Goal: Task Accomplishment & Management: Manage account settings

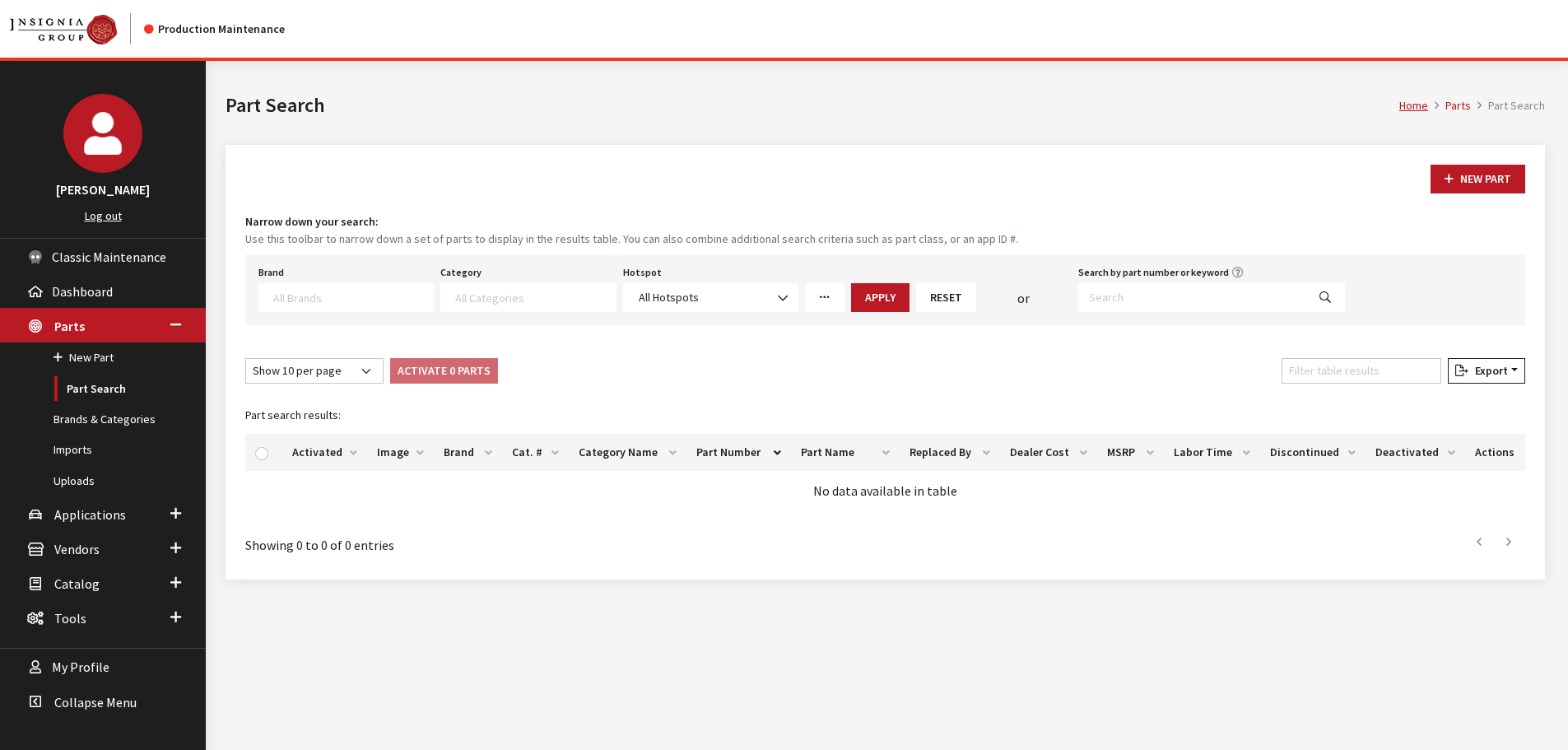
select select
click at [1156, 304] on input "Search by part number or keyword" at bounding box center [1192, 297] width 228 height 29
type input "M6007Z2363RT"
select select
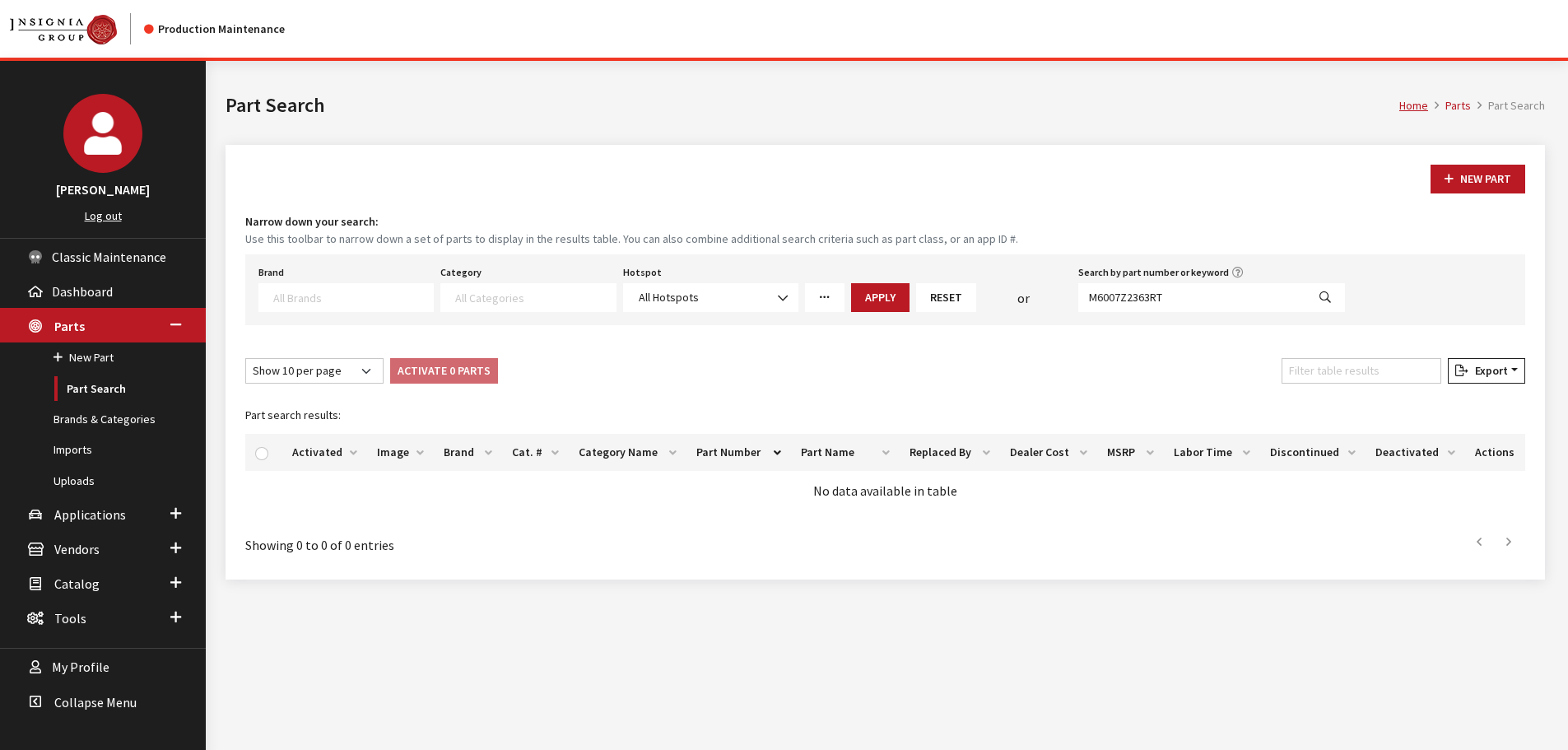
select select
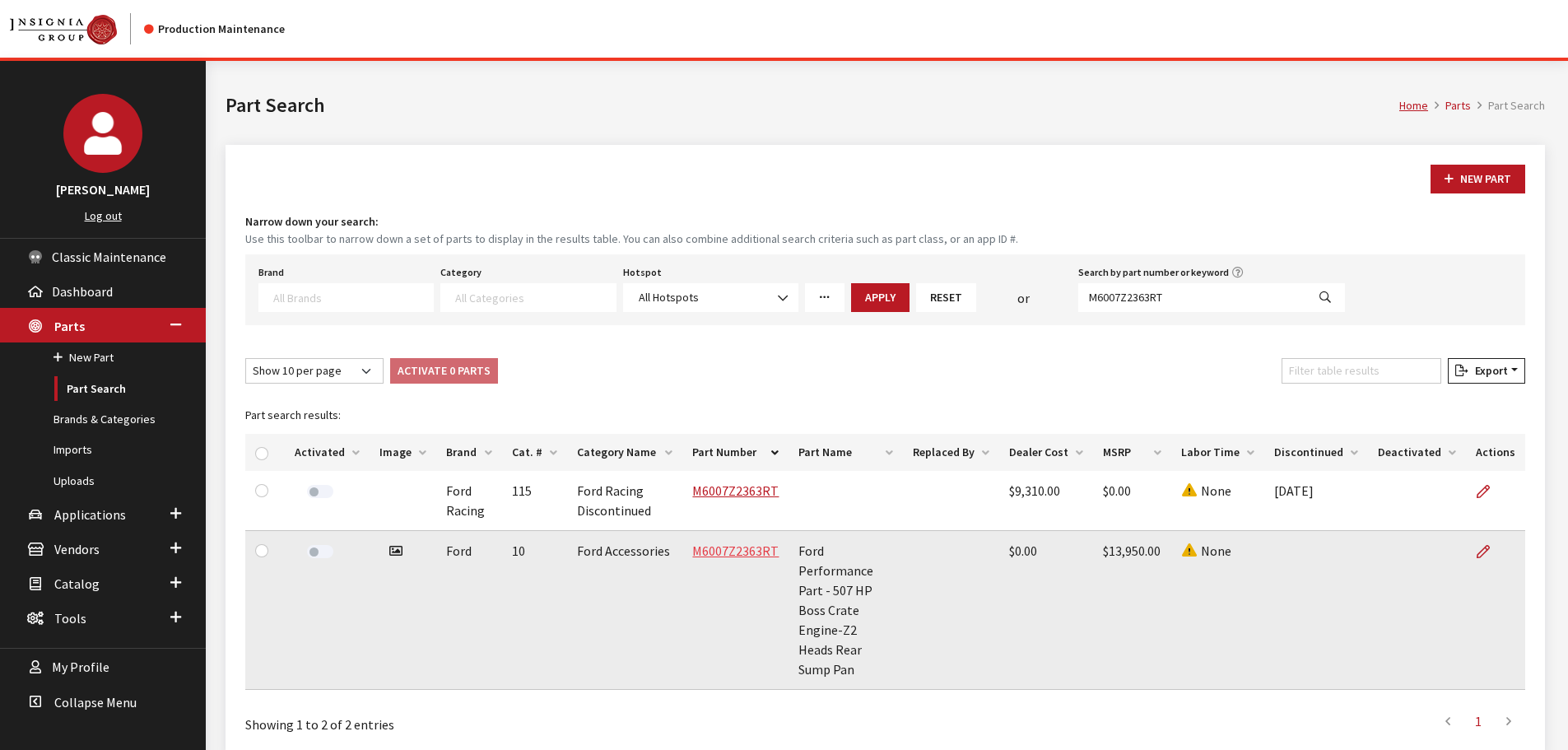
click at [715, 548] on link "M6007Z2363RT" at bounding box center [735, 551] width 87 height 17
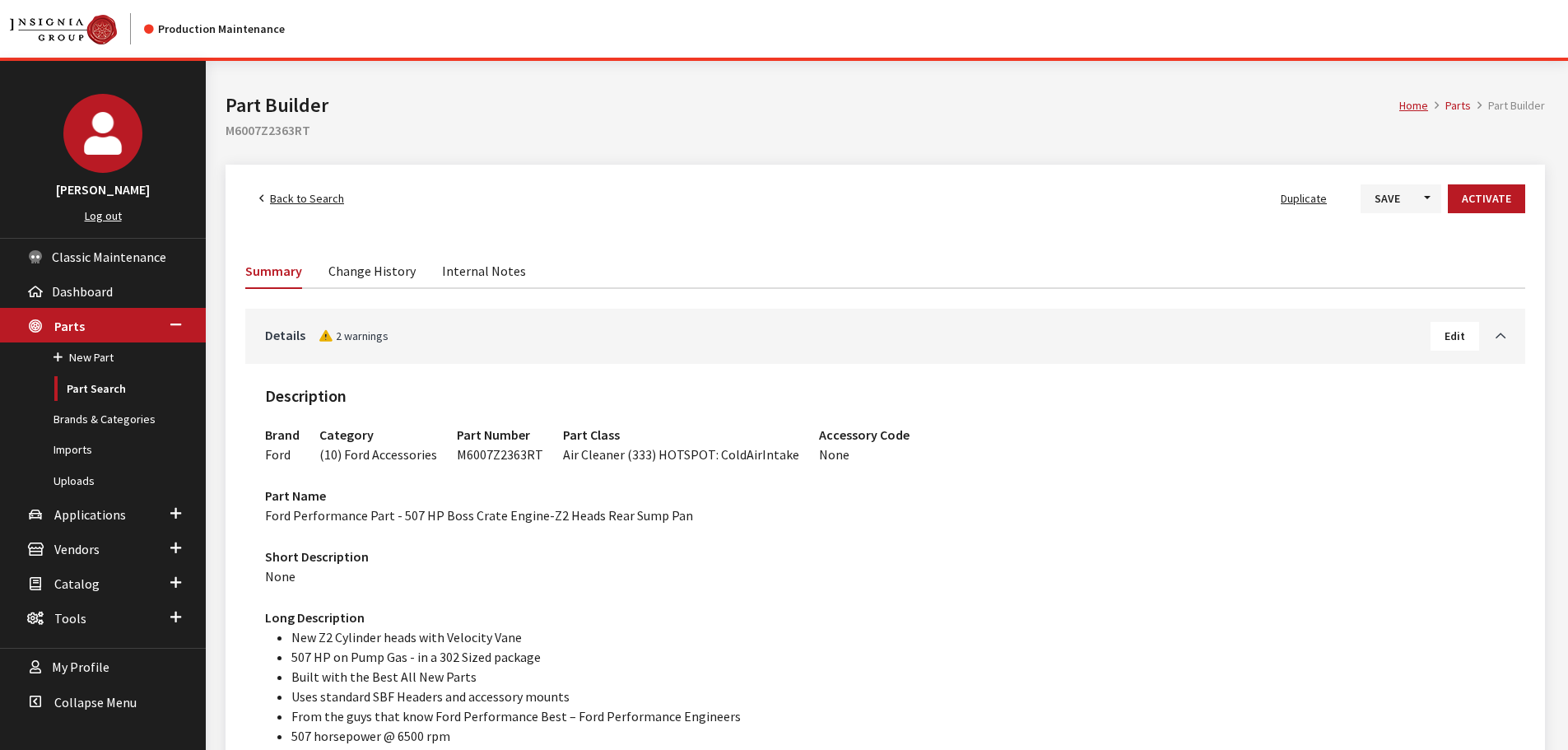
click at [380, 278] on link "Change History" at bounding box center [372, 270] width 88 height 35
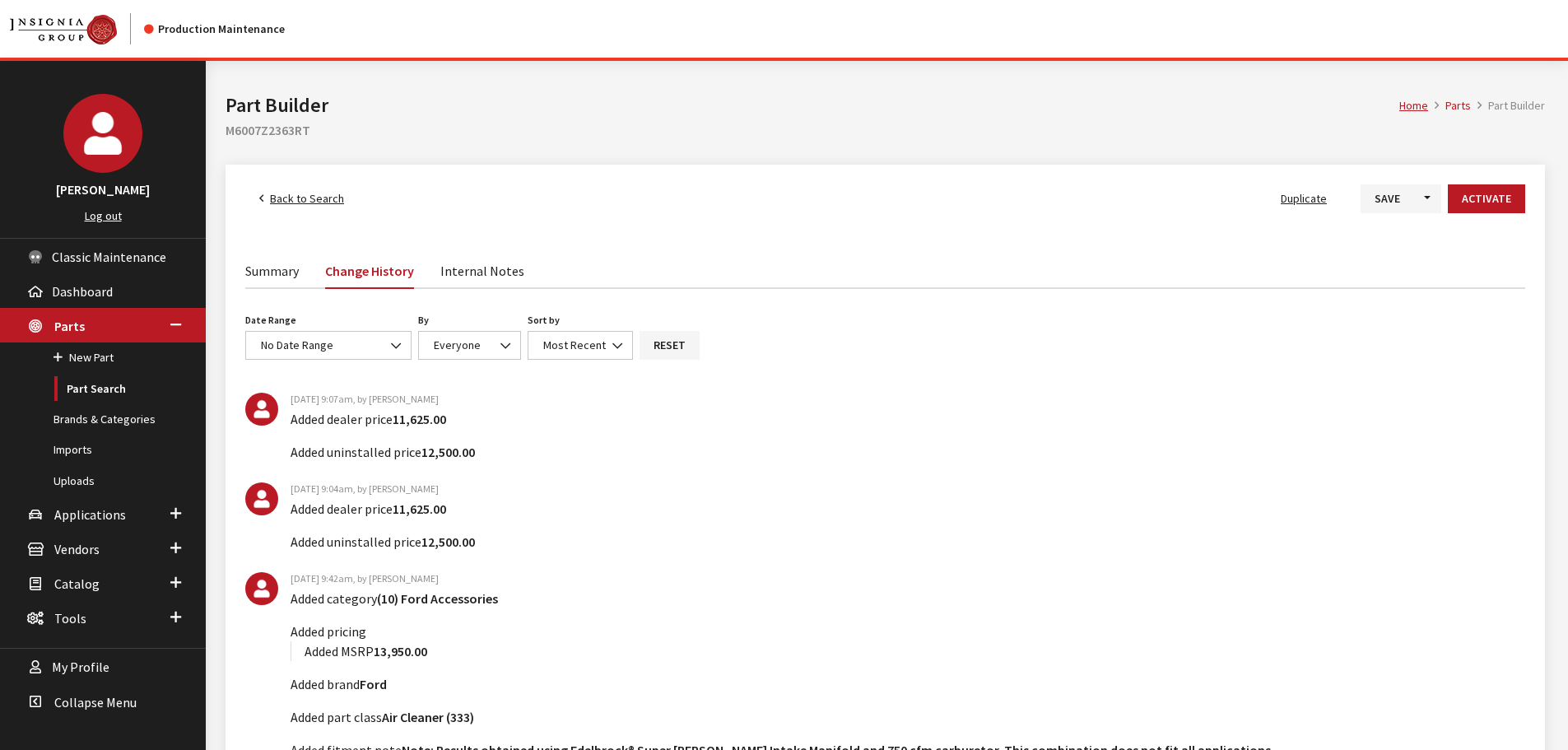
click at [272, 264] on link "Summary" at bounding box center [272, 270] width 54 height 35
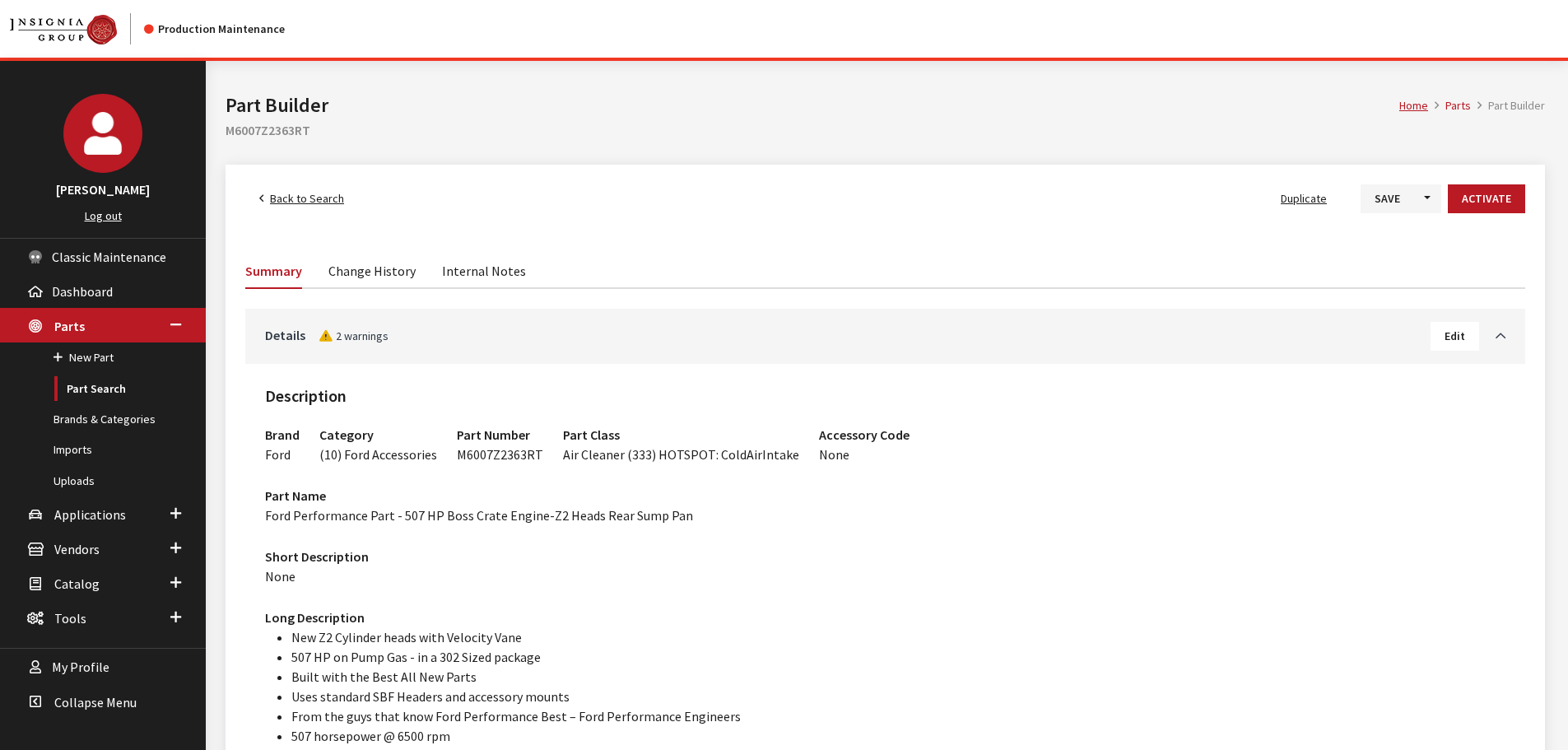
click at [1451, 339] on span "Edit" at bounding box center [1454, 336] width 21 height 15
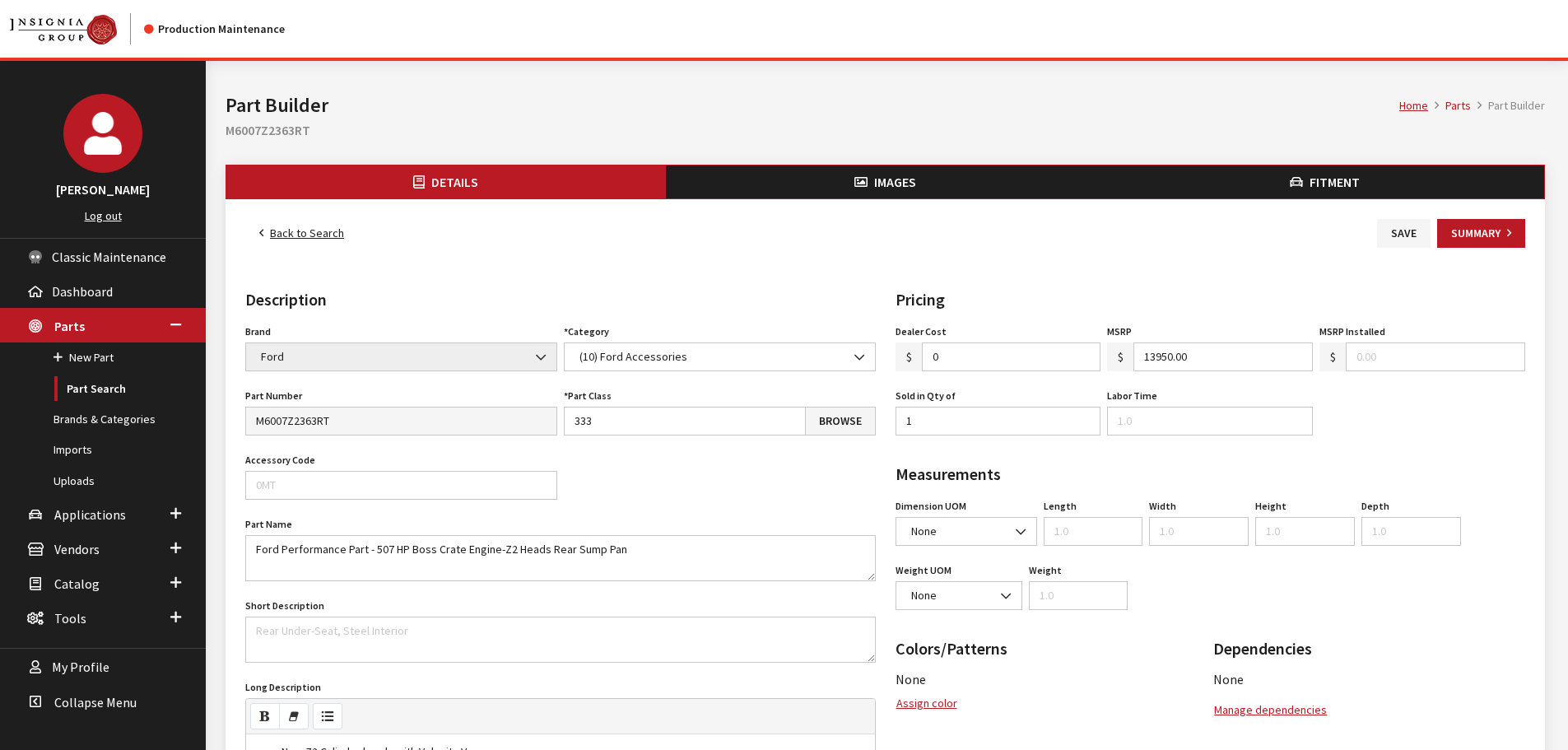
click at [294, 223] on link "Back to Search" at bounding box center [301, 233] width 113 height 29
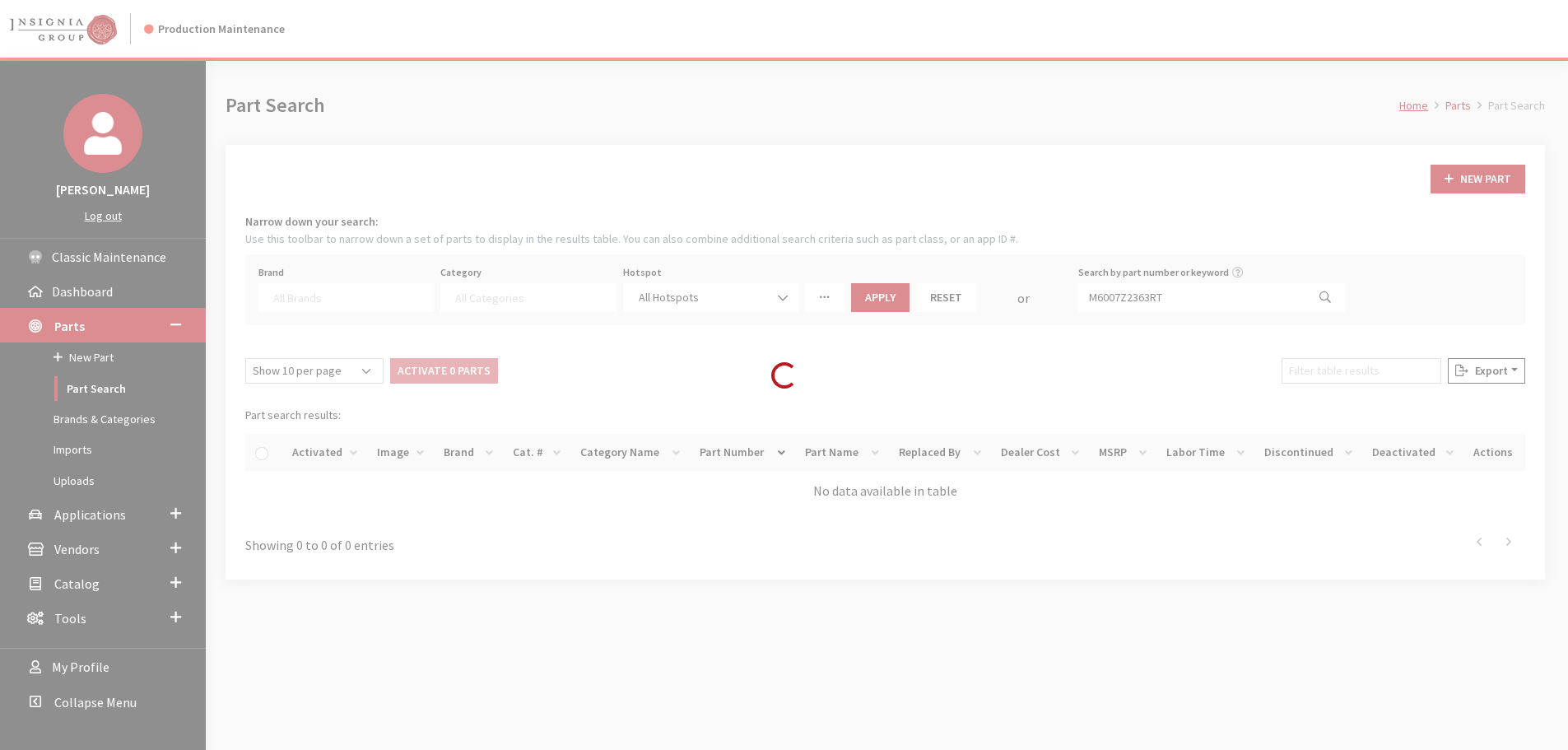
select select
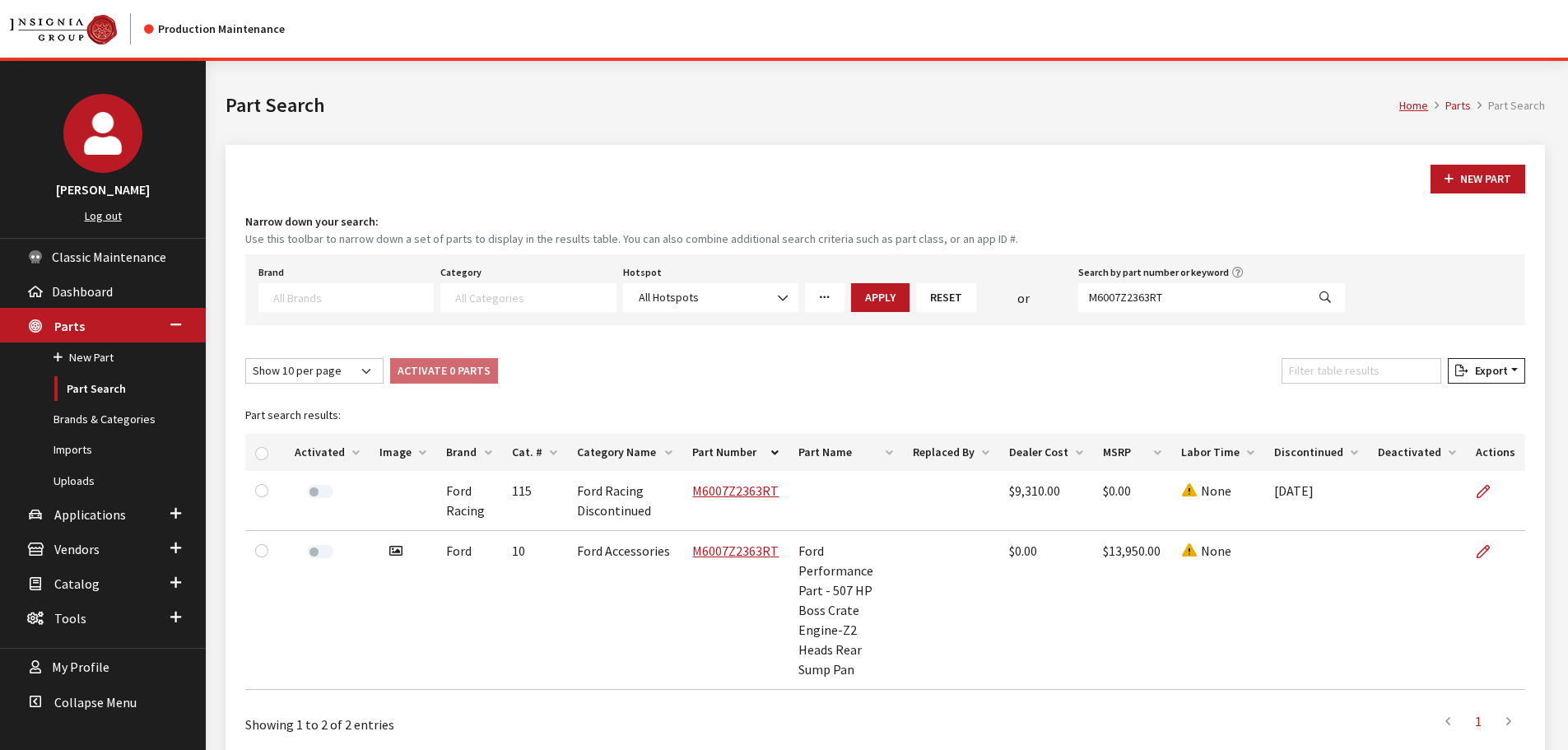
click at [316, 555] on label at bounding box center [320, 552] width 26 height 13
click at [1207, 292] on input "M6007Z2363RT" at bounding box center [1192, 297] width 228 height 29
type input "test"
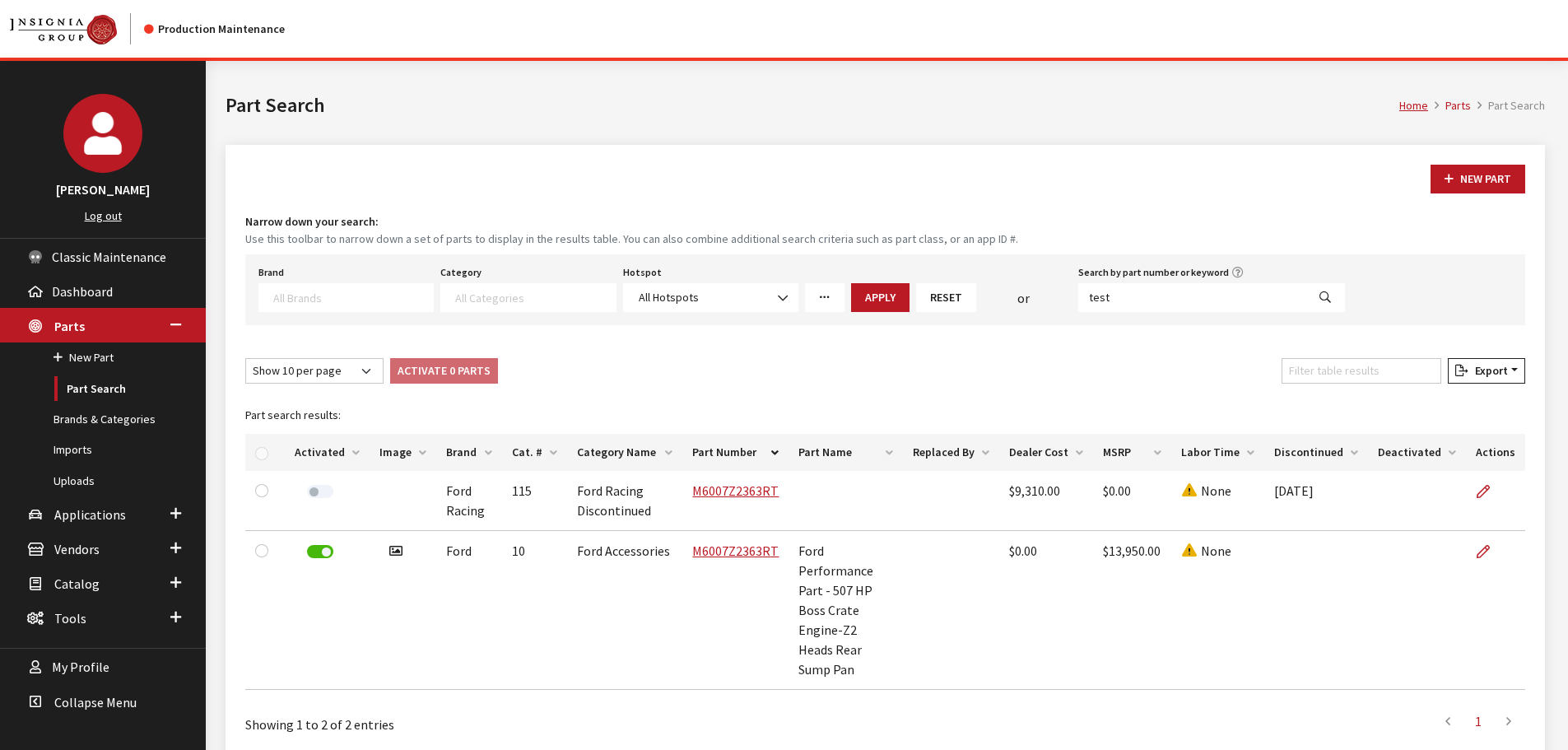
select select
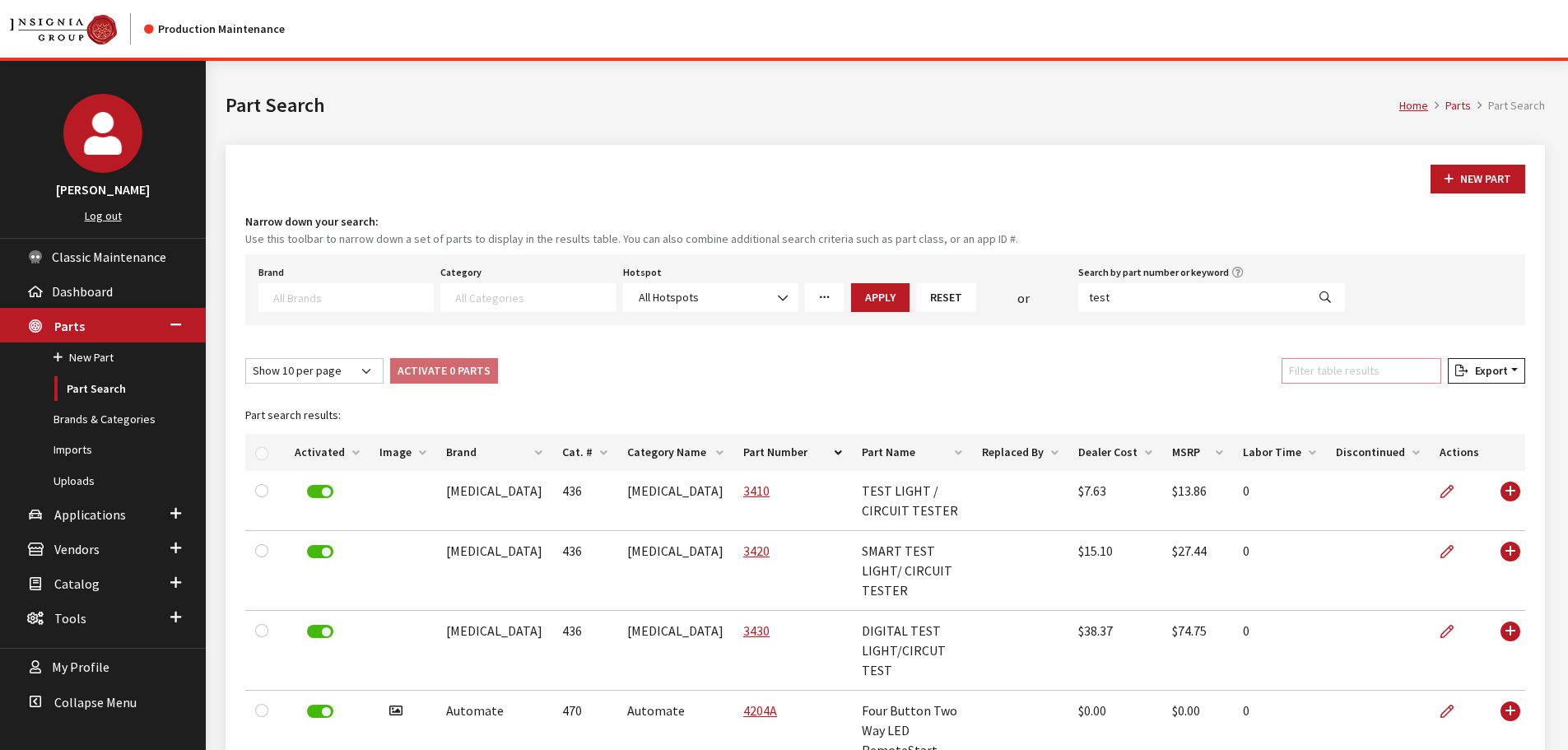
click at [1364, 371] on input "Filter table results" at bounding box center [1361, 371] width 159 height 26
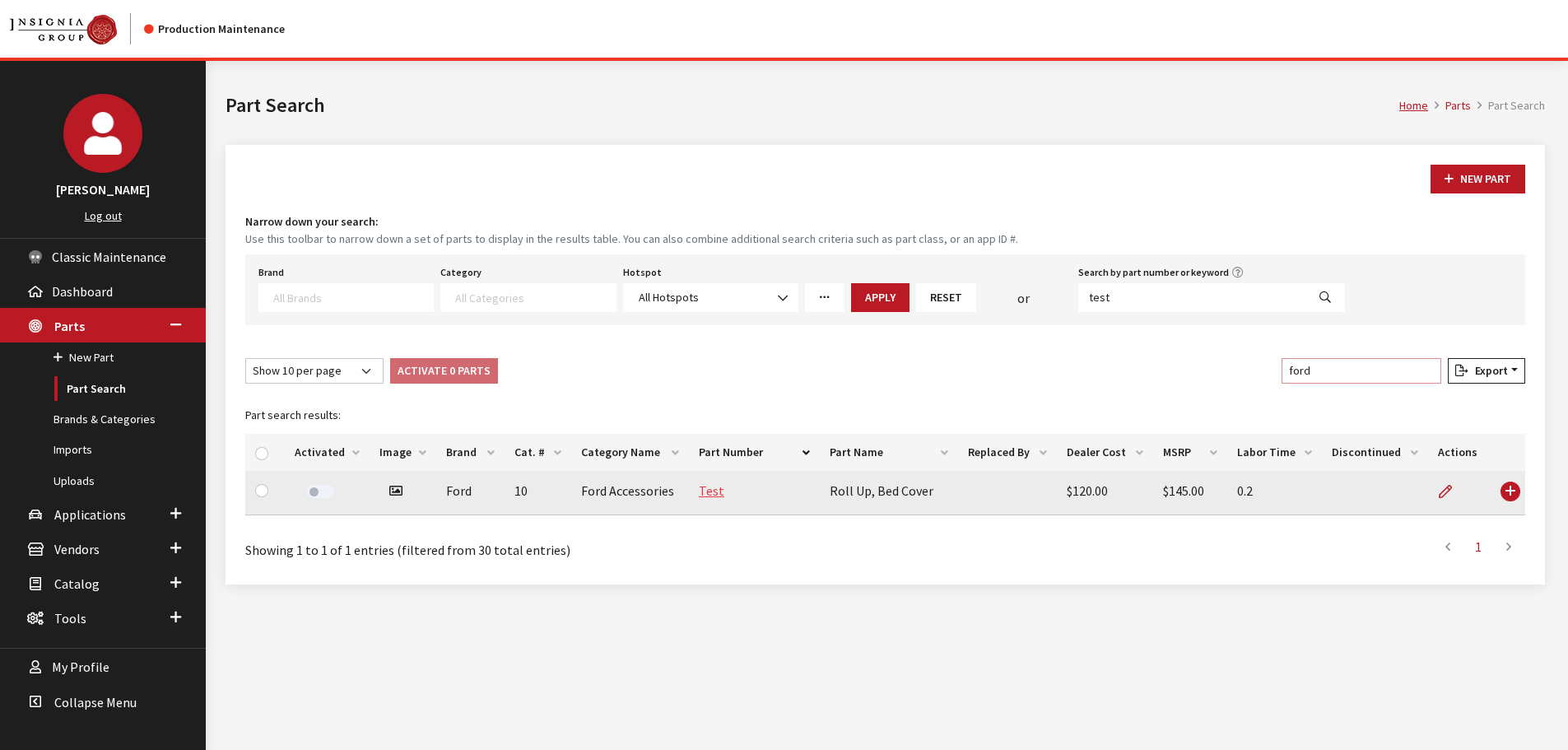
type input "ford"
click at [710, 488] on link "Test" at bounding box center [711, 491] width 26 height 17
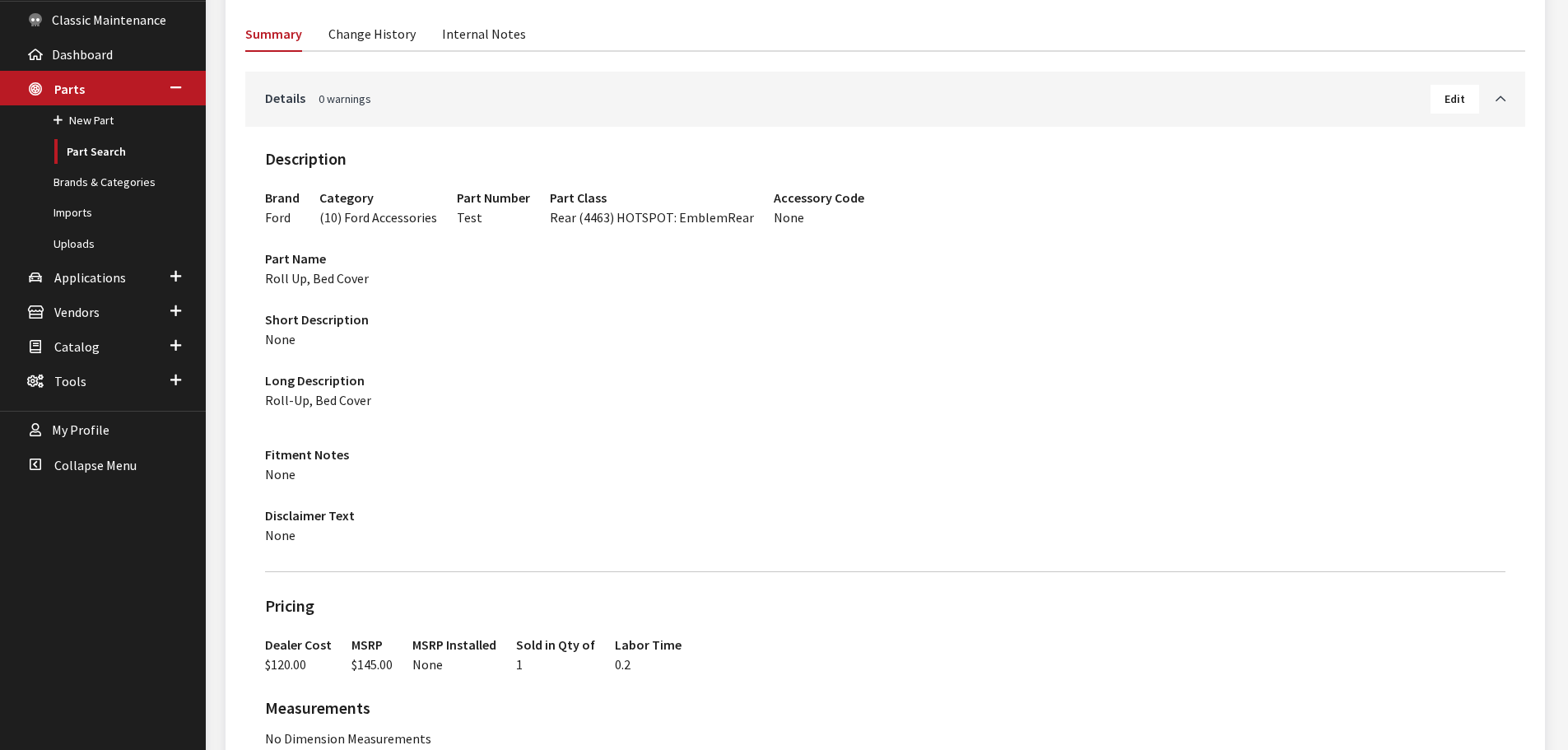
scroll to position [30, 0]
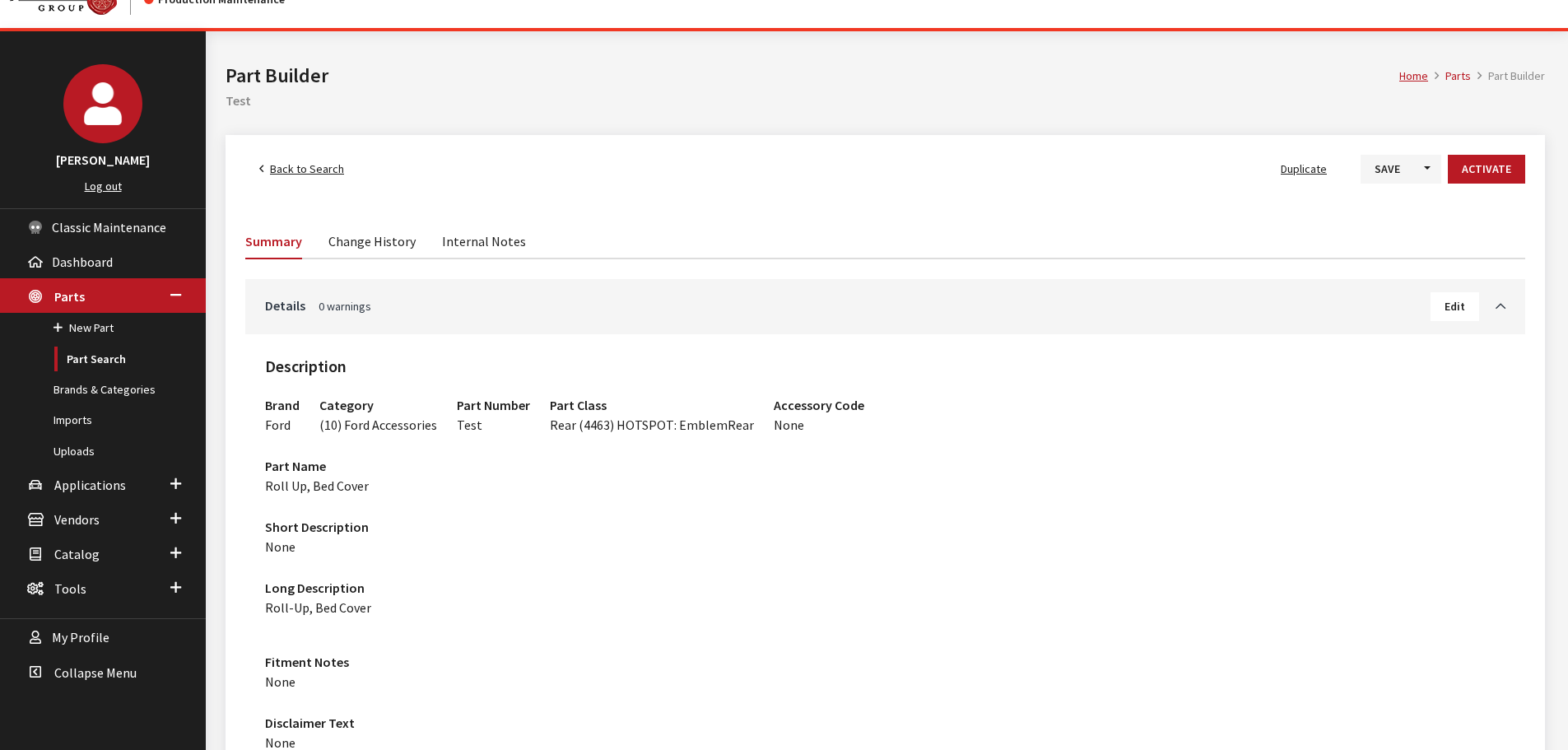
click at [348, 247] on link "Change History" at bounding box center [372, 240] width 88 height 35
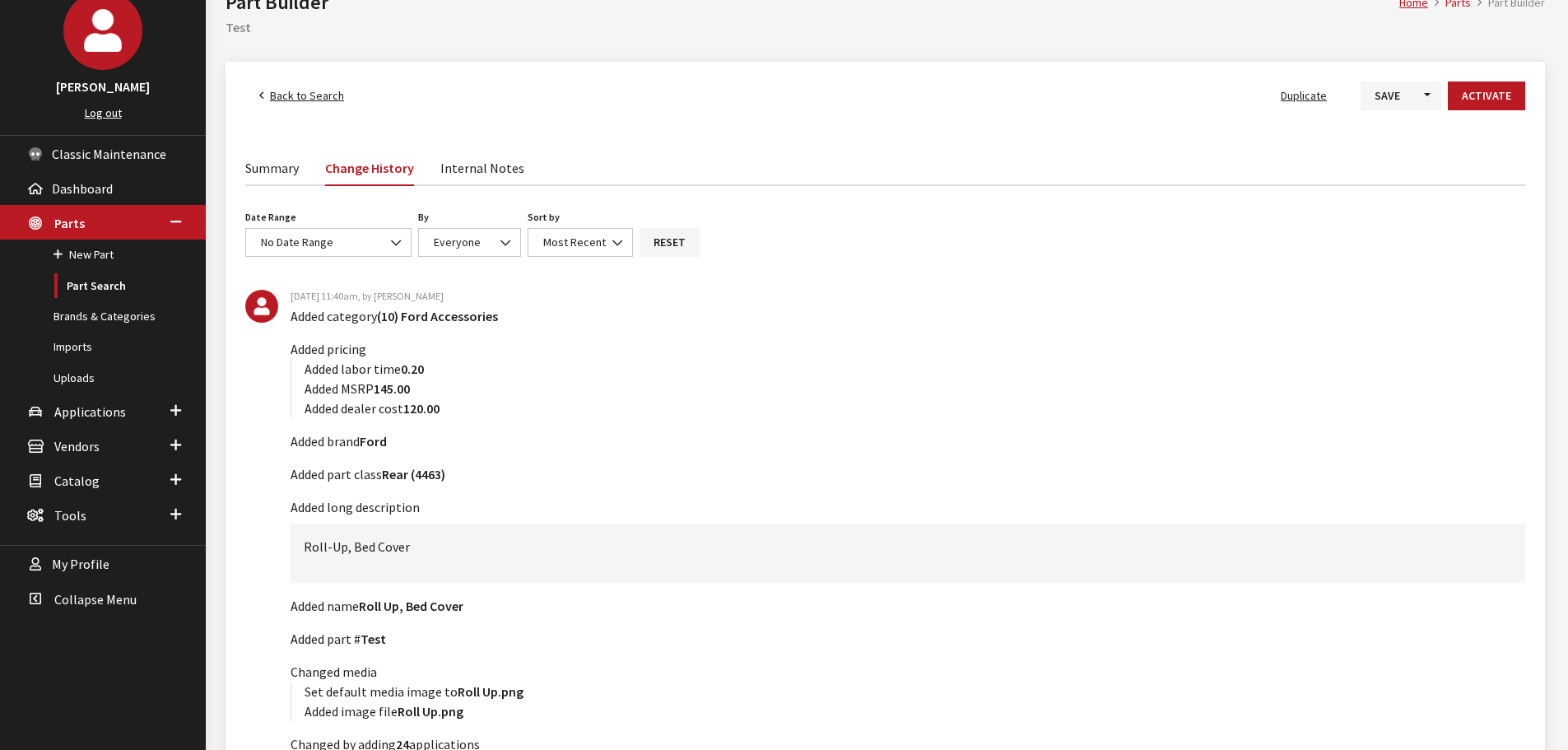
scroll to position [222, 0]
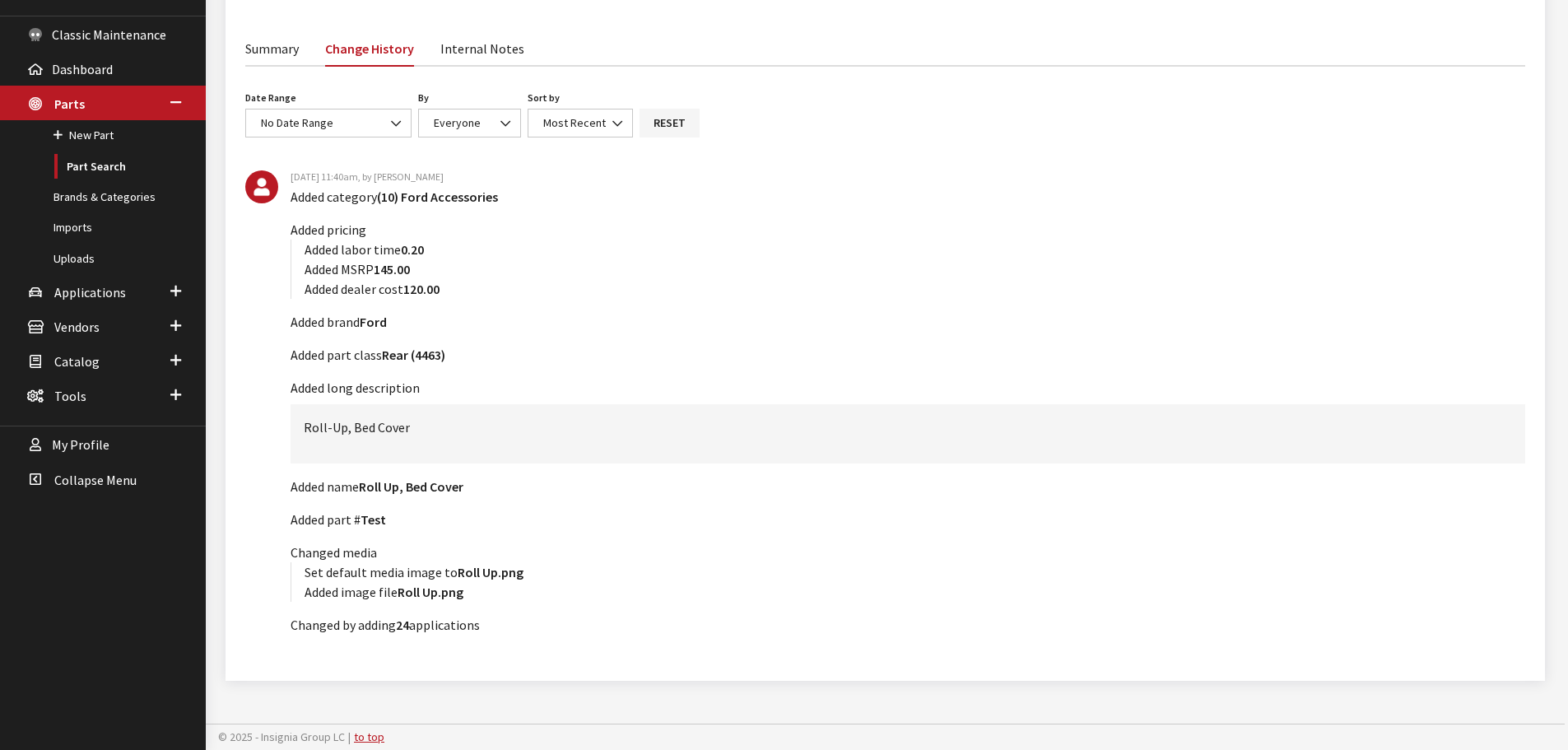
click at [267, 54] on link "Summary" at bounding box center [272, 48] width 54 height 35
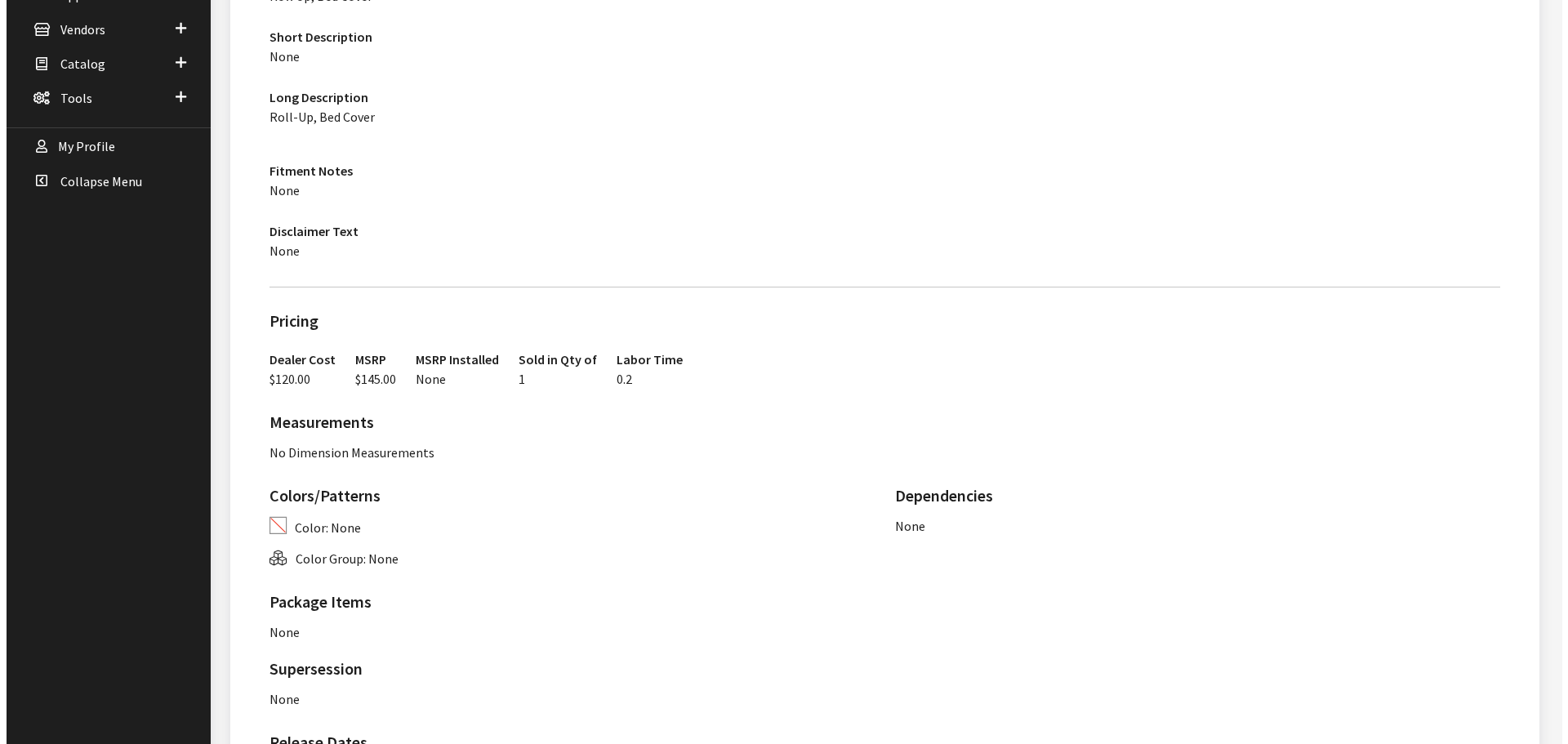
scroll to position [928, 0]
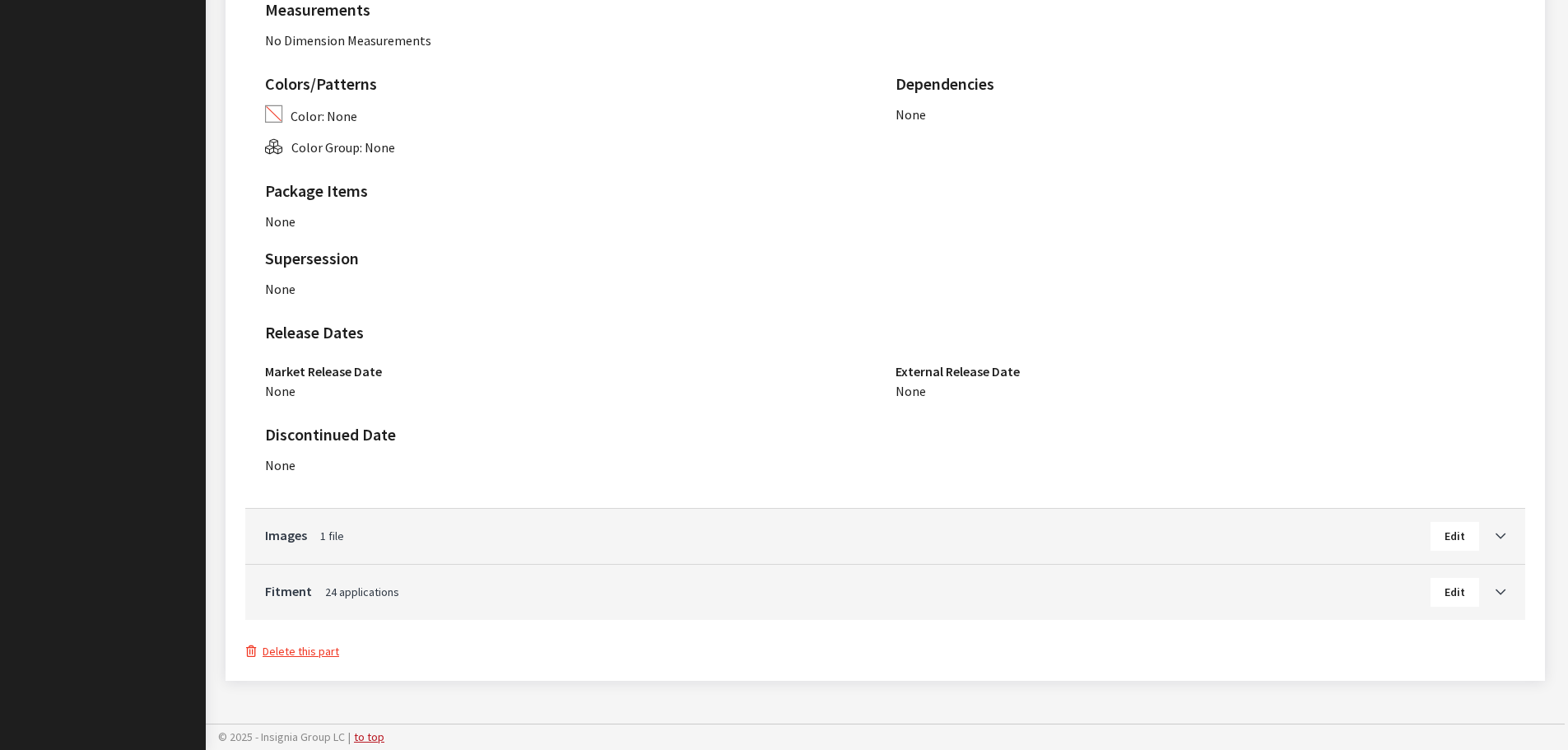
click at [286, 648] on button "Delete this part" at bounding box center [292, 651] width 95 height 19
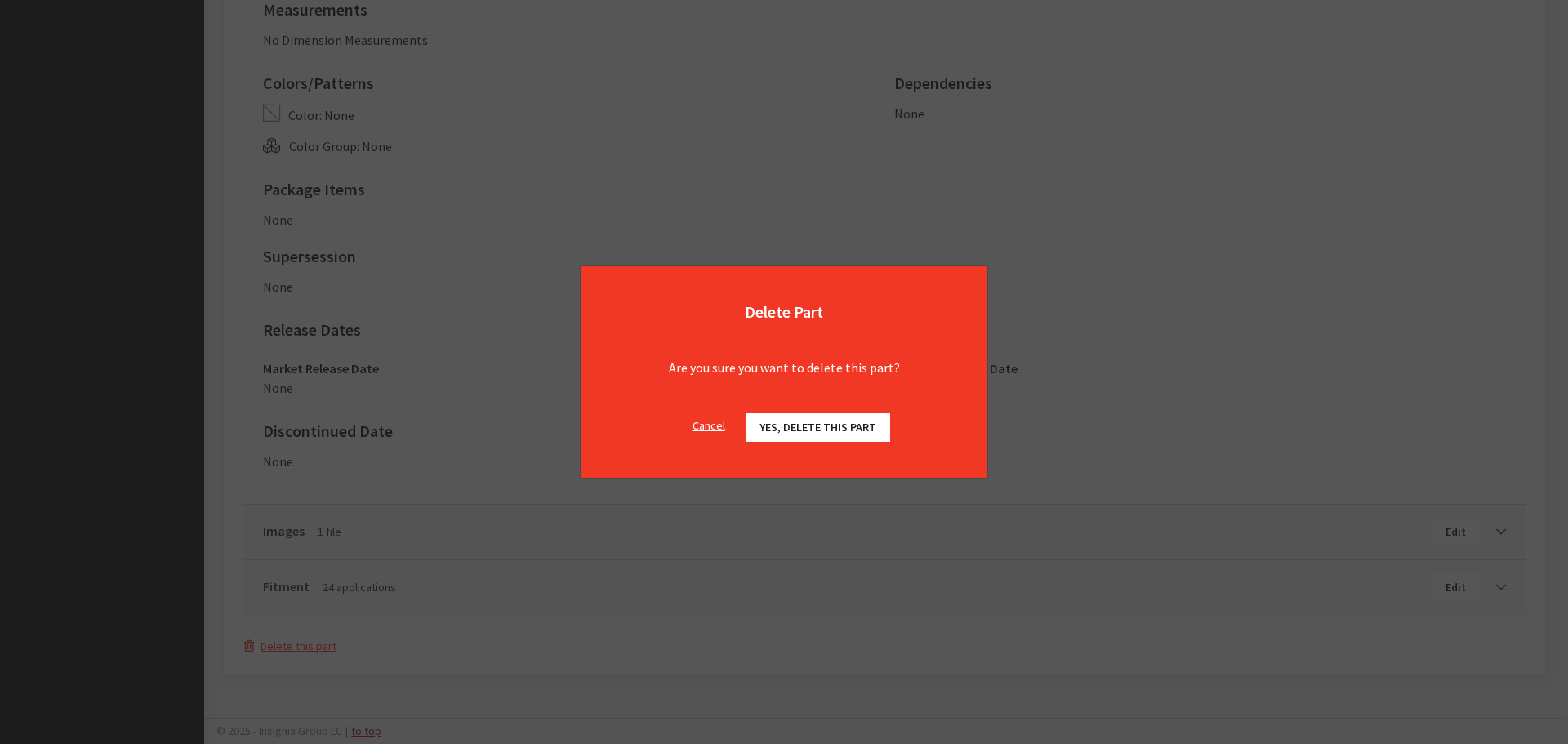
click at [845, 432] on span "Yes, delete this part" at bounding box center [818, 427] width 117 height 15
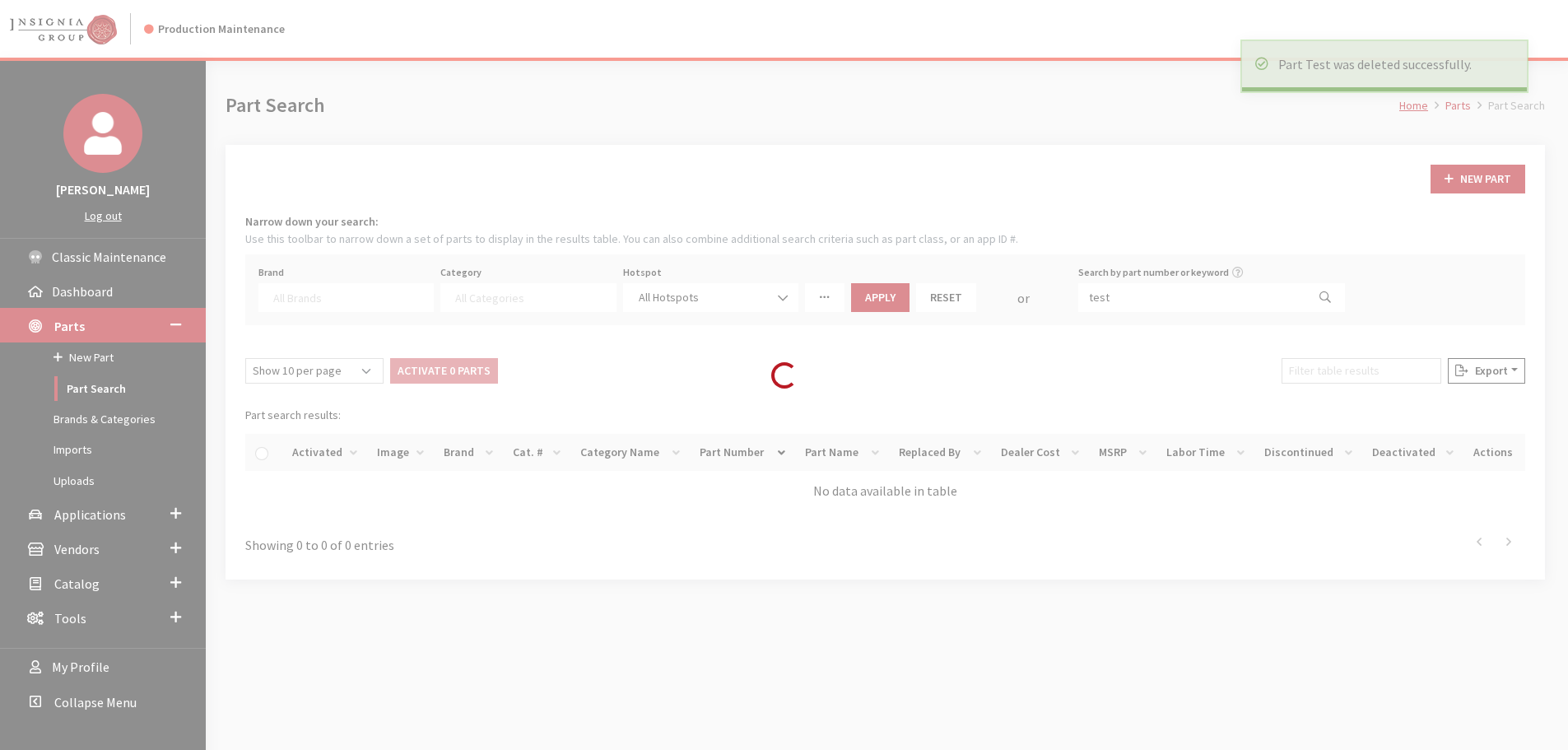
select select
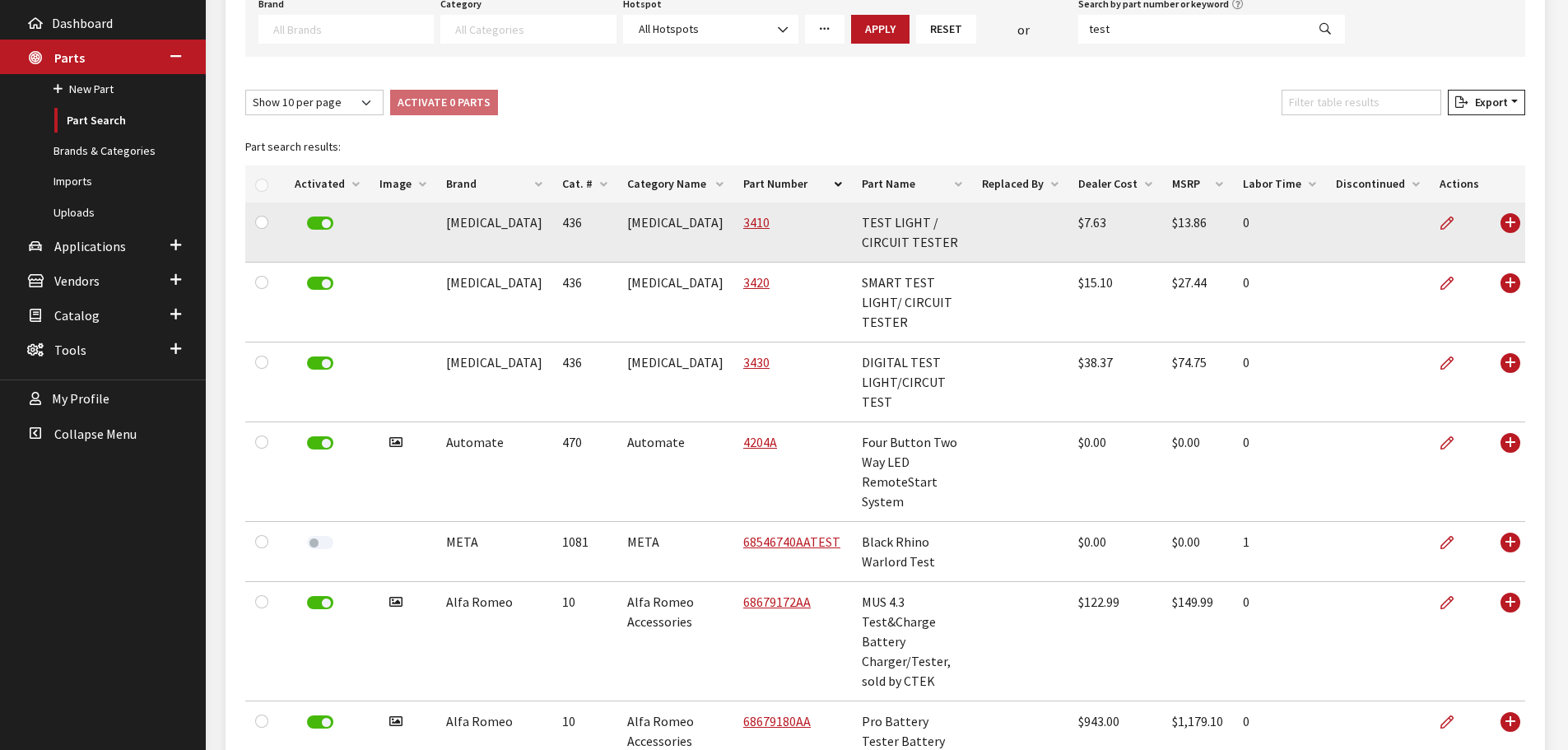
scroll to position [330, 0]
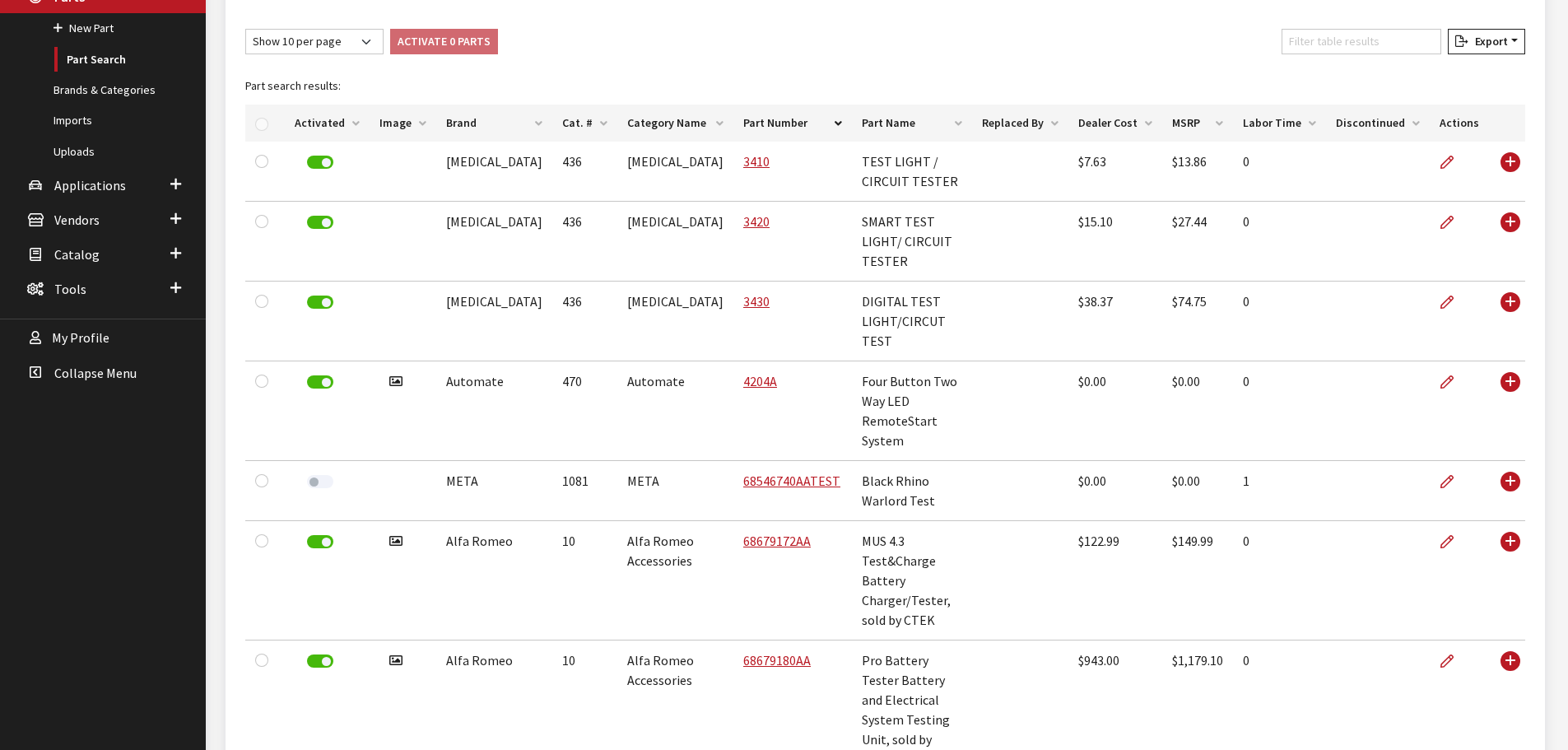
click at [470, 135] on th "Brand" at bounding box center [494, 123] width 116 height 37
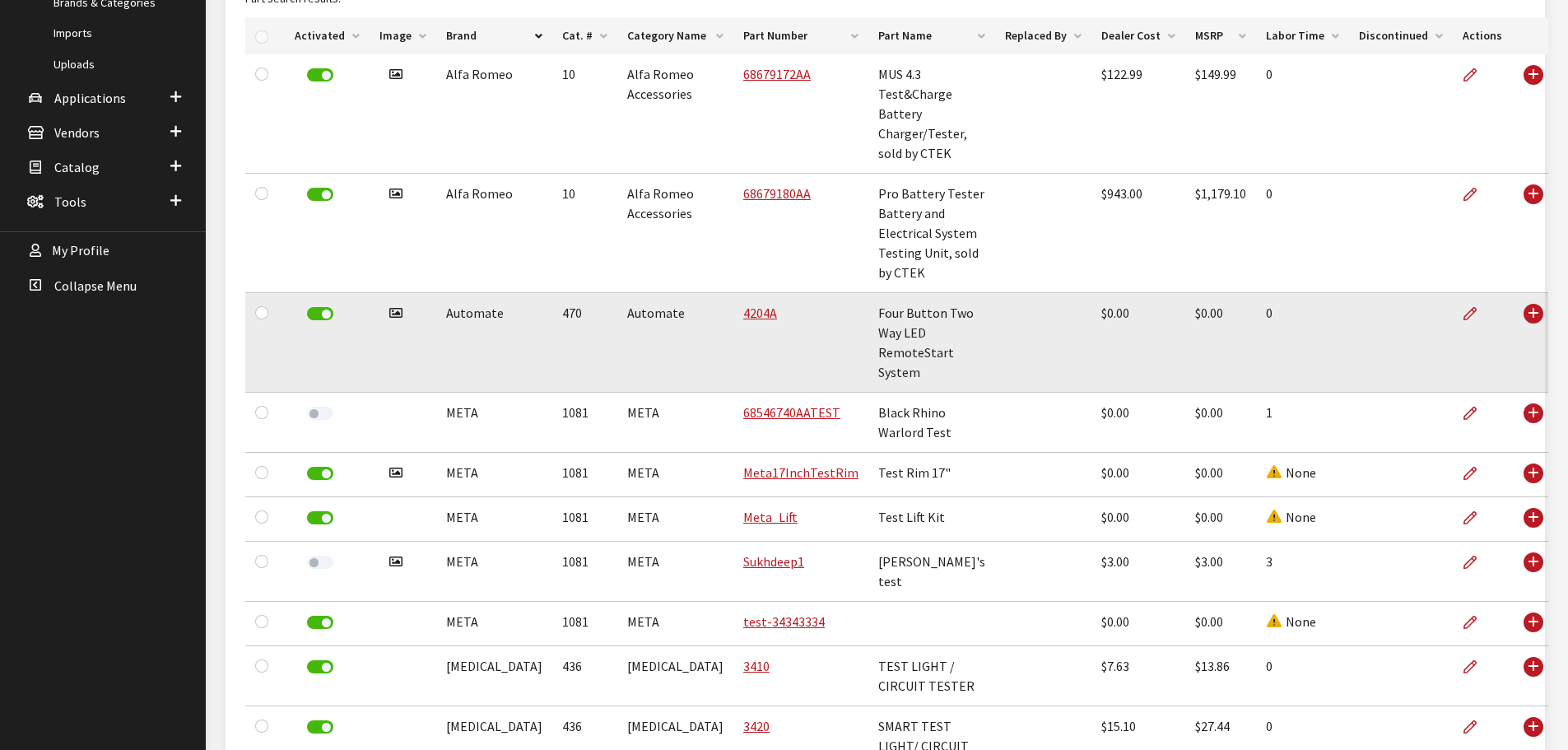
scroll to position [496, 0]
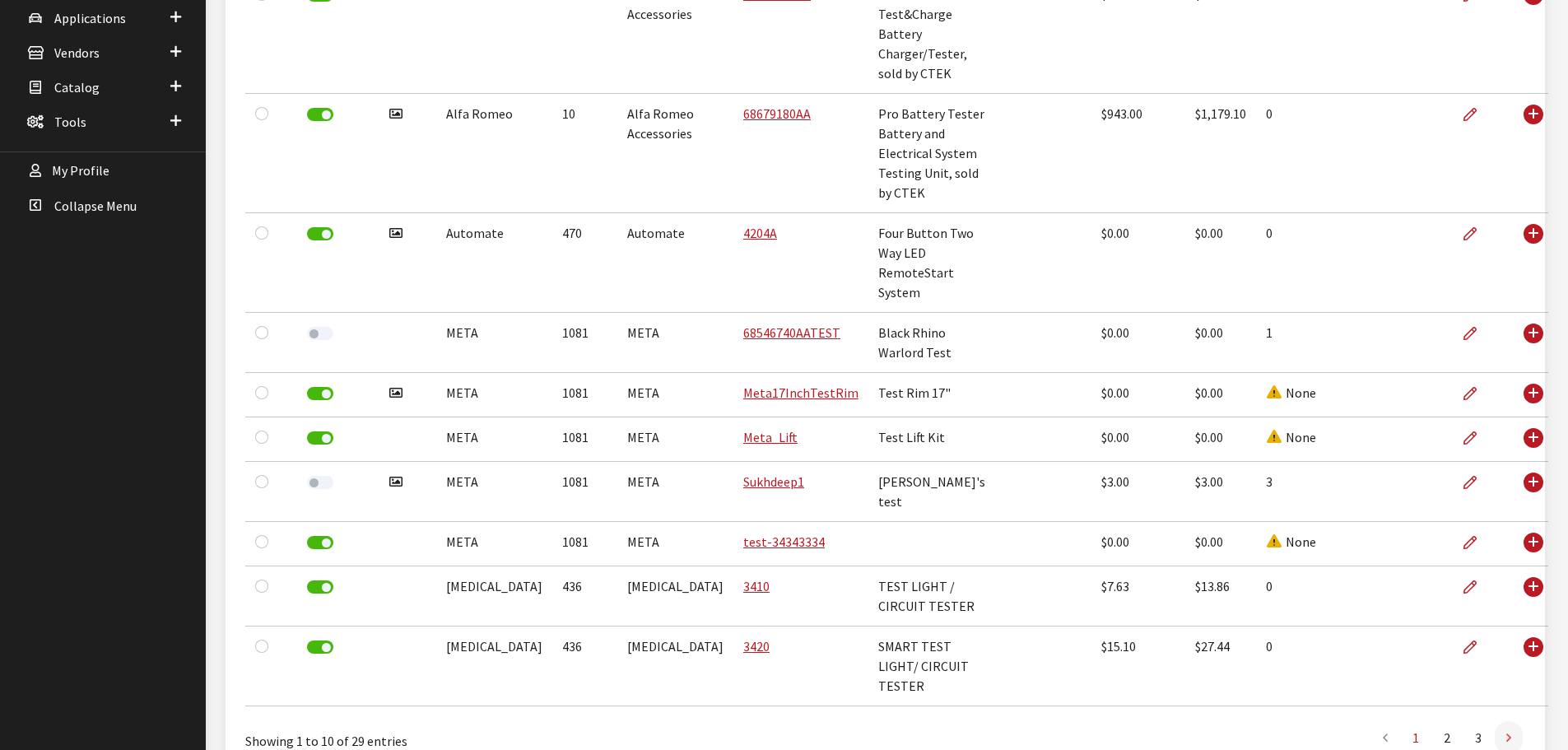
click at [1499, 721] on link at bounding box center [1509, 738] width 28 height 33
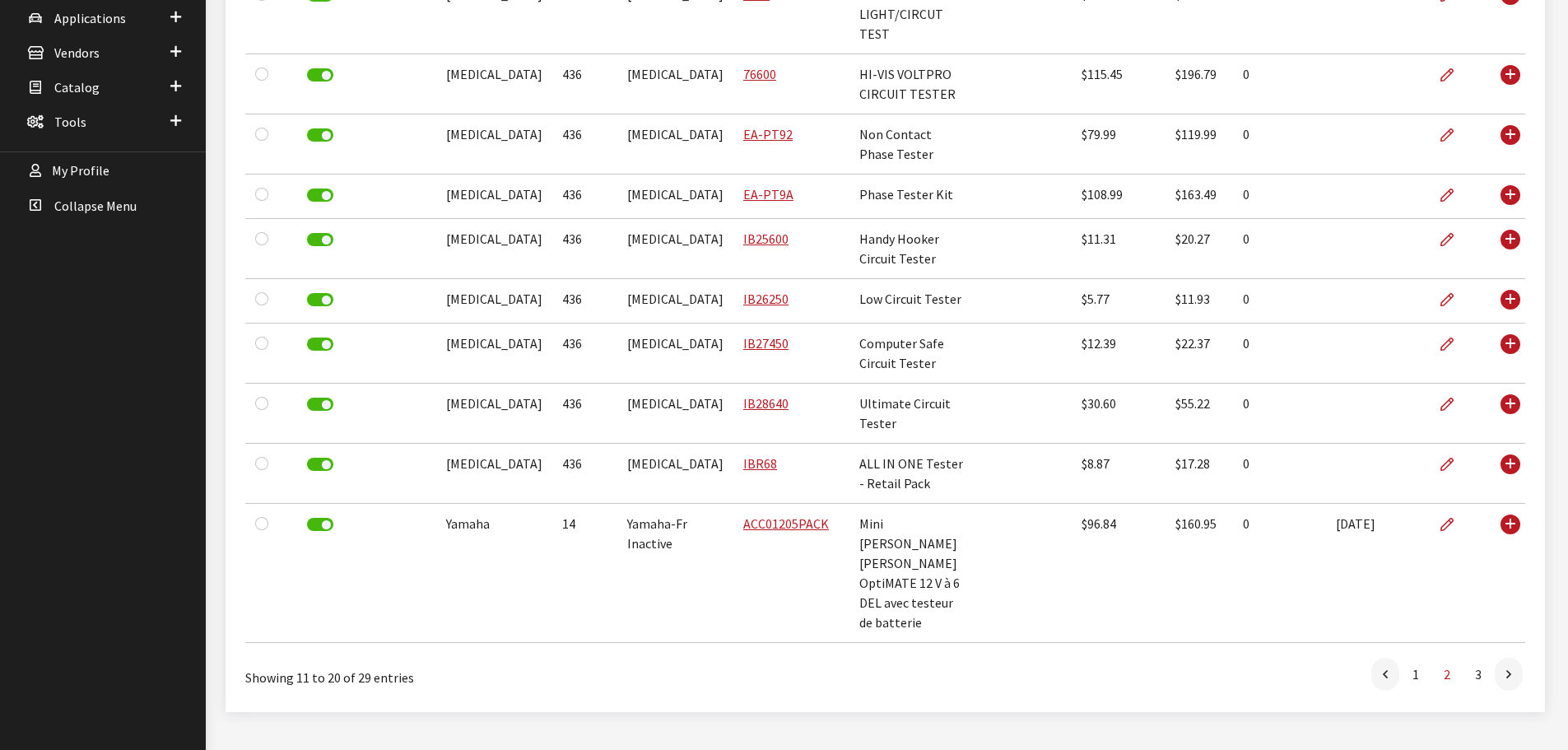
scroll to position [467, 0]
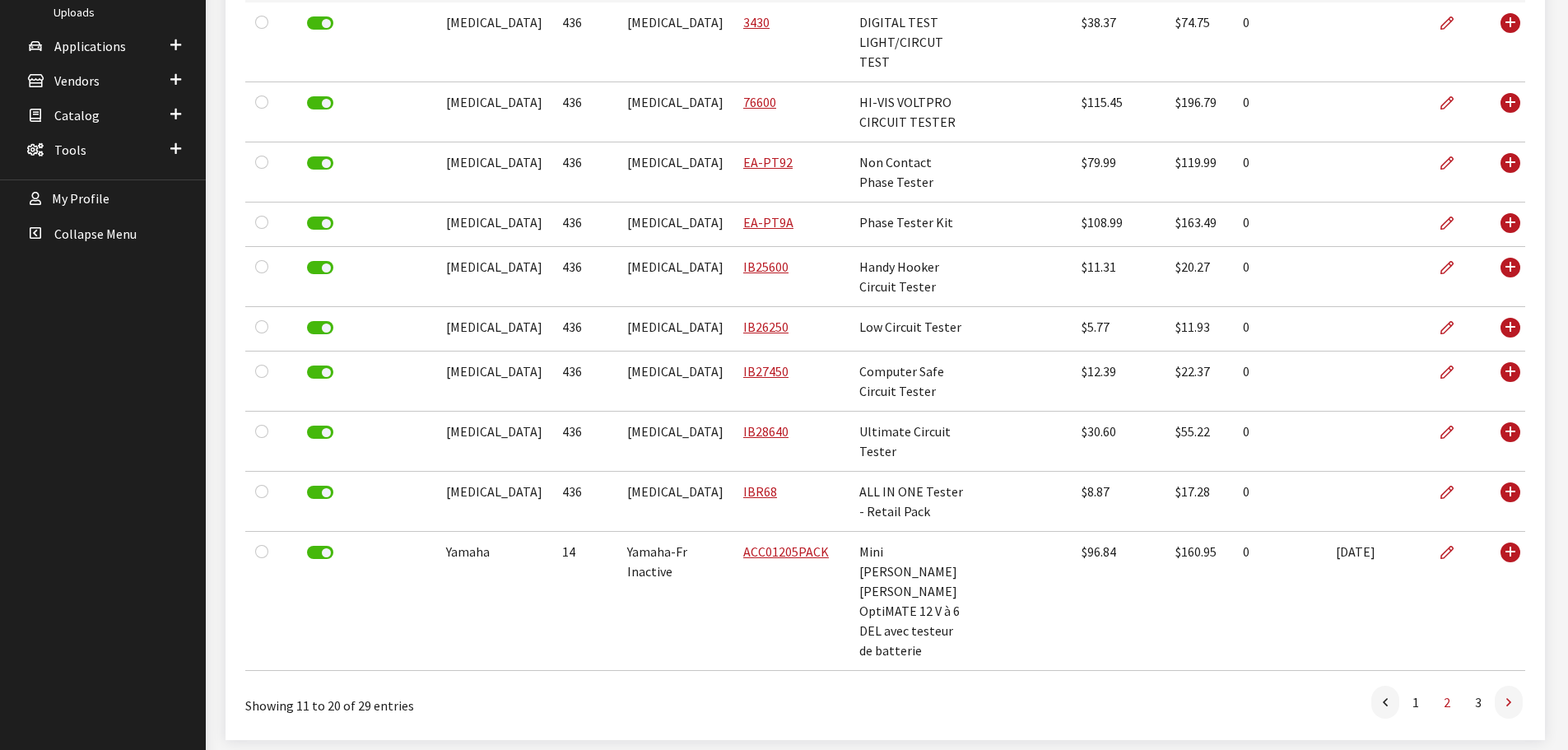
click at [1504, 686] on link at bounding box center [1509, 702] width 28 height 33
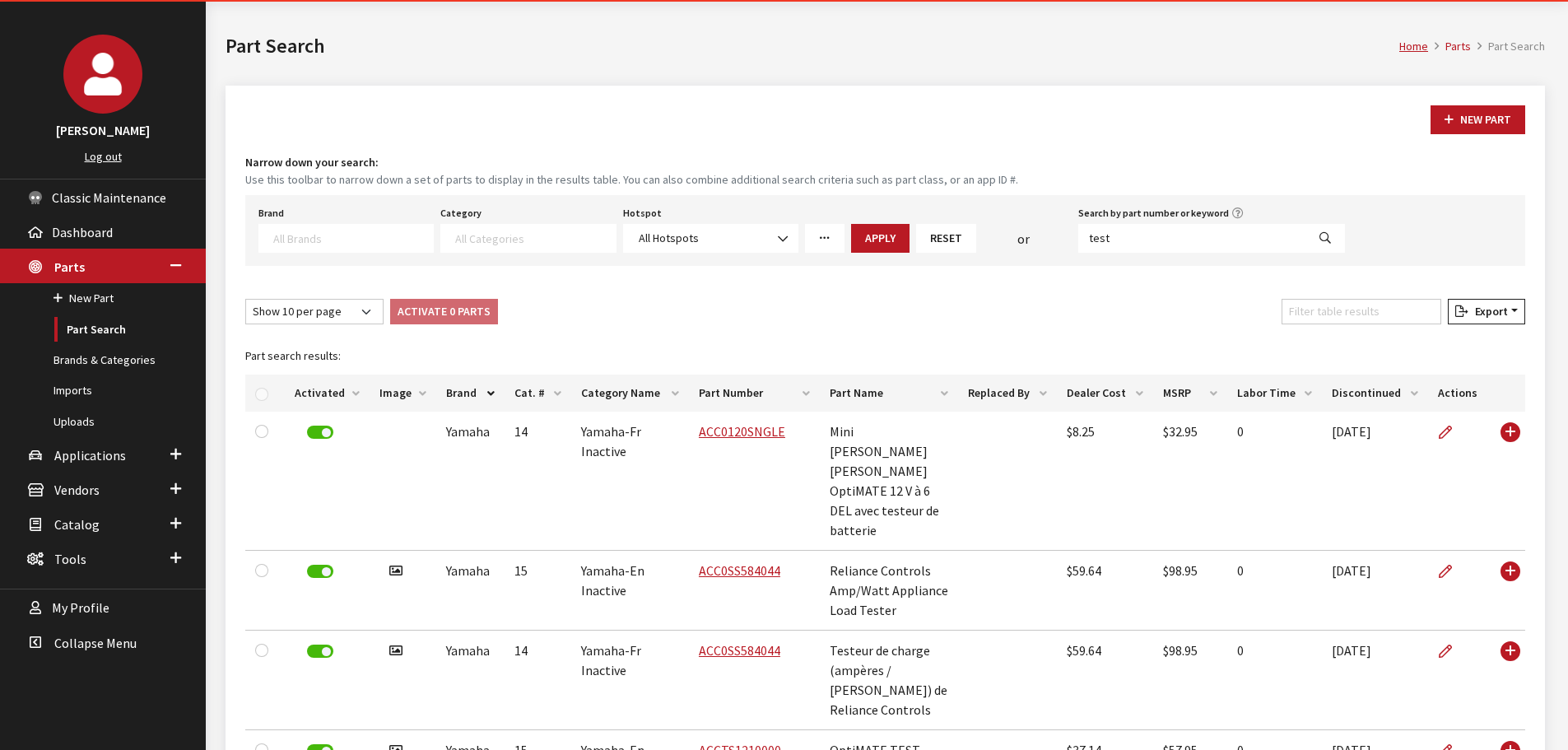
scroll to position [0, 0]
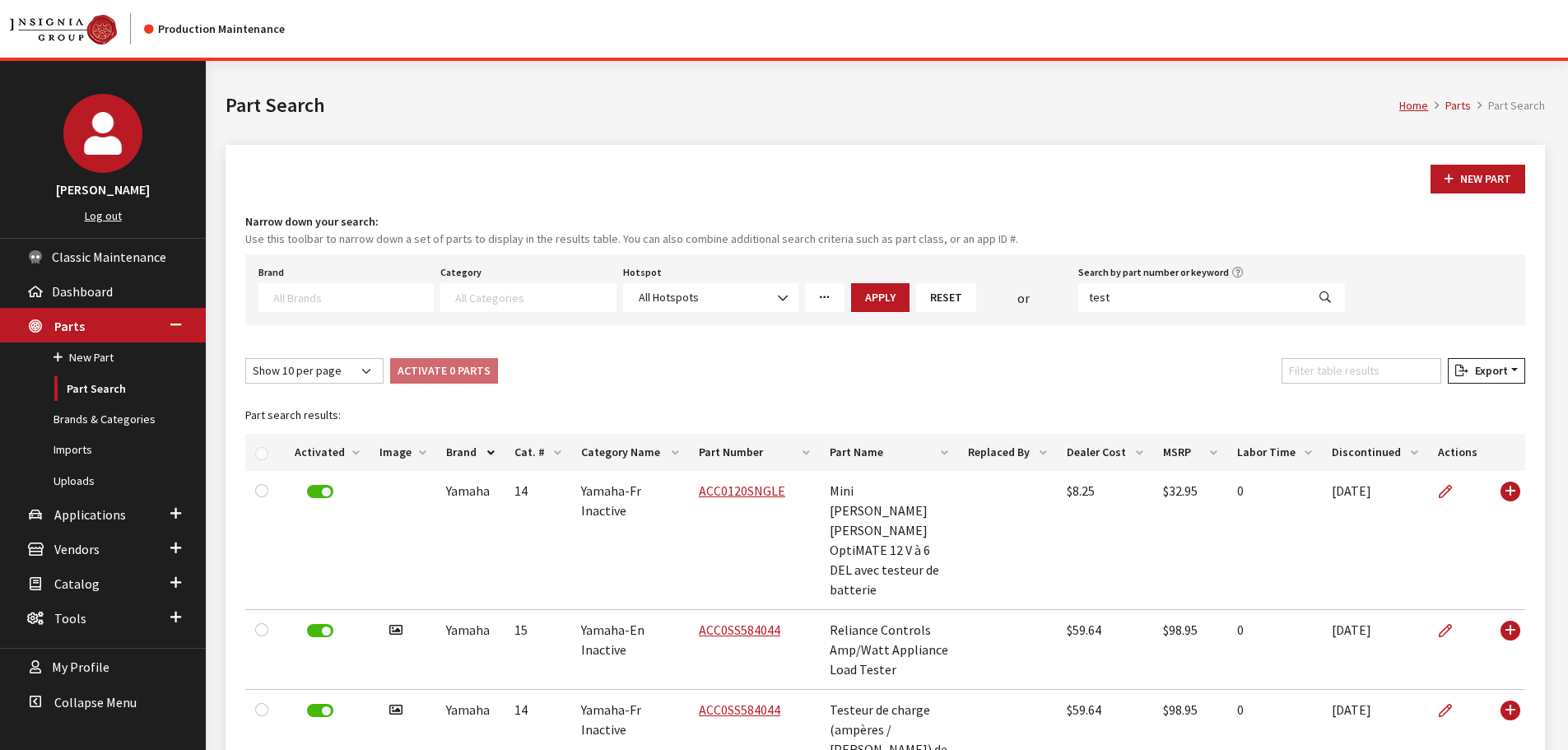
click at [964, 295] on button "Reset" at bounding box center [945, 297] width 60 height 29
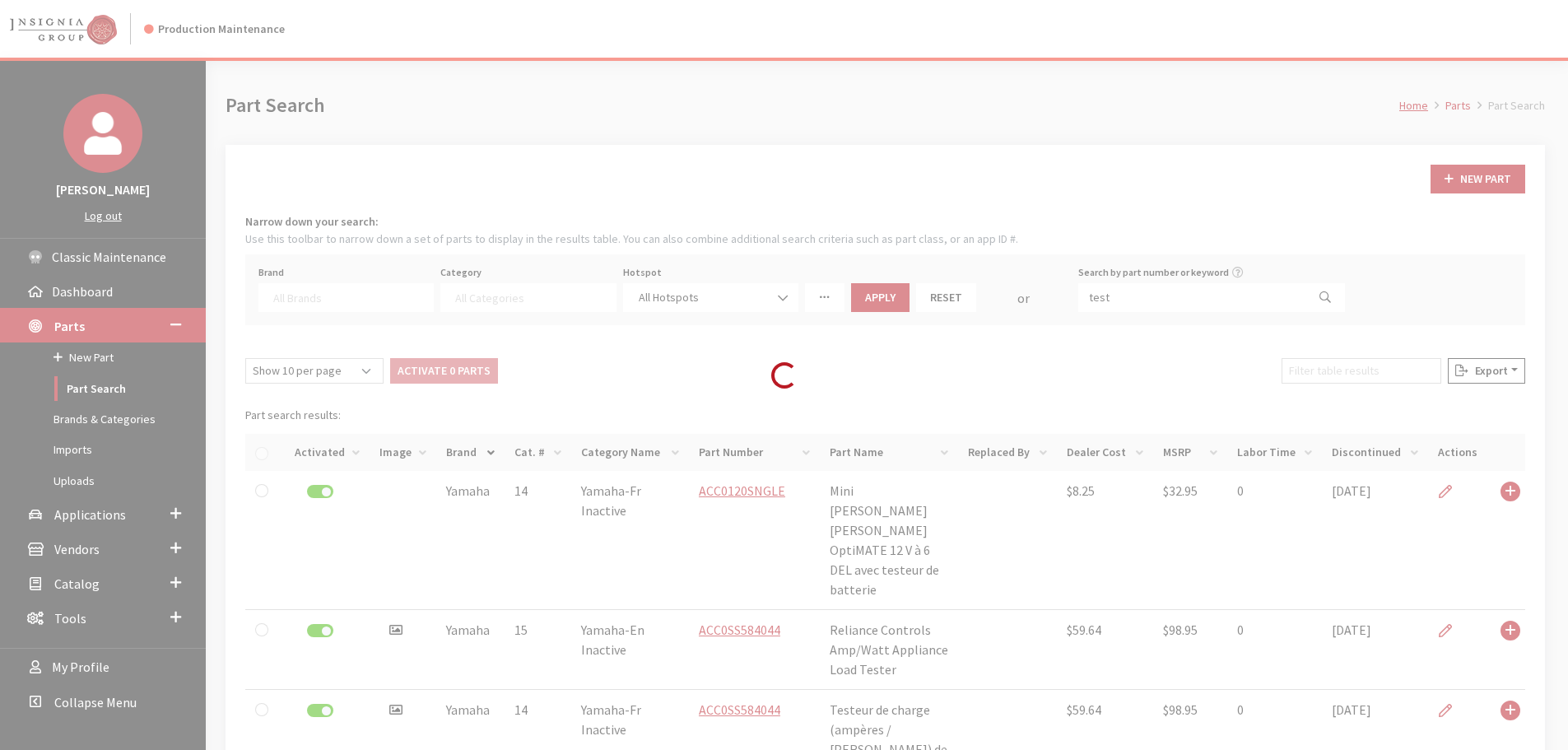
select select
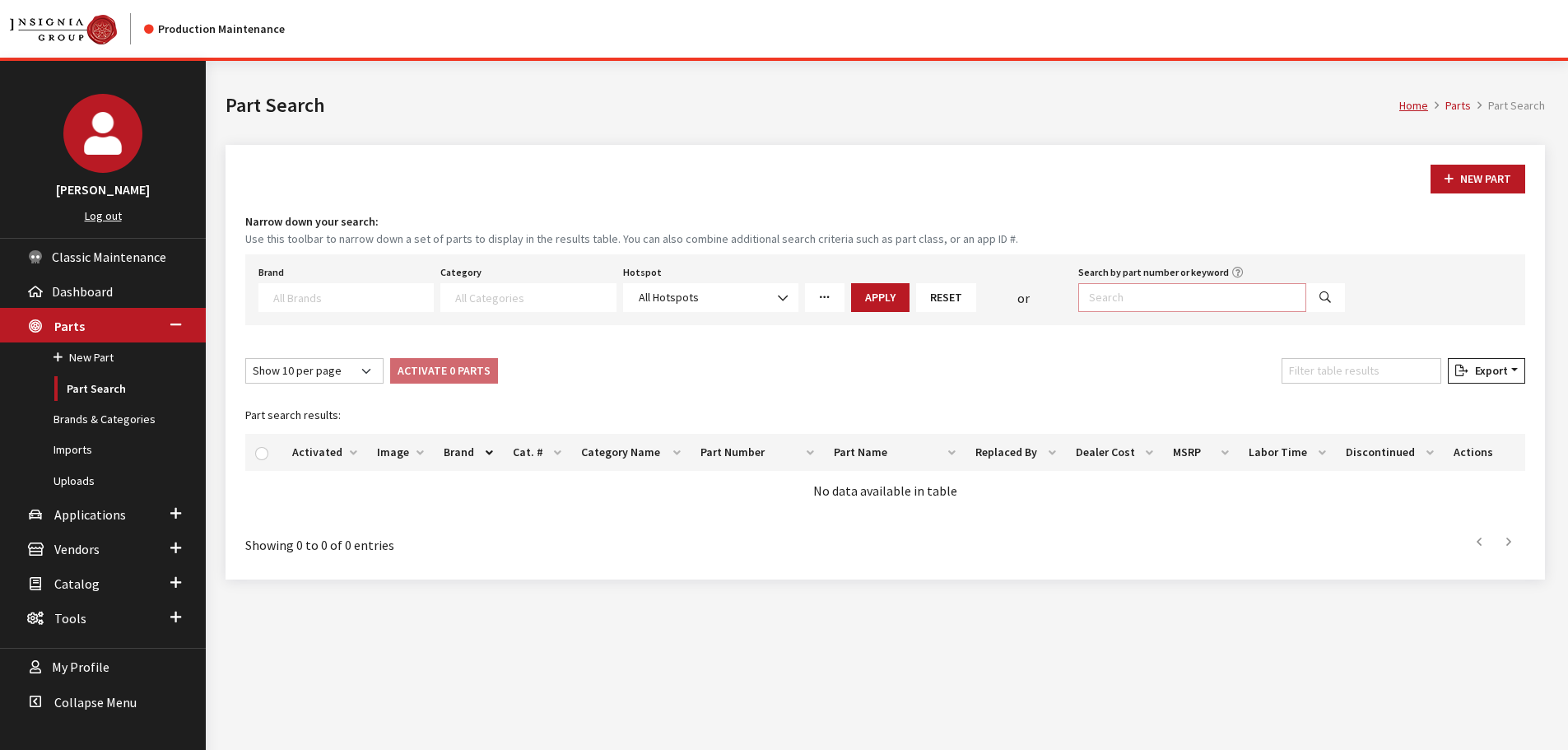
click at [1172, 301] on input "Search by part number or keyword" at bounding box center [1192, 297] width 228 height 29
paste input "9L3Z16450EB"
type input "9L3Z16450EB"
select select
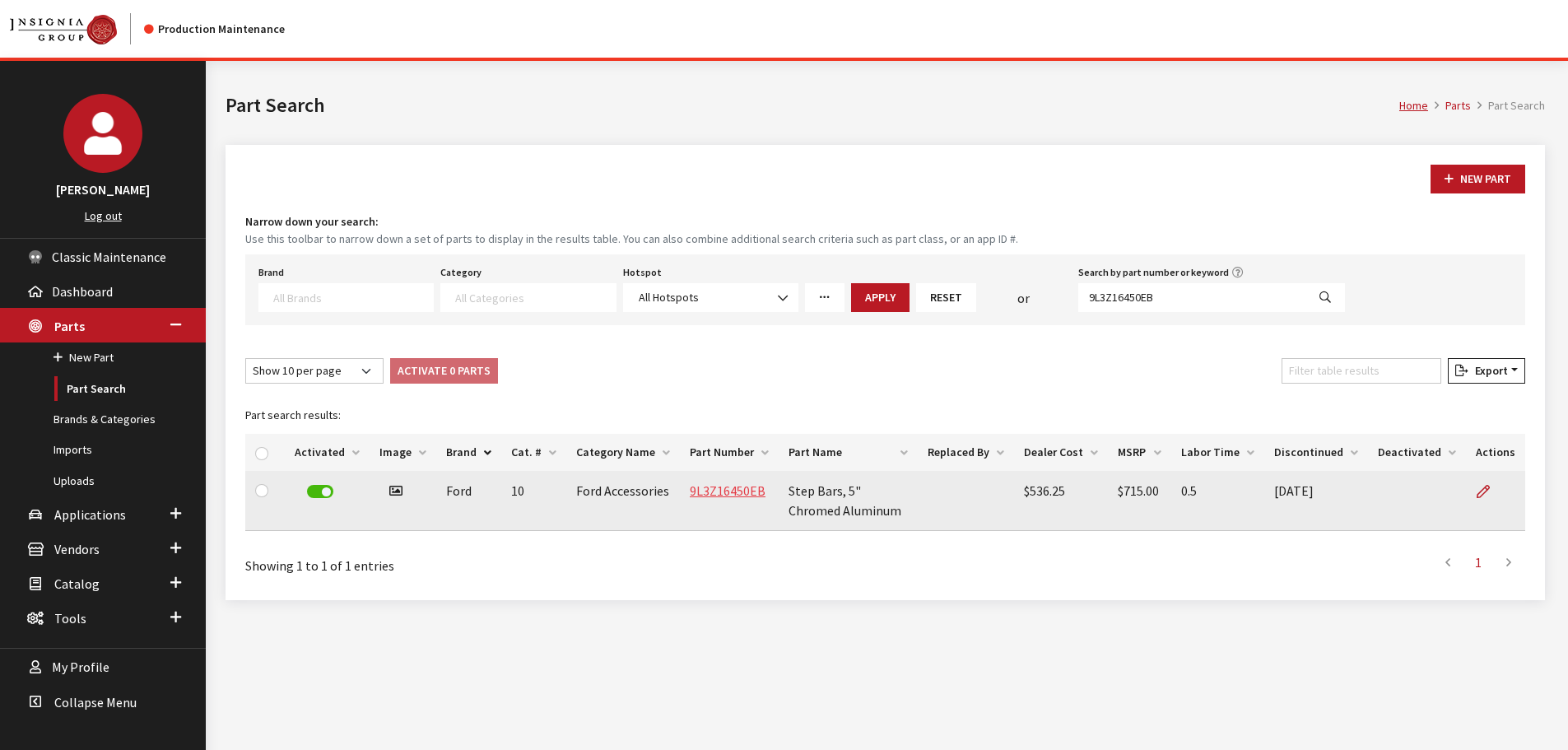
click at [723, 496] on link "9L3Z16450EB" at bounding box center [727, 491] width 76 height 17
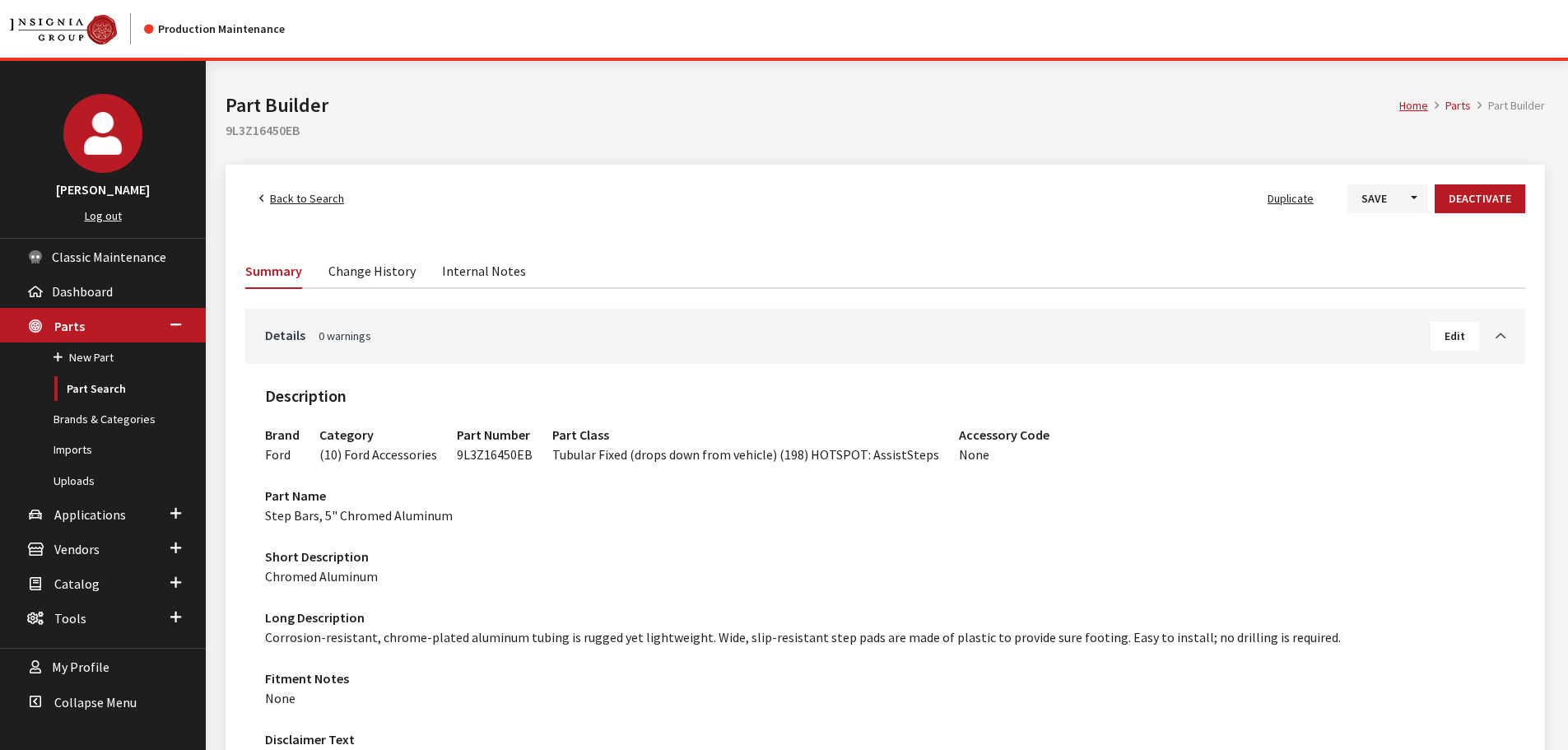
click at [400, 265] on link "Change History" at bounding box center [372, 270] width 88 height 35
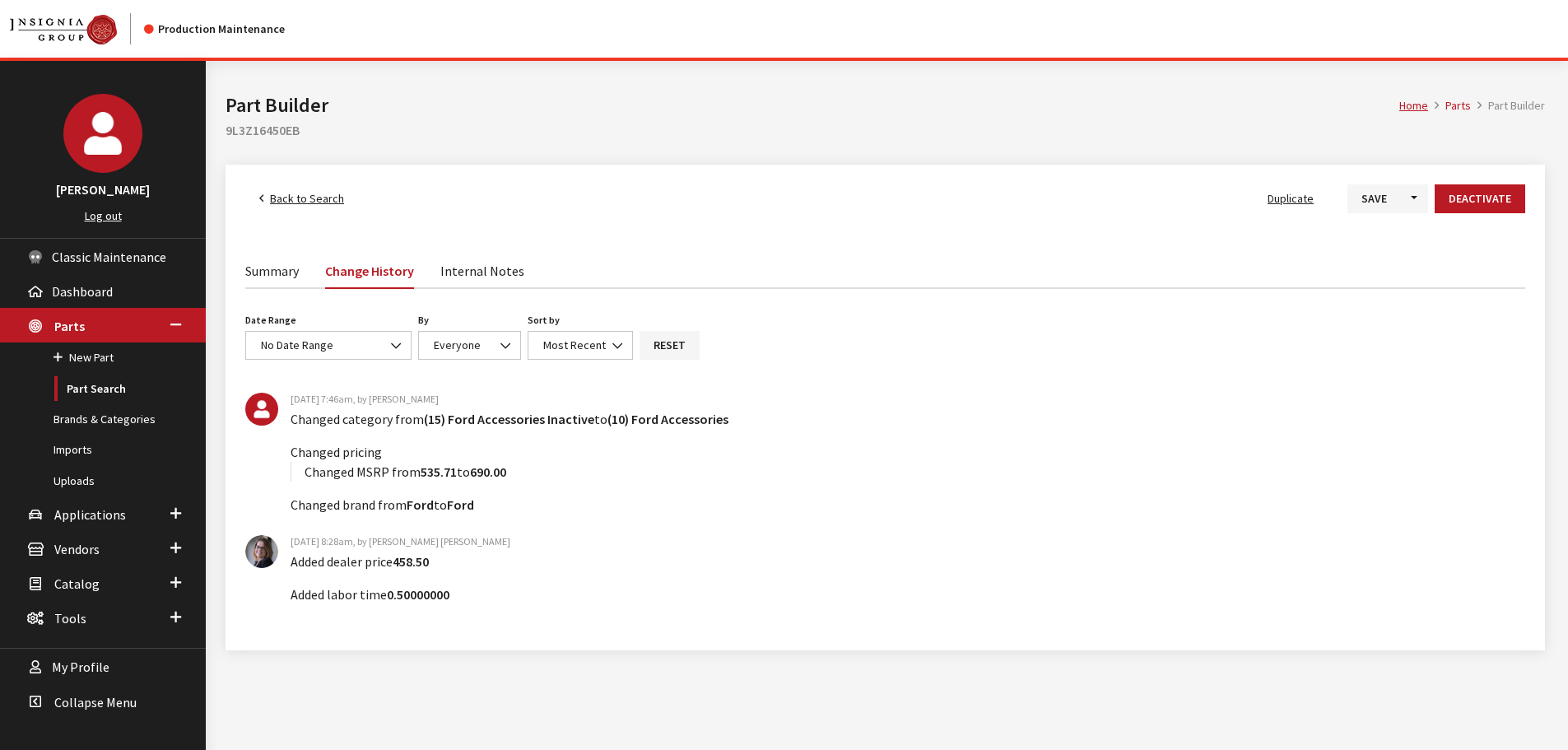
click at [277, 285] on link "Summary" at bounding box center [272, 270] width 54 height 35
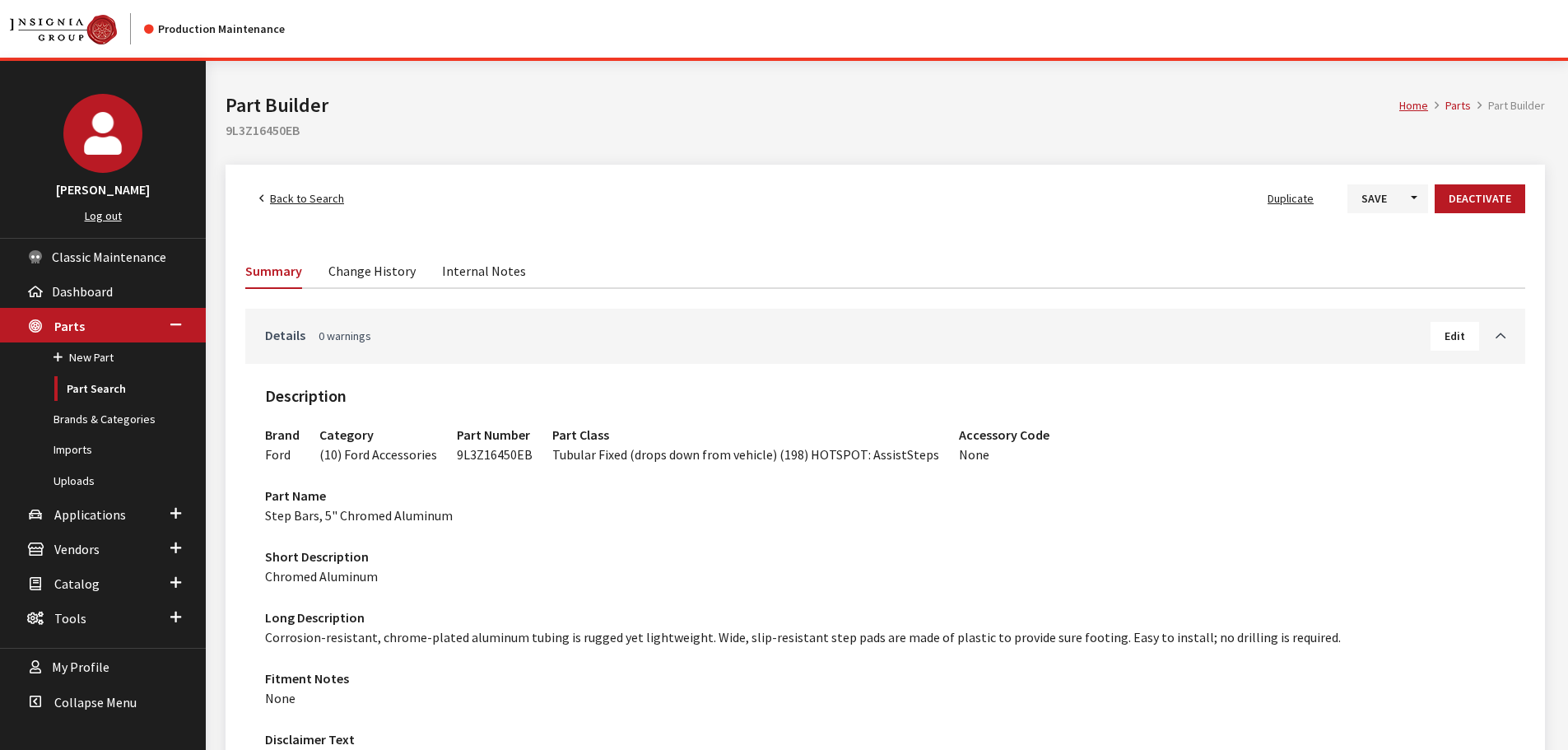
click at [587, 318] on div "Details 0 warnings Edit" at bounding box center [885, 336] width 1280 height 55
drag, startPoint x: 587, startPoint y: 326, endPoint x: 587, endPoint y: 340, distance: 14.0
click at [587, 326] on link "Details 0 warnings" at bounding box center [847, 335] width 1165 height 20
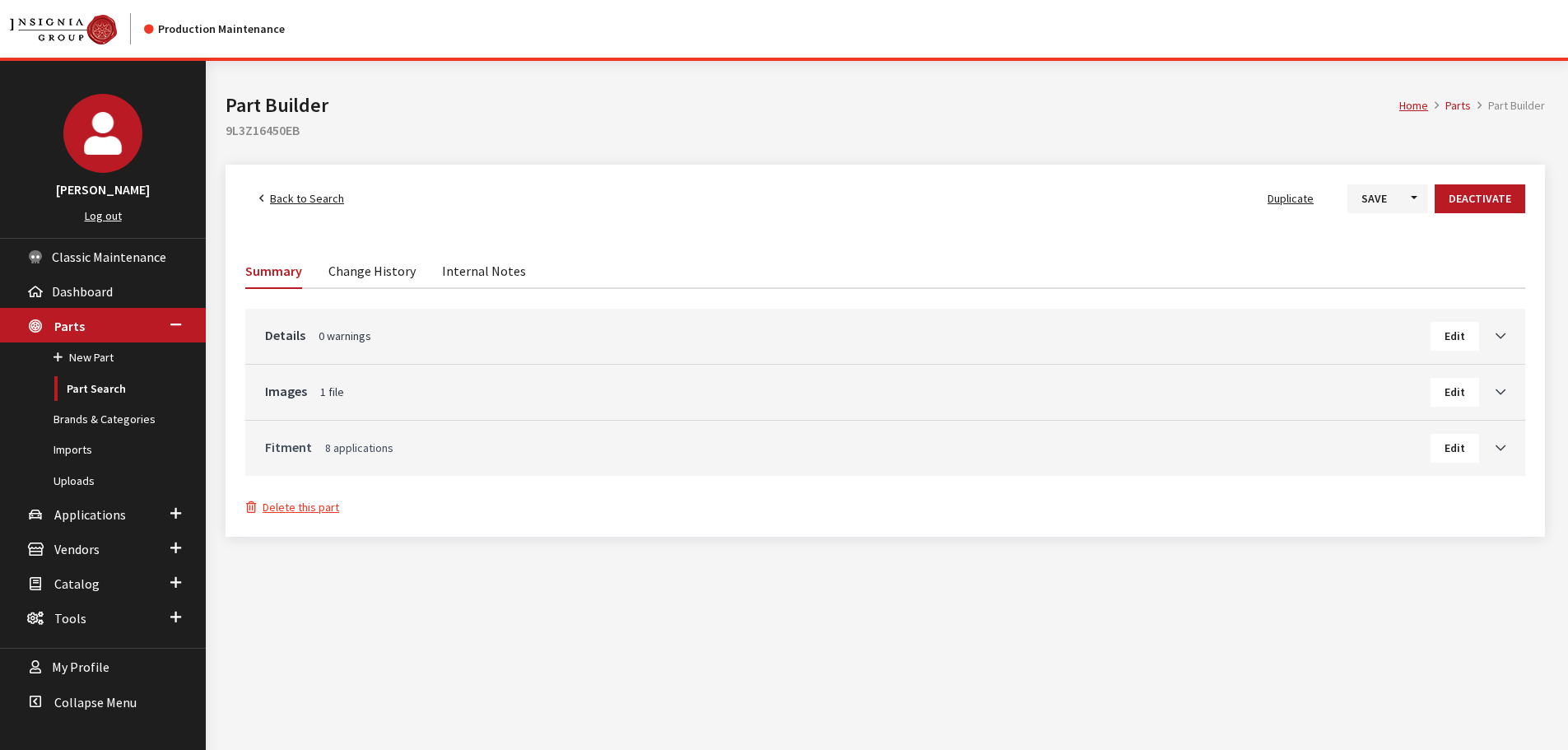
click at [524, 439] on link "Fitment 8 applications" at bounding box center [847, 447] width 1165 height 20
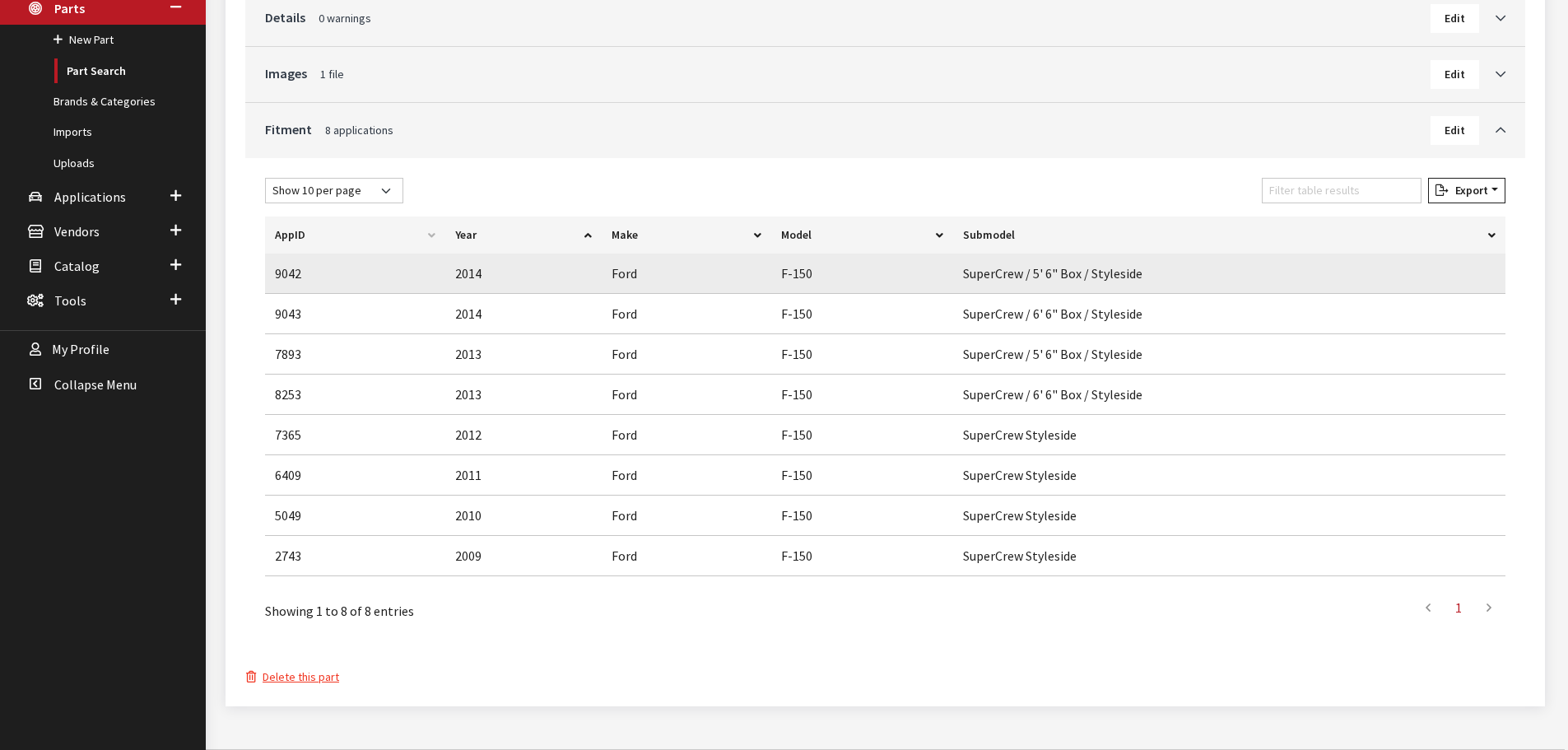
scroll to position [330, 0]
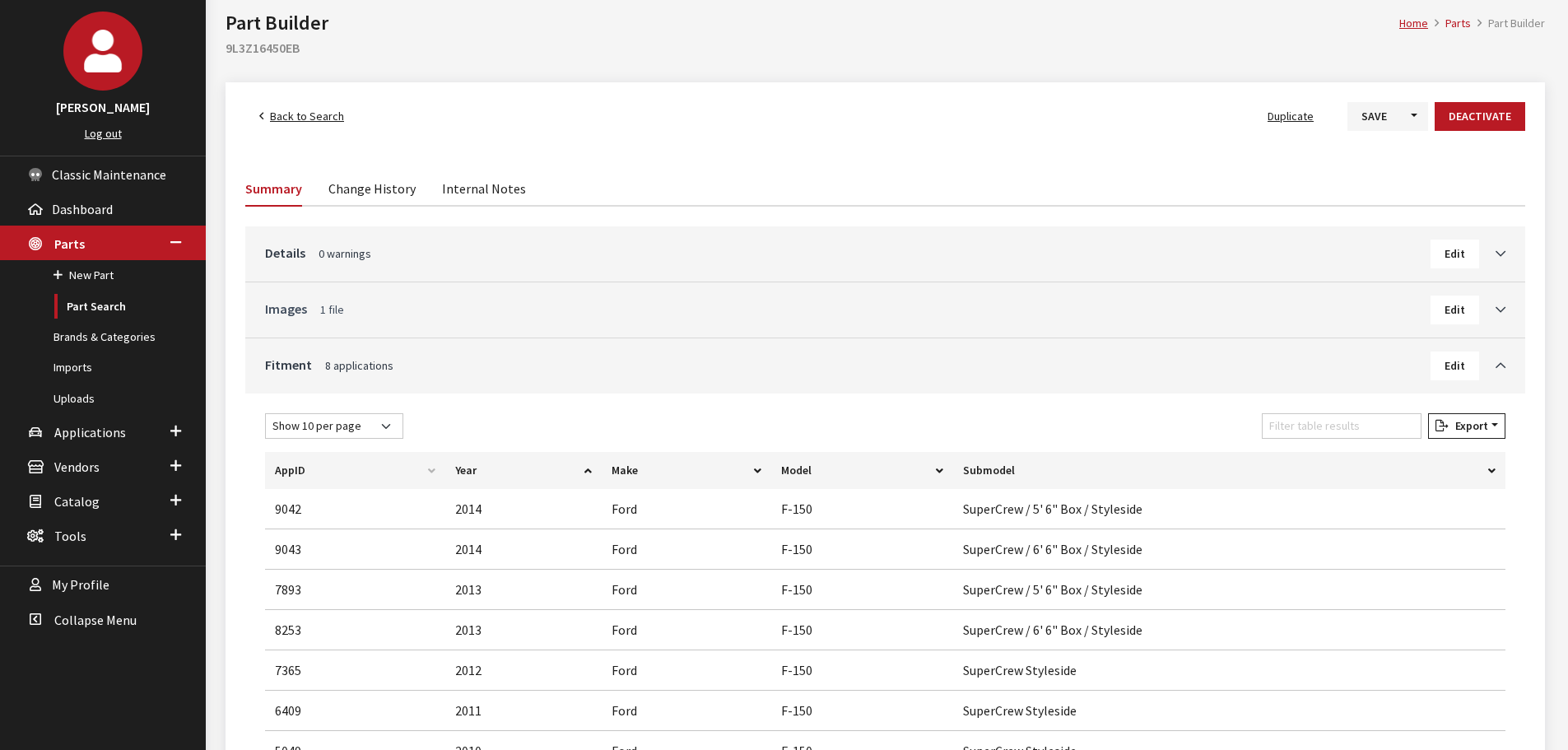
click at [452, 317] on link "Images 1 file" at bounding box center [847, 309] width 1165 height 20
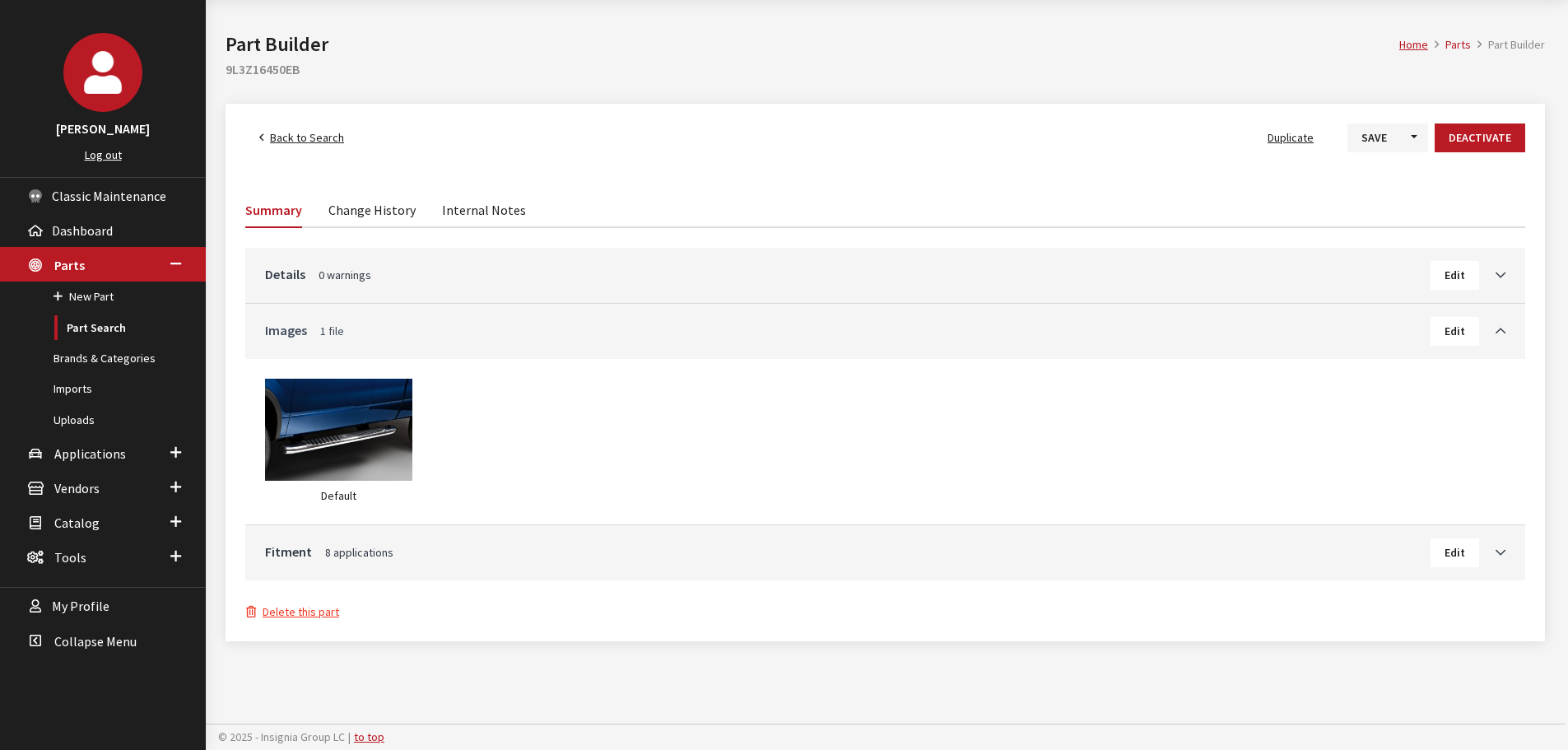
scroll to position [61, 0]
click at [467, 275] on link "Details 0 warnings" at bounding box center [847, 274] width 1165 height 20
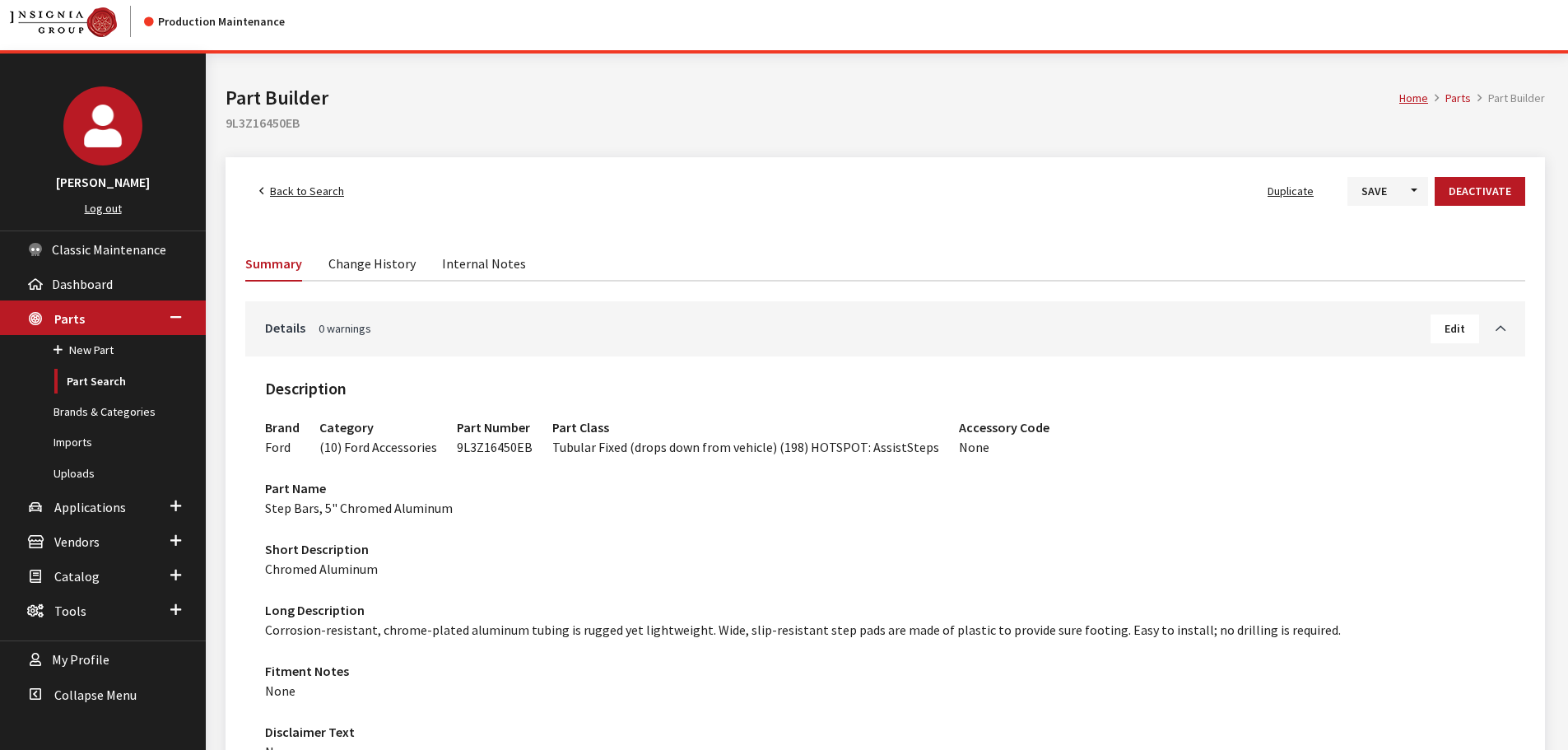
scroll to position [0, 0]
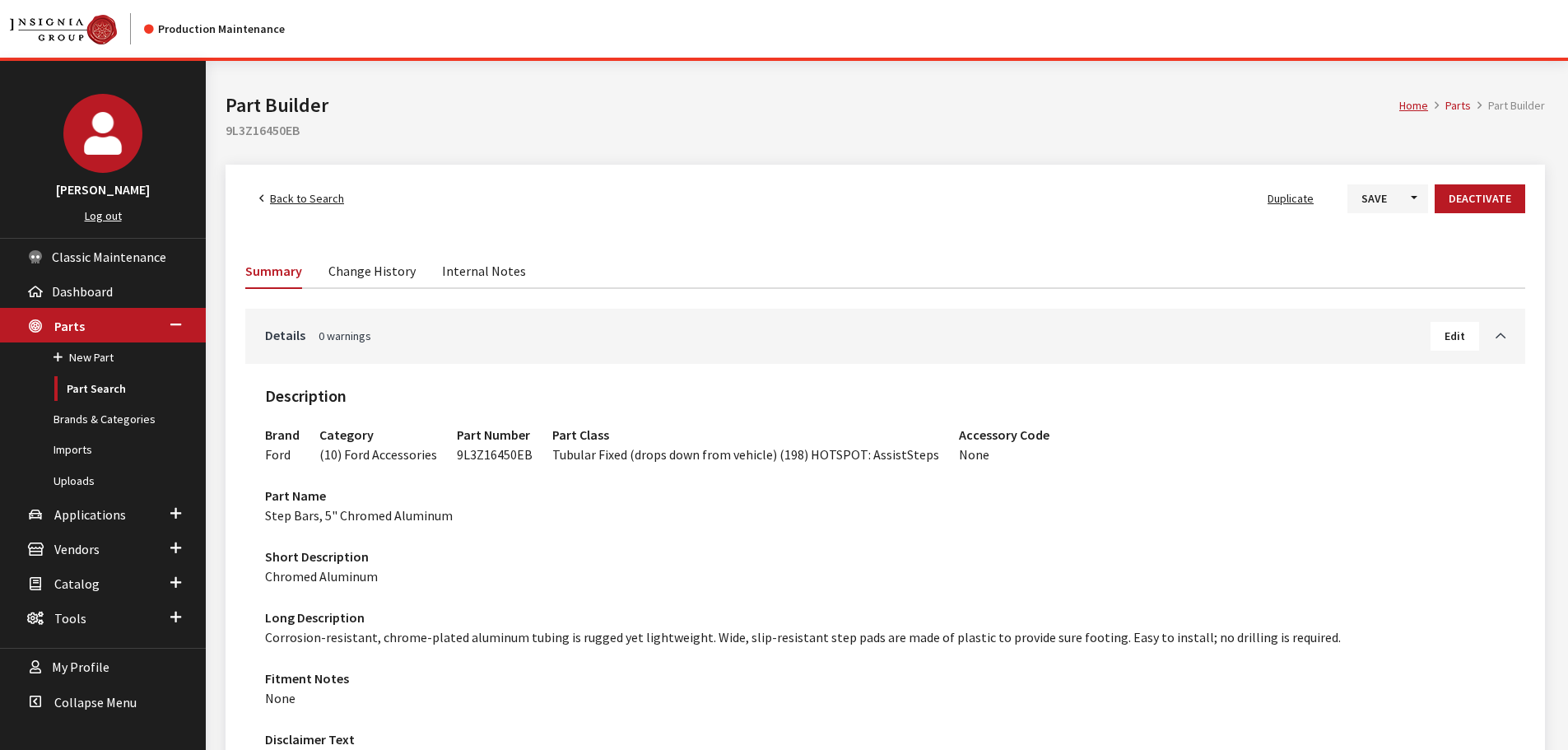
click at [1441, 333] on button "Edit" at bounding box center [1454, 336] width 49 height 29
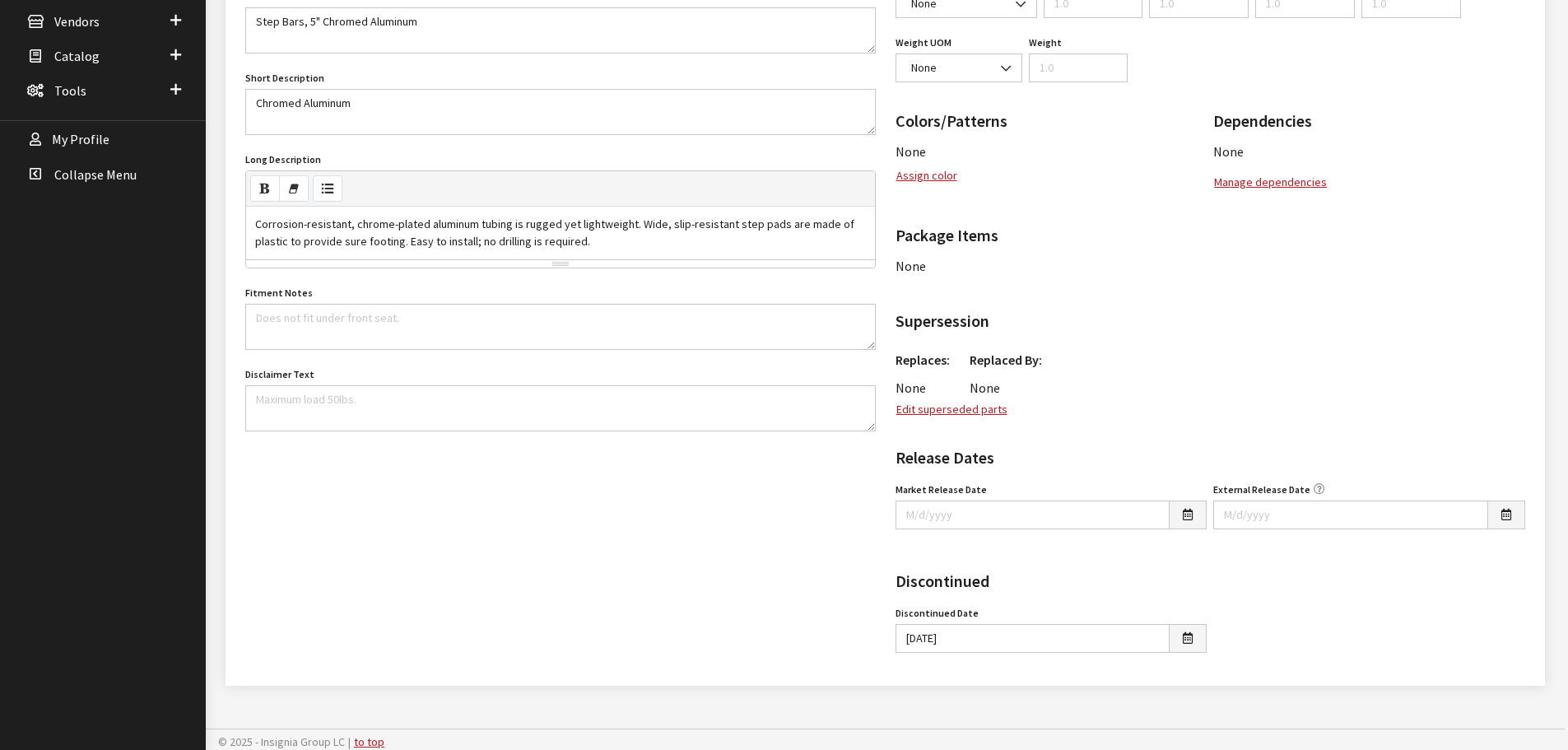
scroll to position [533, 0]
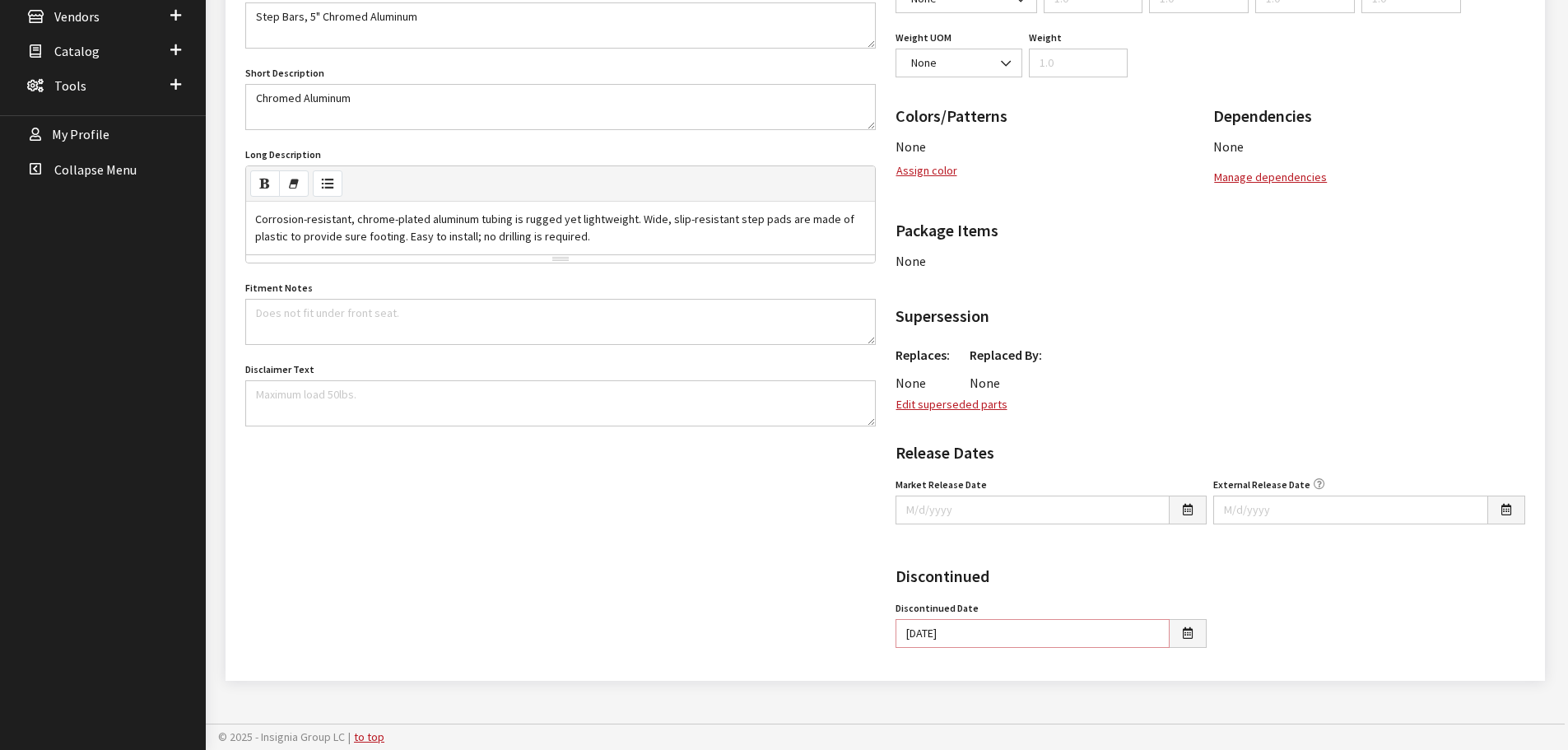
drag, startPoint x: 1021, startPoint y: 632, endPoint x: 797, endPoint y: 629, distance: 224.0
click at [797, 629] on div "Details Description Brand Acura Alfa Romeo Audi BMW DoubleTake [PERSON_NAME] Ra…" at bounding box center [885, 207] width 1300 height 906
click at [738, 600] on div "Details Description Brand Acura Alfa Romeo Audi BMW DoubleTake [PERSON_NAME] Ra…" at bounding box center [560, 207] width 650 height 906
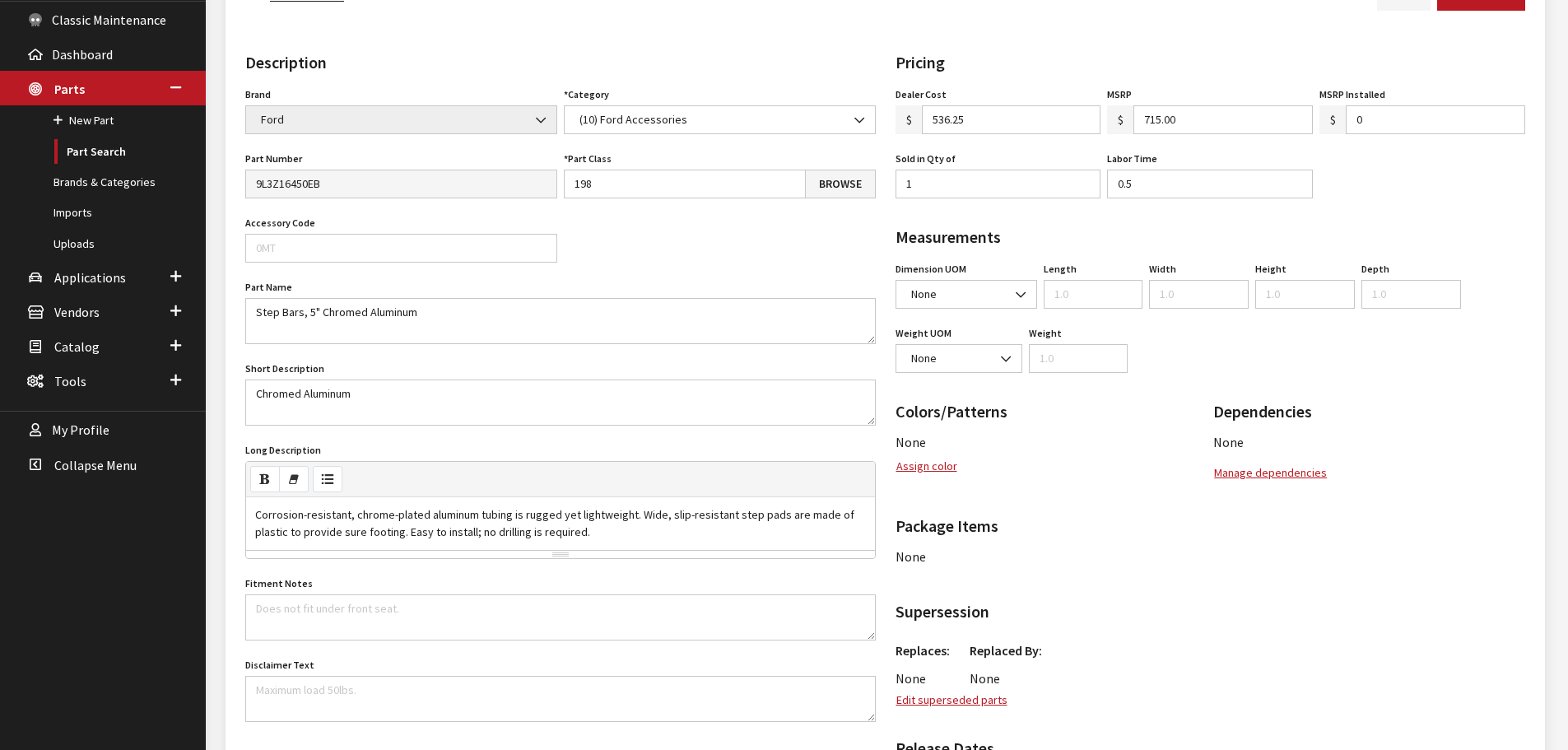
scroll to position [39, 0]
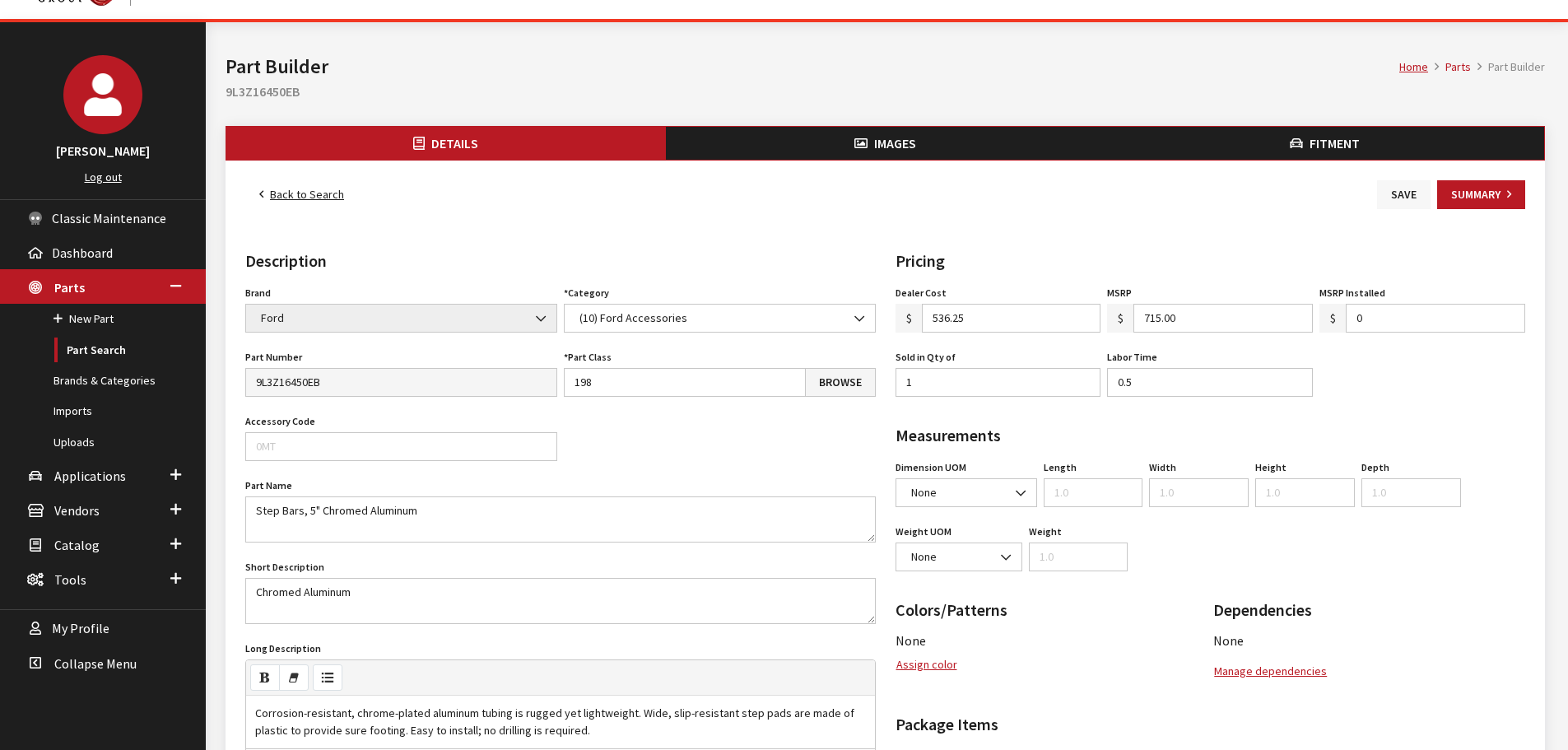
drag, startPoint x: 1364, startPoint y: 198, endPoint x: 1402, endPoint y: 197, distance: 38.0
click at [1371, 197] on div "Back to Search Save Summary" at bounding box center [885, 194] width 1286 height 29
click at [1402, 197] on button "Save" at bounding box center [1404, 194] width 54 height 29
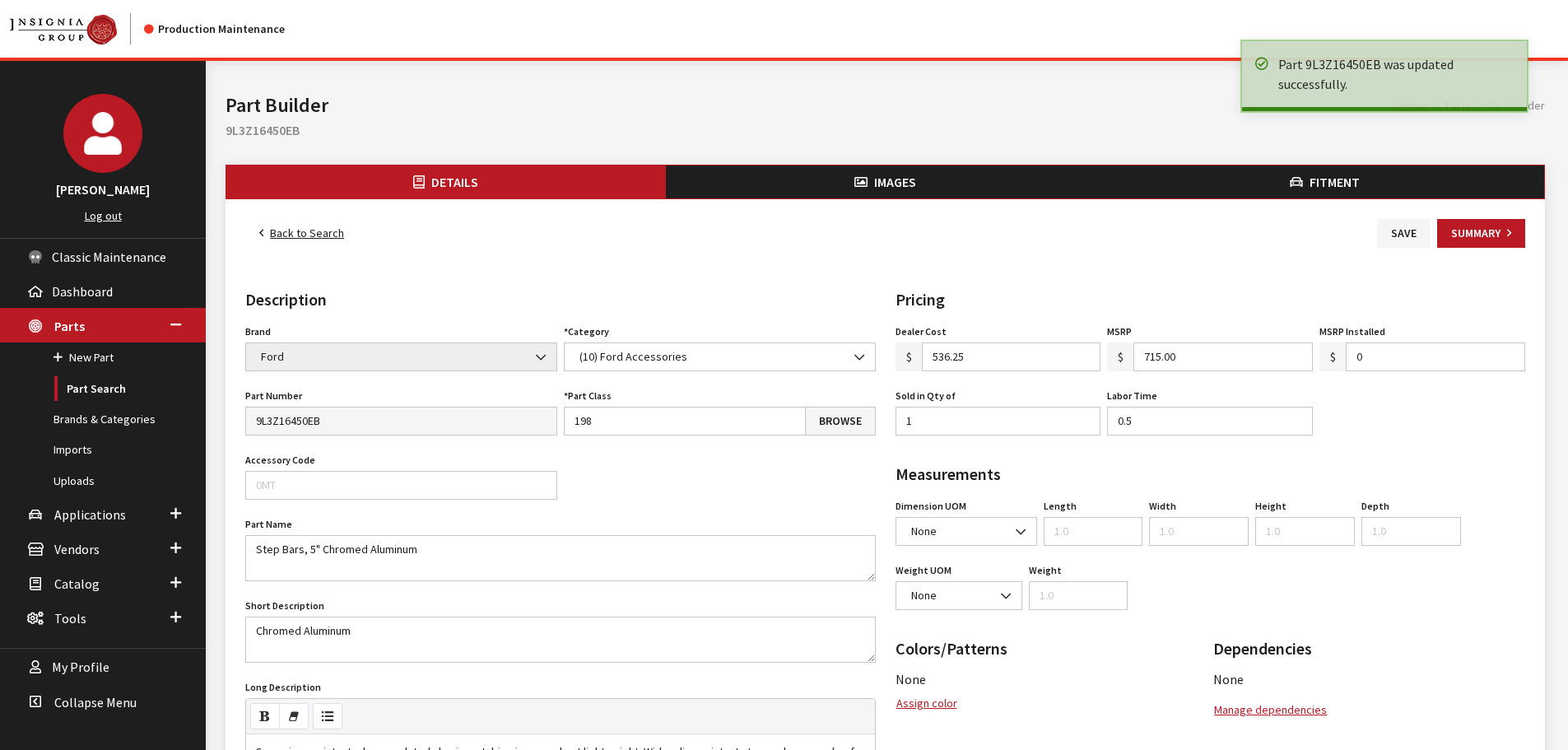
click at [295, 231] on link "Back to Search" at bounding box center [301, 233] width 113 height 29
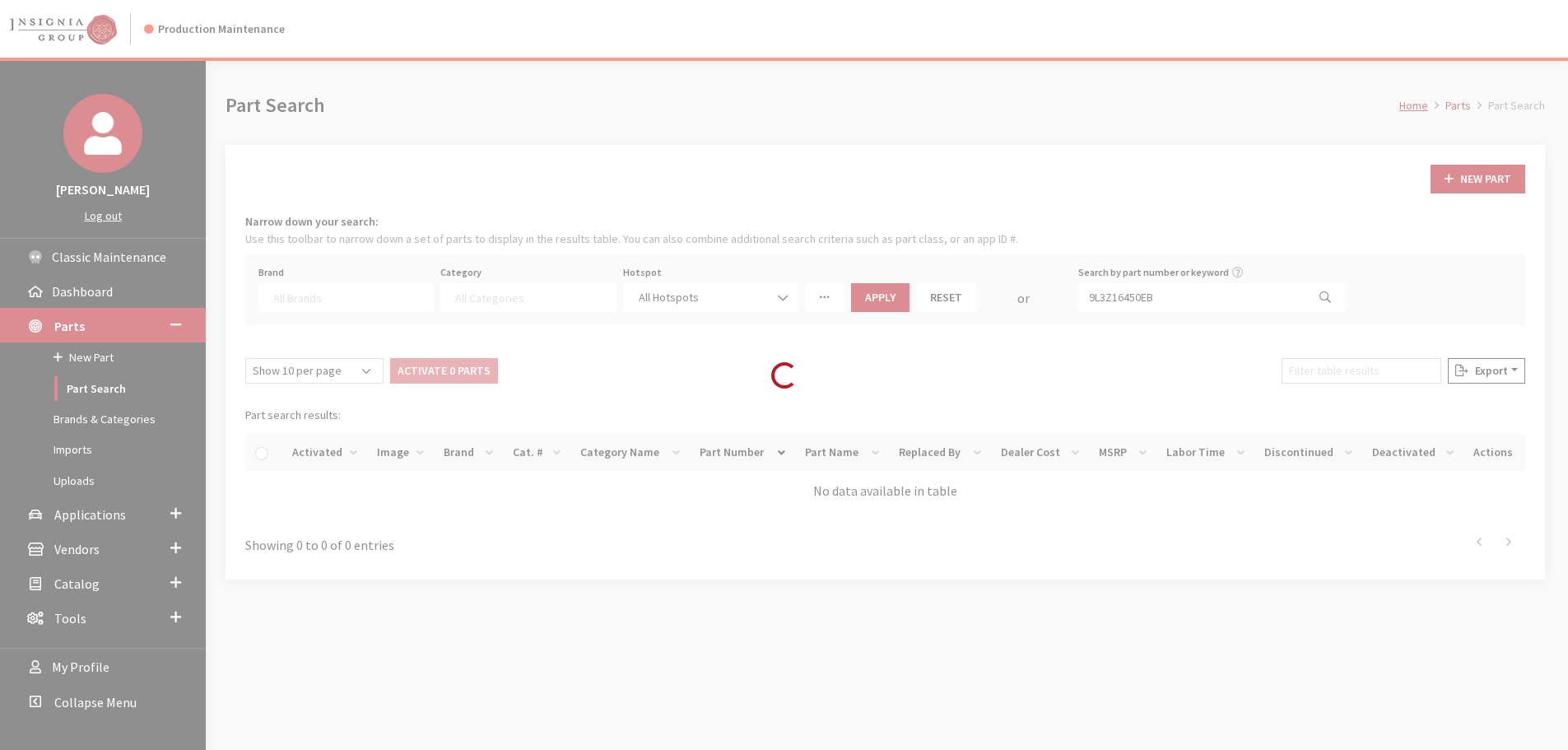
select select
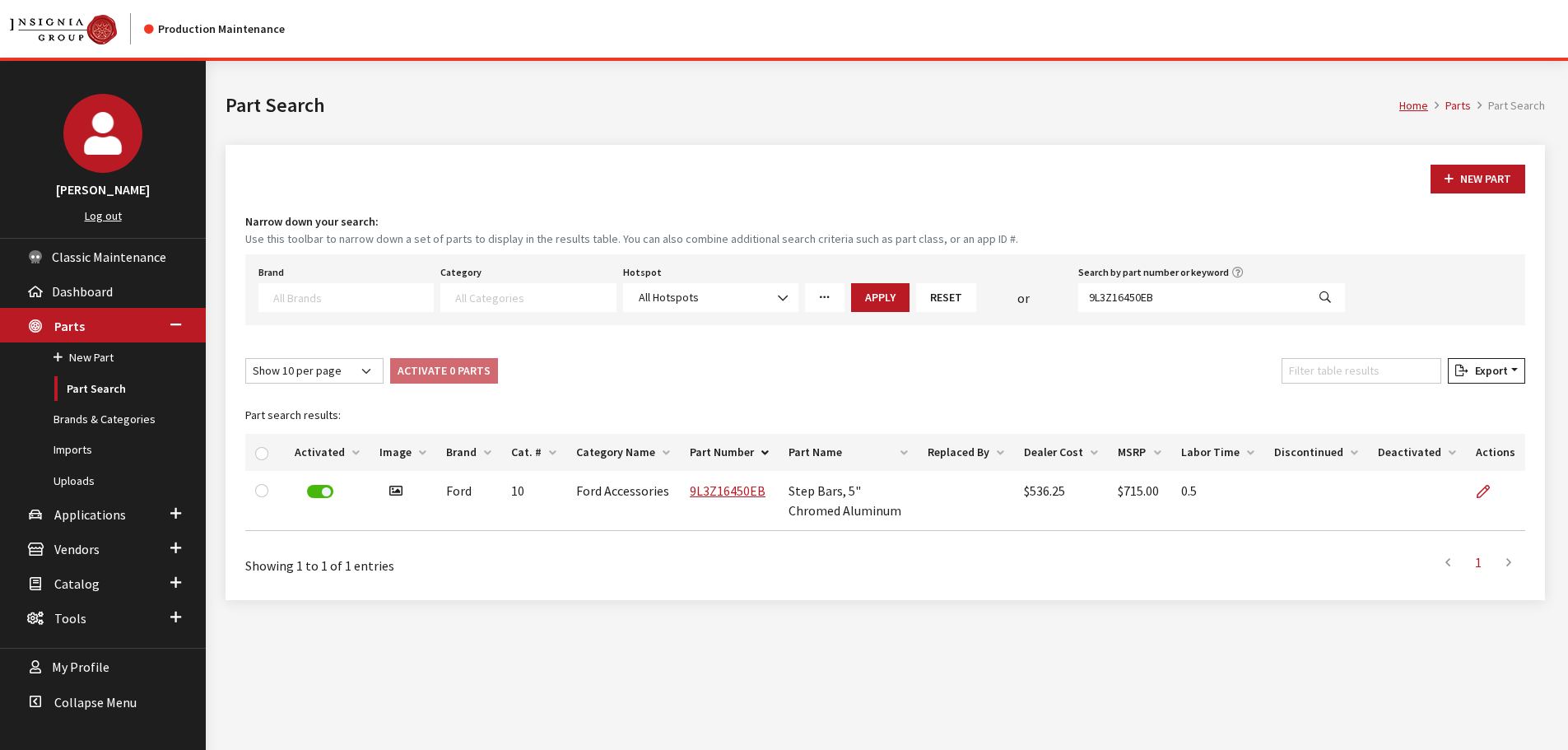
click at [943, 305] on button "Reset" at bounding box center [945, 297] width 60 height 29
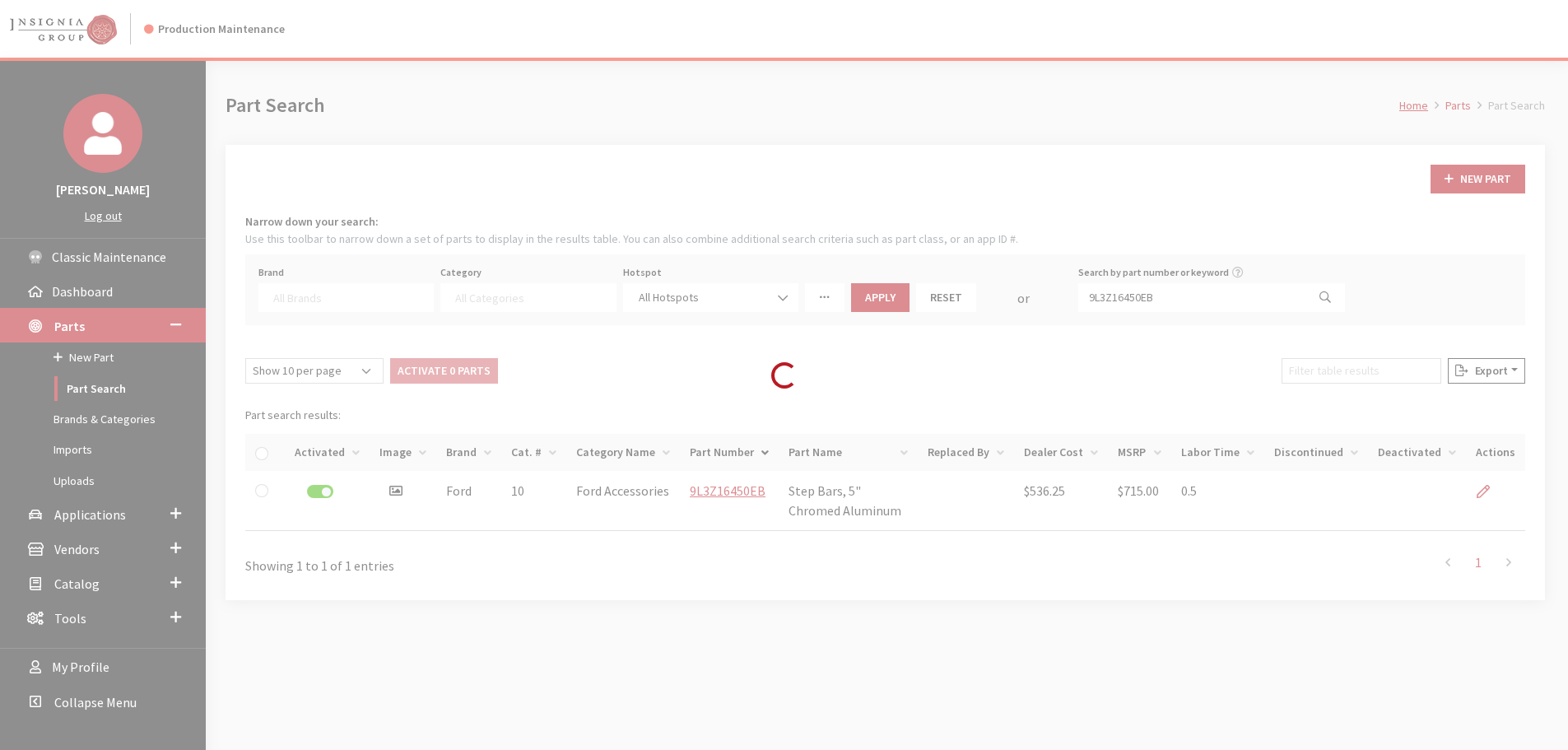
select select
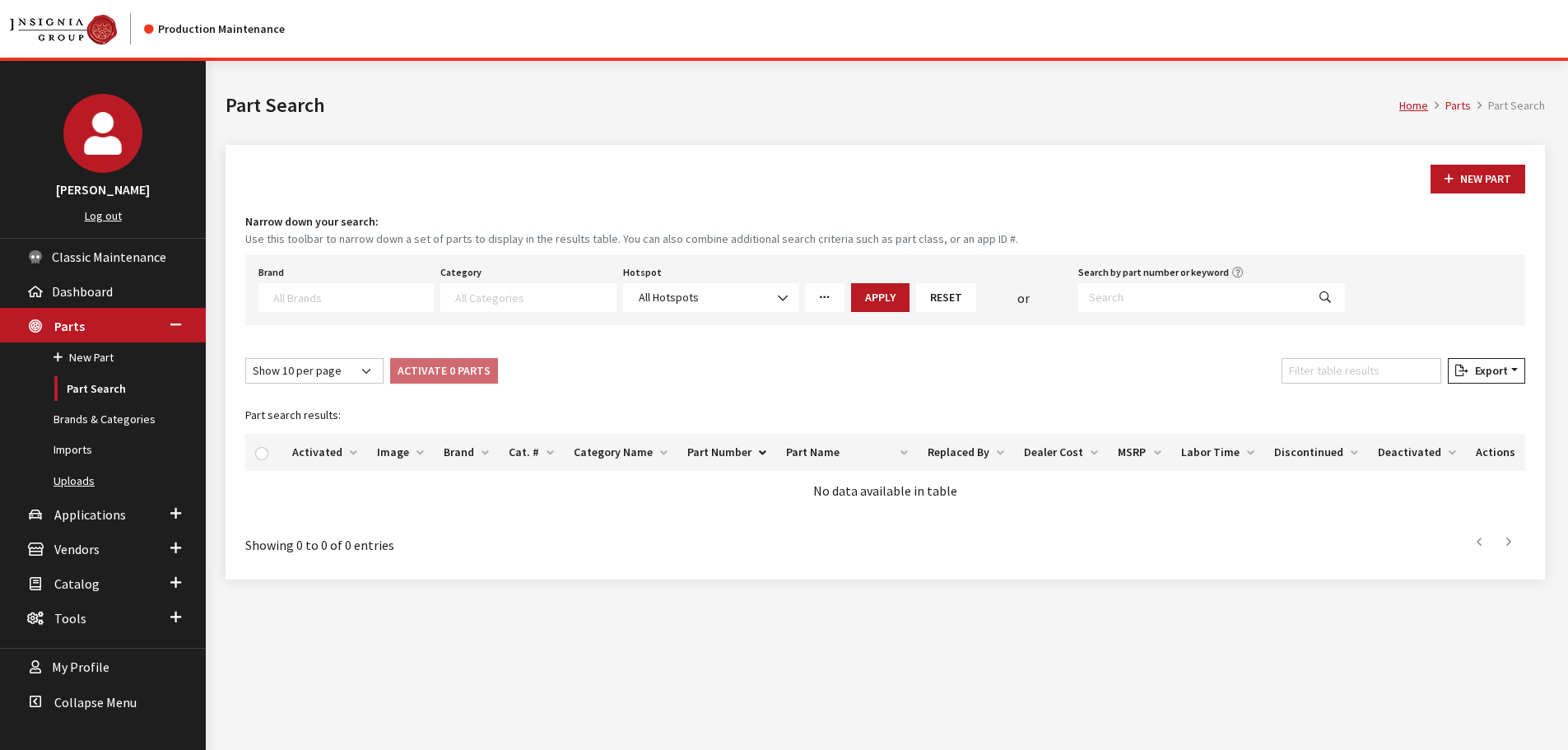
click at [73, 482] on link "Uploads" at bounding box center [102, 481] width 206 height 31
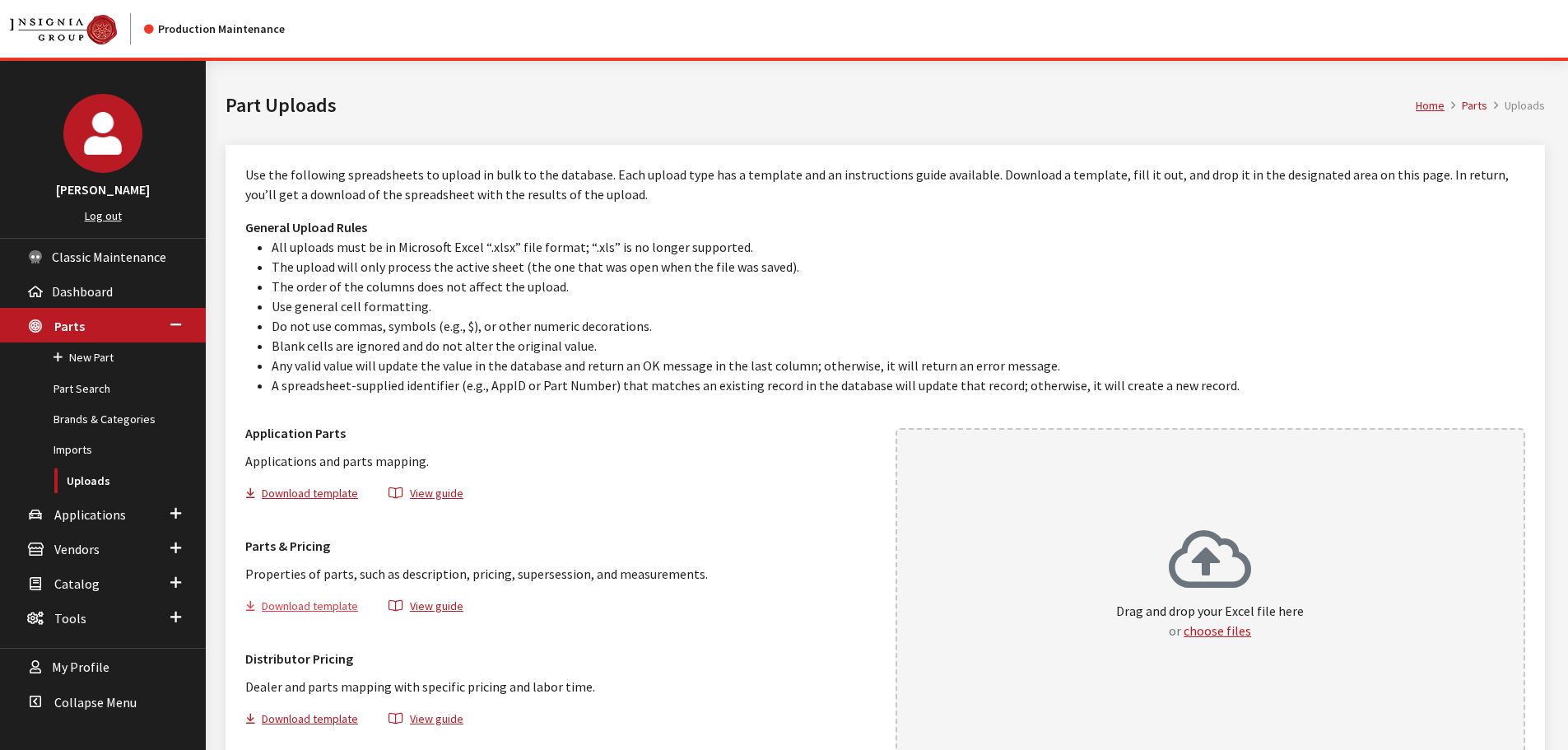
click at [313, 605] on button "Download template" at bounding box center [308, 609] width 126 height 24
click at [79, 382] on link "Part Search" at bounding box center [102, 389] width 206 height 31
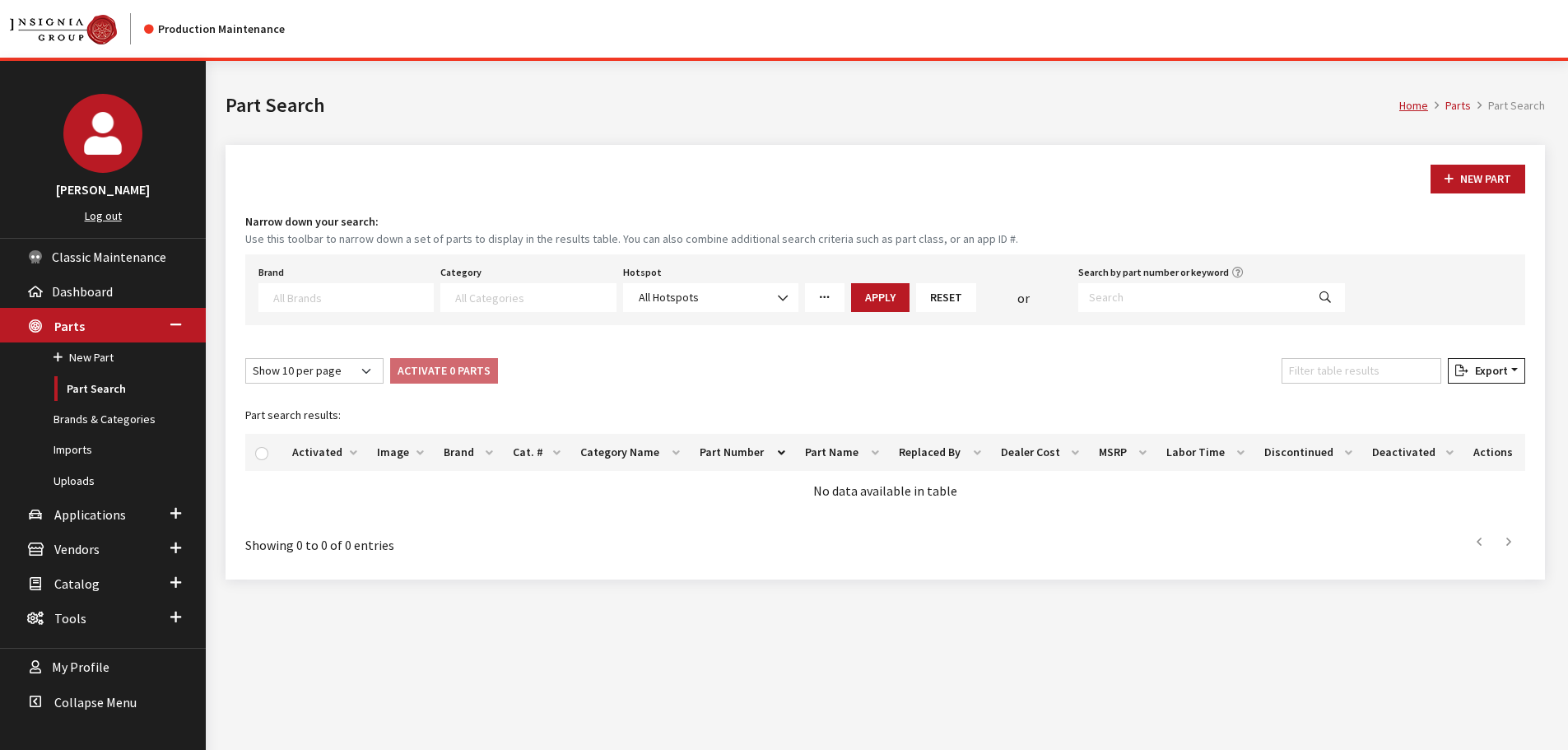
select select
click at [1180, 300] on input "Search by part number or keyword" at bounding box center [1192, 297] width 228 height 29
paste input "VLV4Z9942528A"
type input "VLV4Z9942528A"
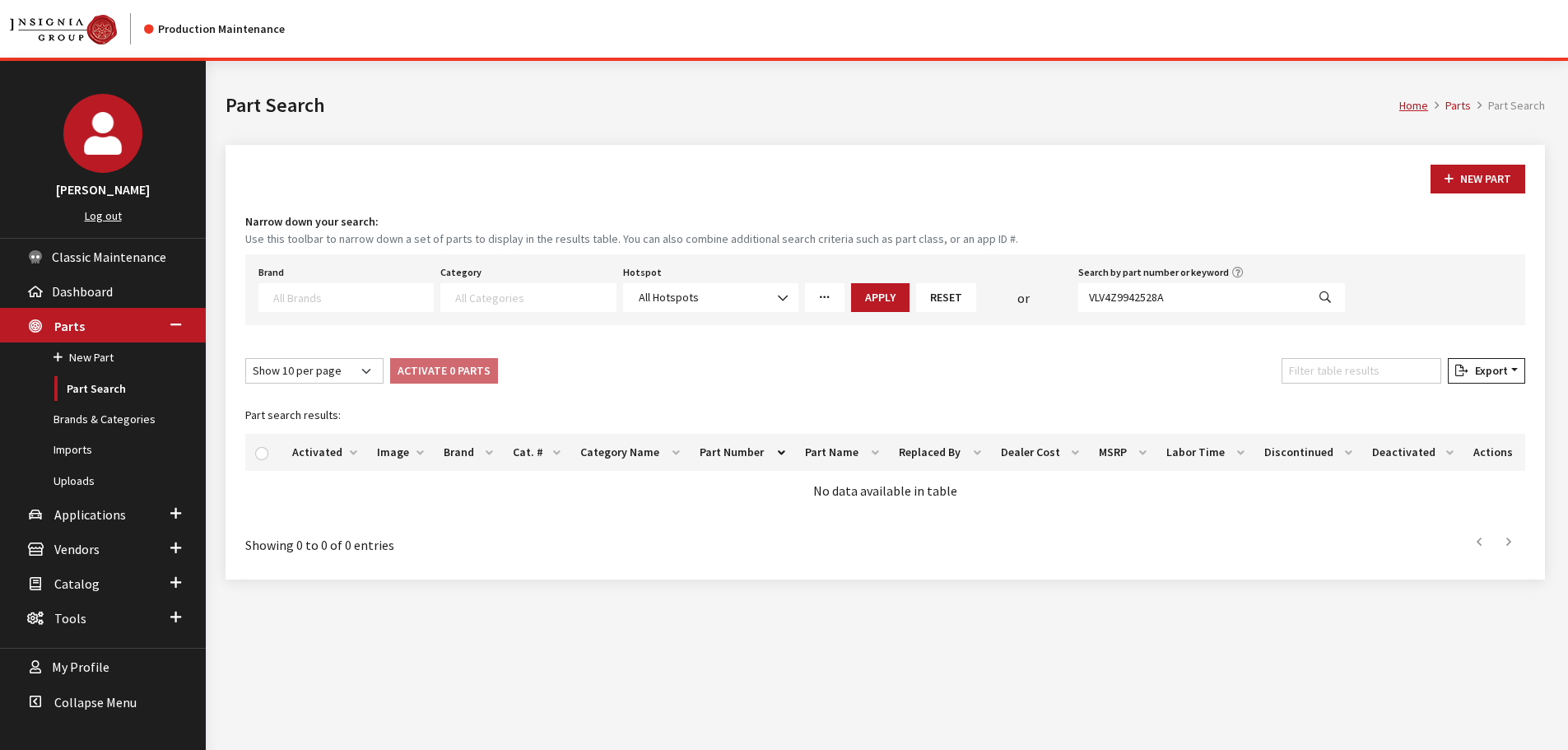
select select
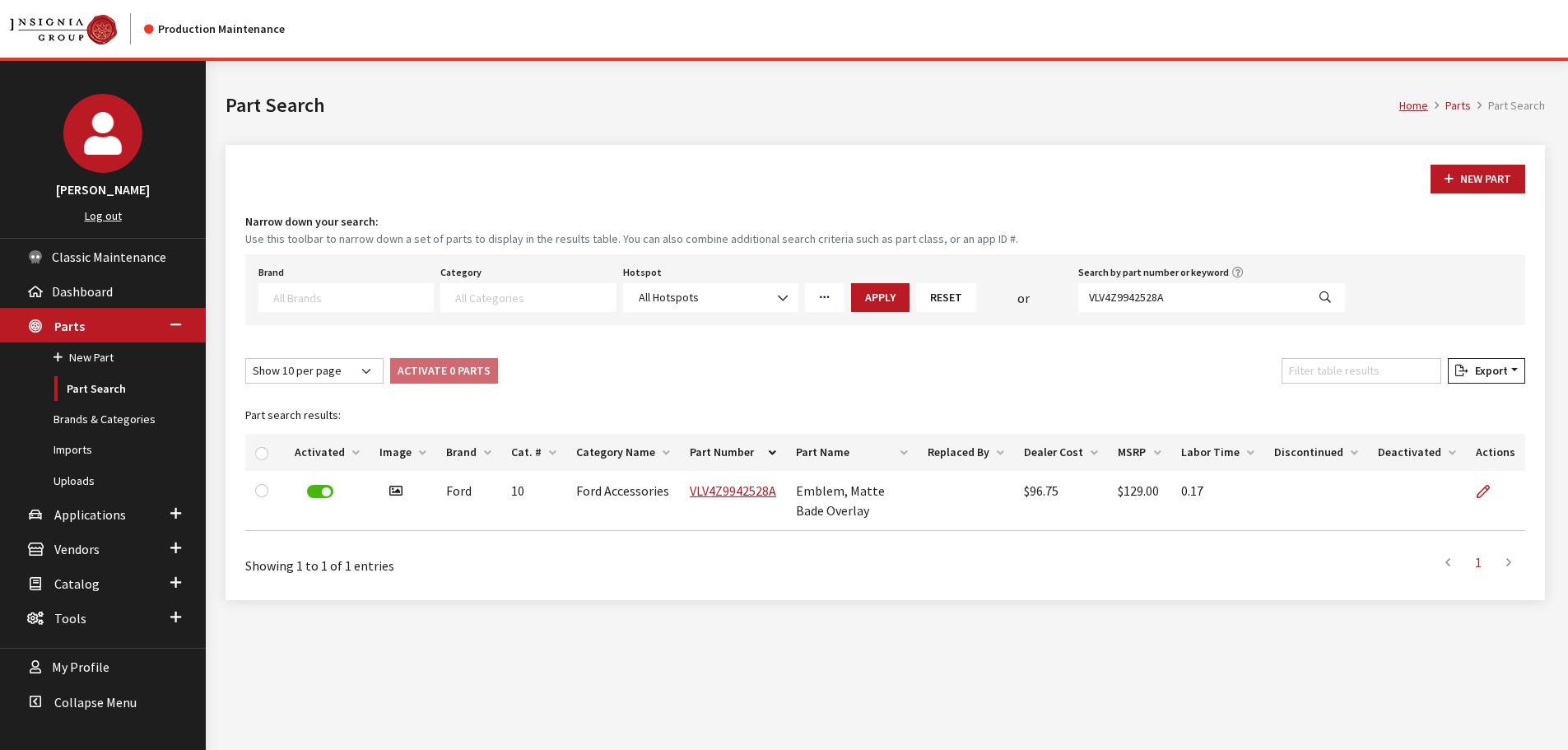
click at [1490, 482] on link at bounding box center [1490, 491] width 28 height 41
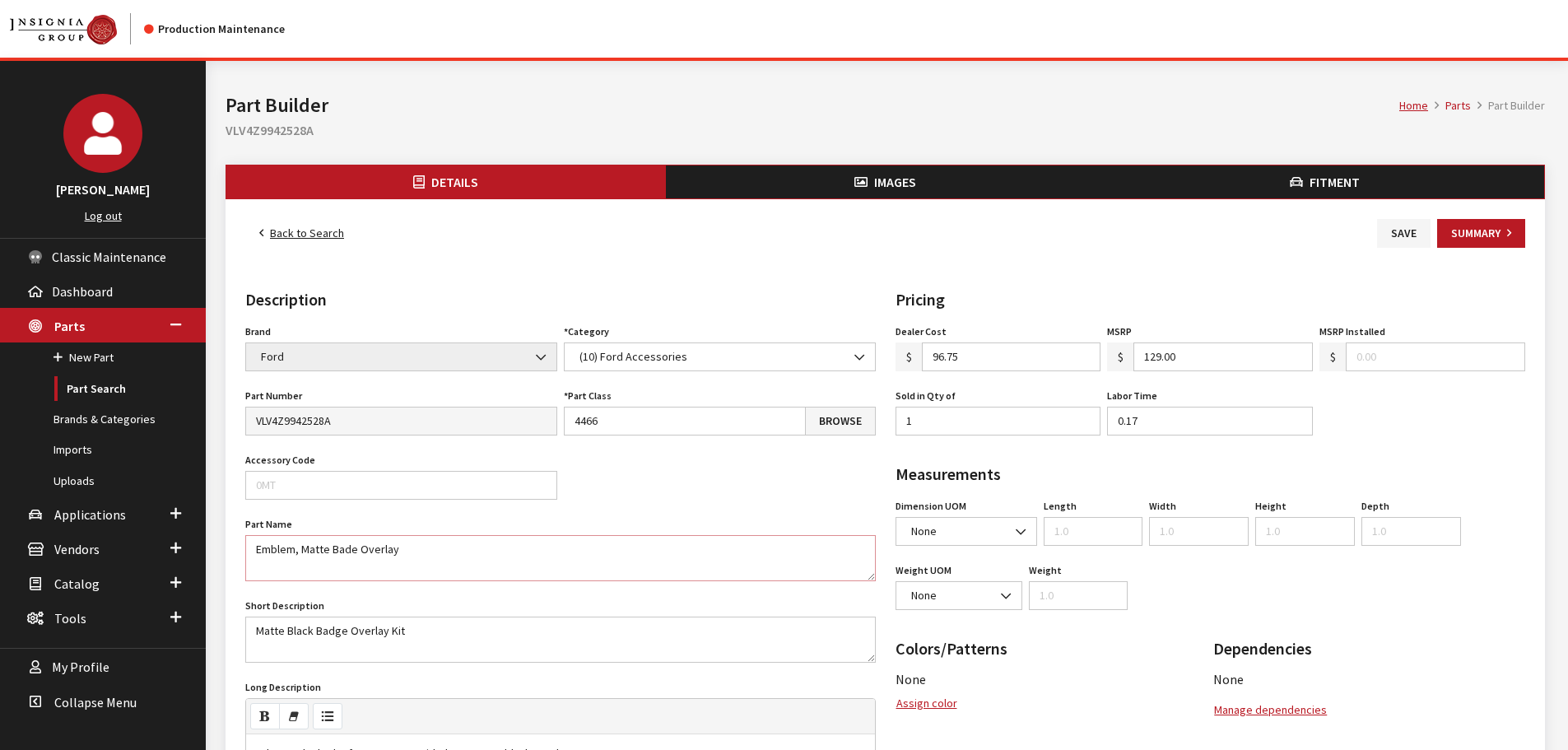
click at [349, 554] on textarea "Emblem, Matte Bade Overlay" at bounding box center [561, 558] width 631 height 46
type textarea "Emblem, Matte Badge Overlay"
click at [1391, 234] on button "Save" at bounding box center [1404, 233] width 54 height 29
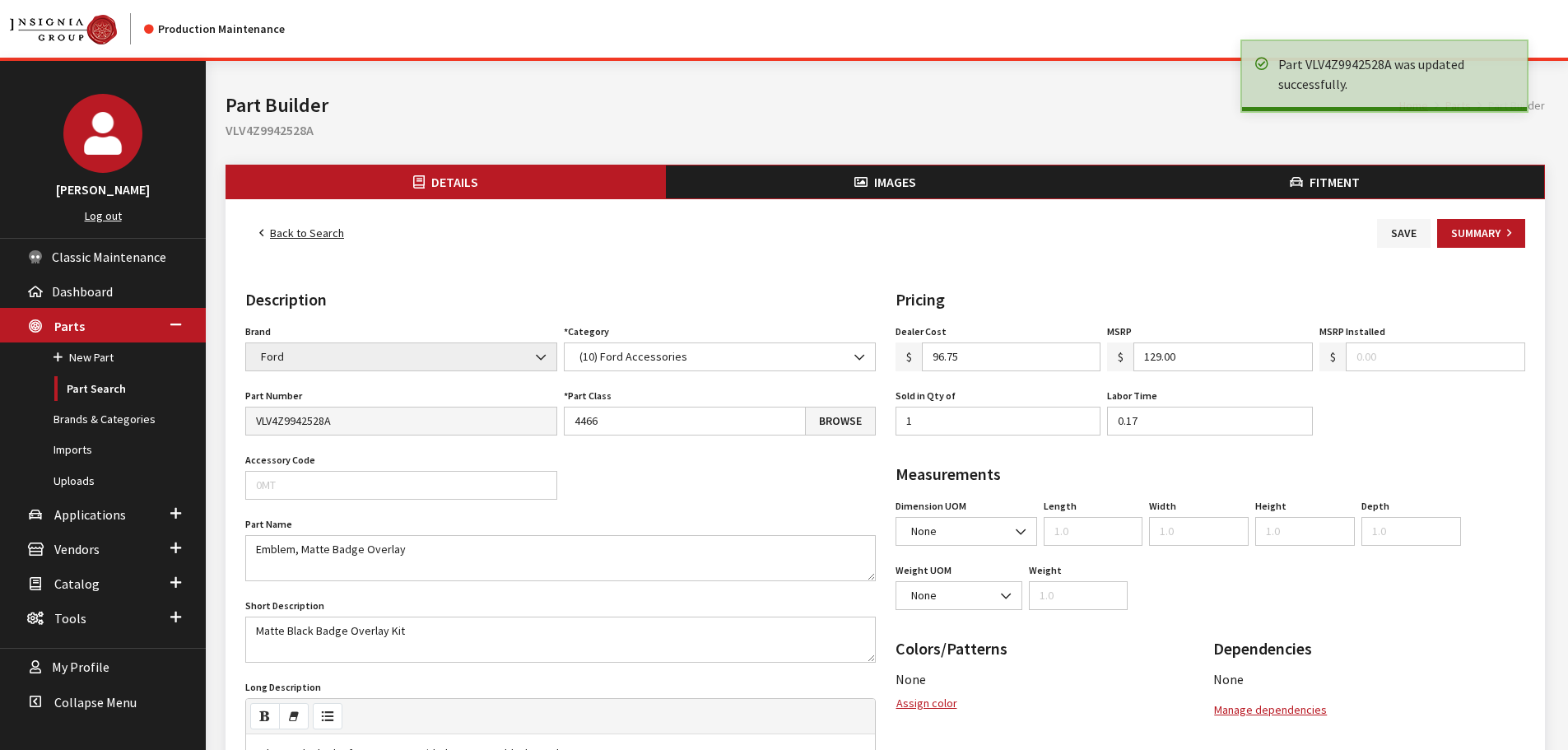
click at [268, 228] on link "Back to Search" at bounding box center [301, 233] width 113 height 29
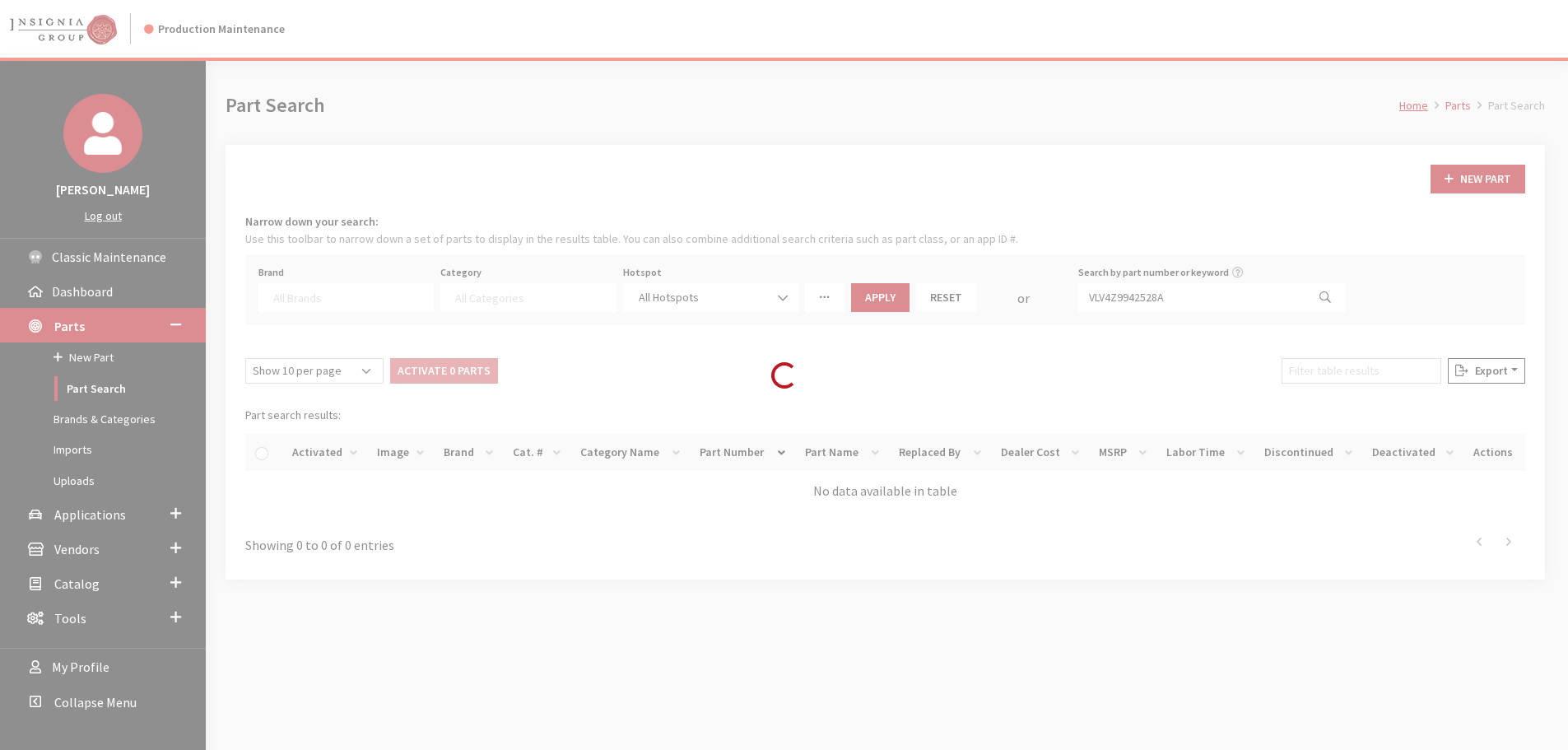
select select
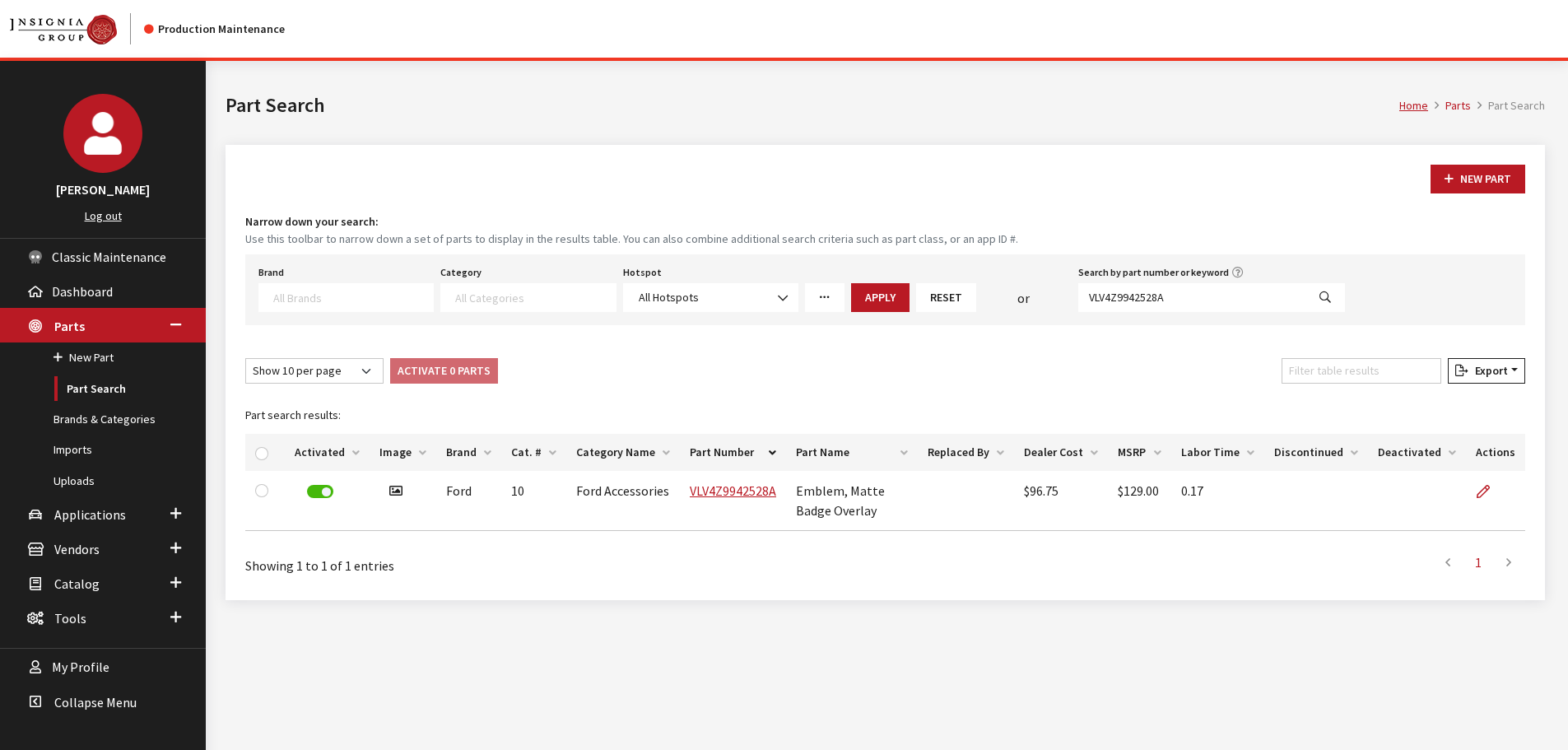
click at [397, 302] on textarea "Search" at bounding box center [353, 297] width 159 height 15
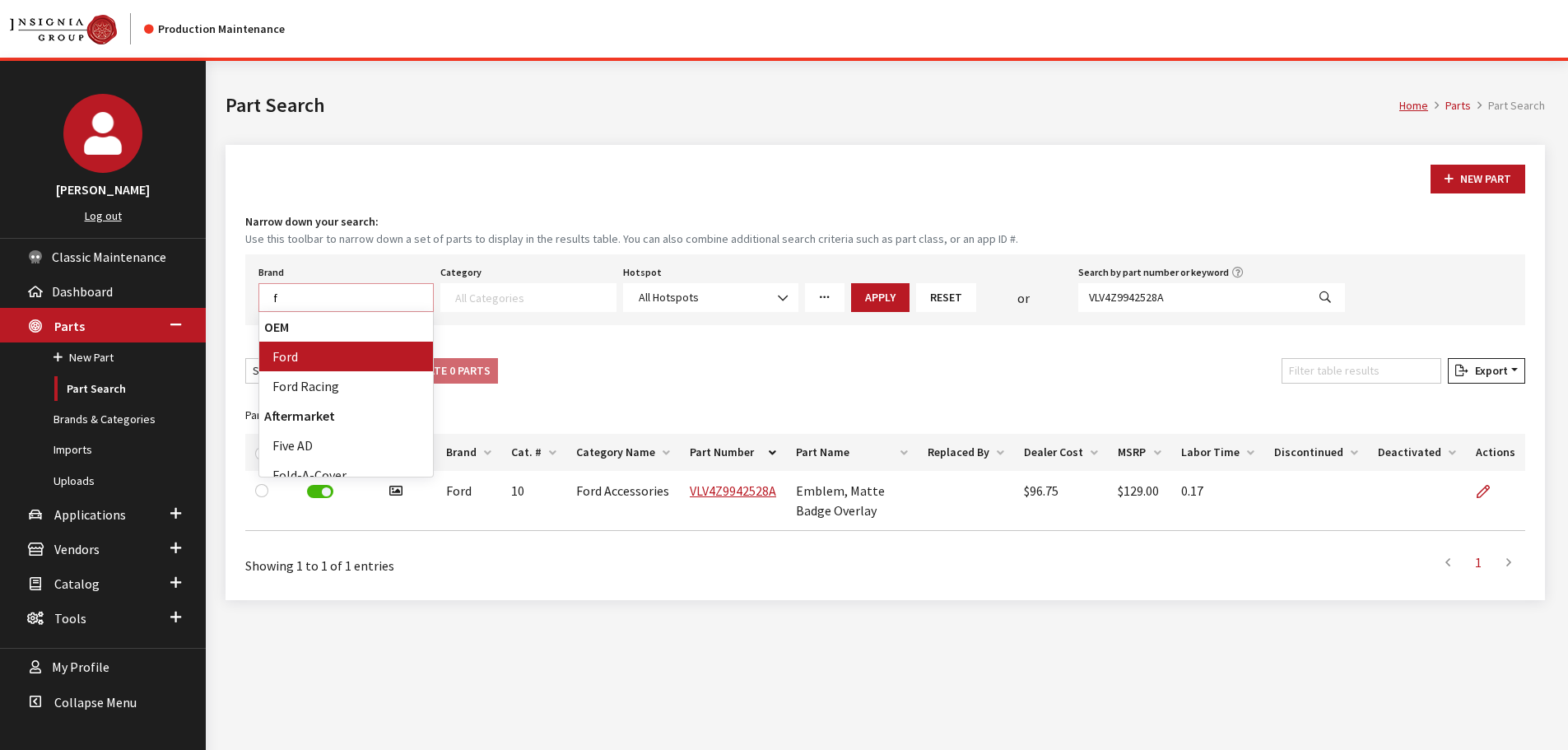
scroll to position [1, 0]
type textarea "ford"
select select "2"
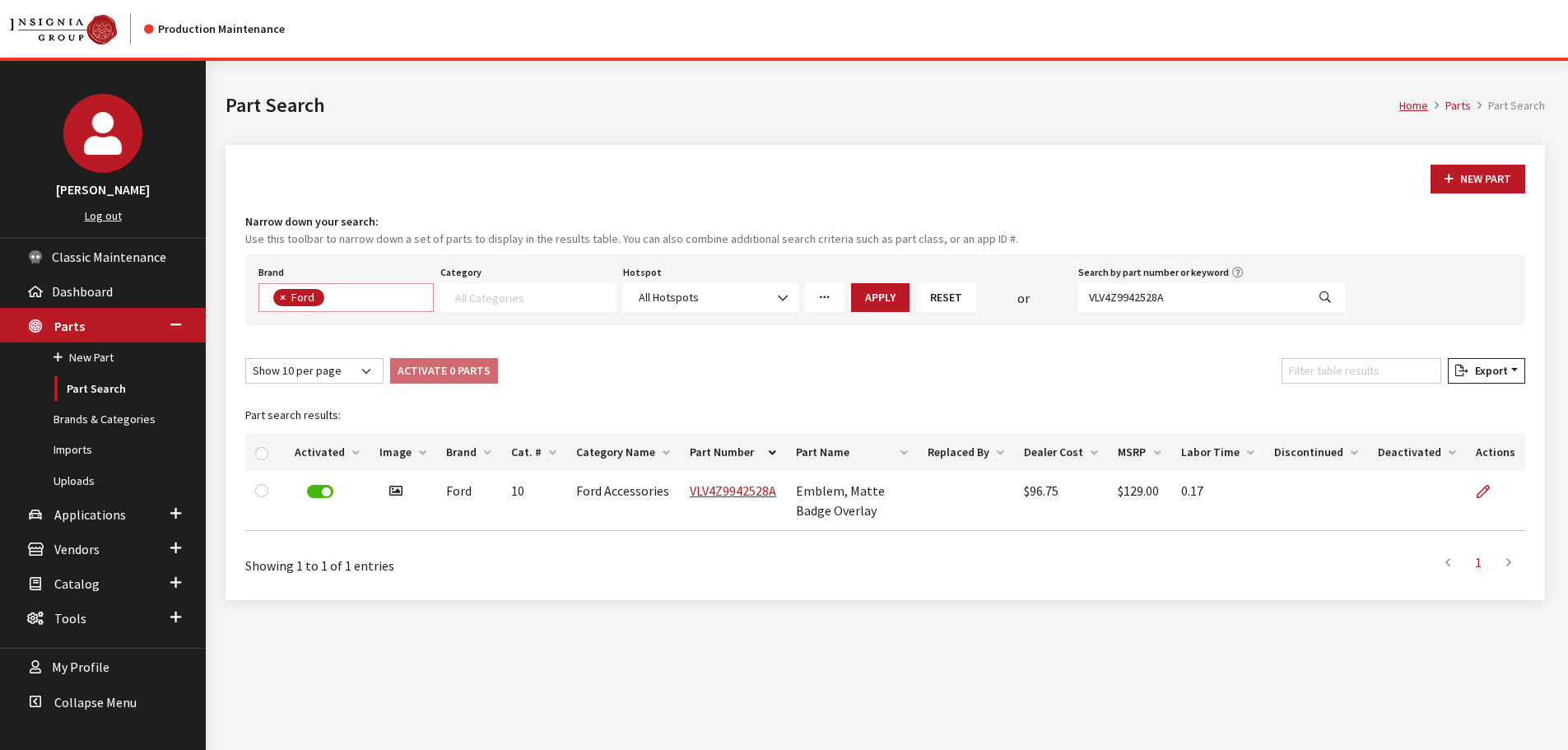
scroll to position [94, 0]
click at [566, 303] on textarea "Search" at bounding box center [534, 297] width 159 height 15
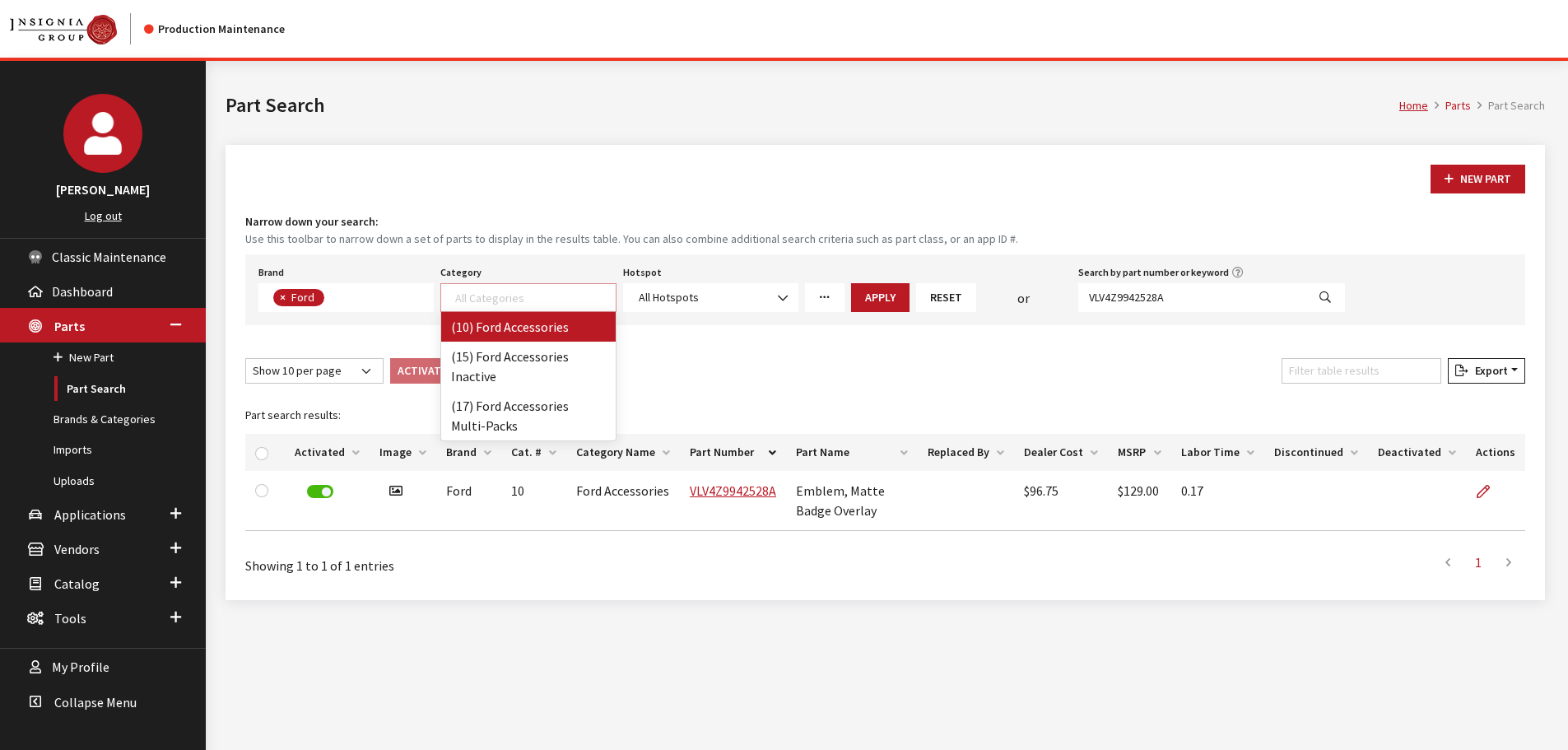
select select "84"
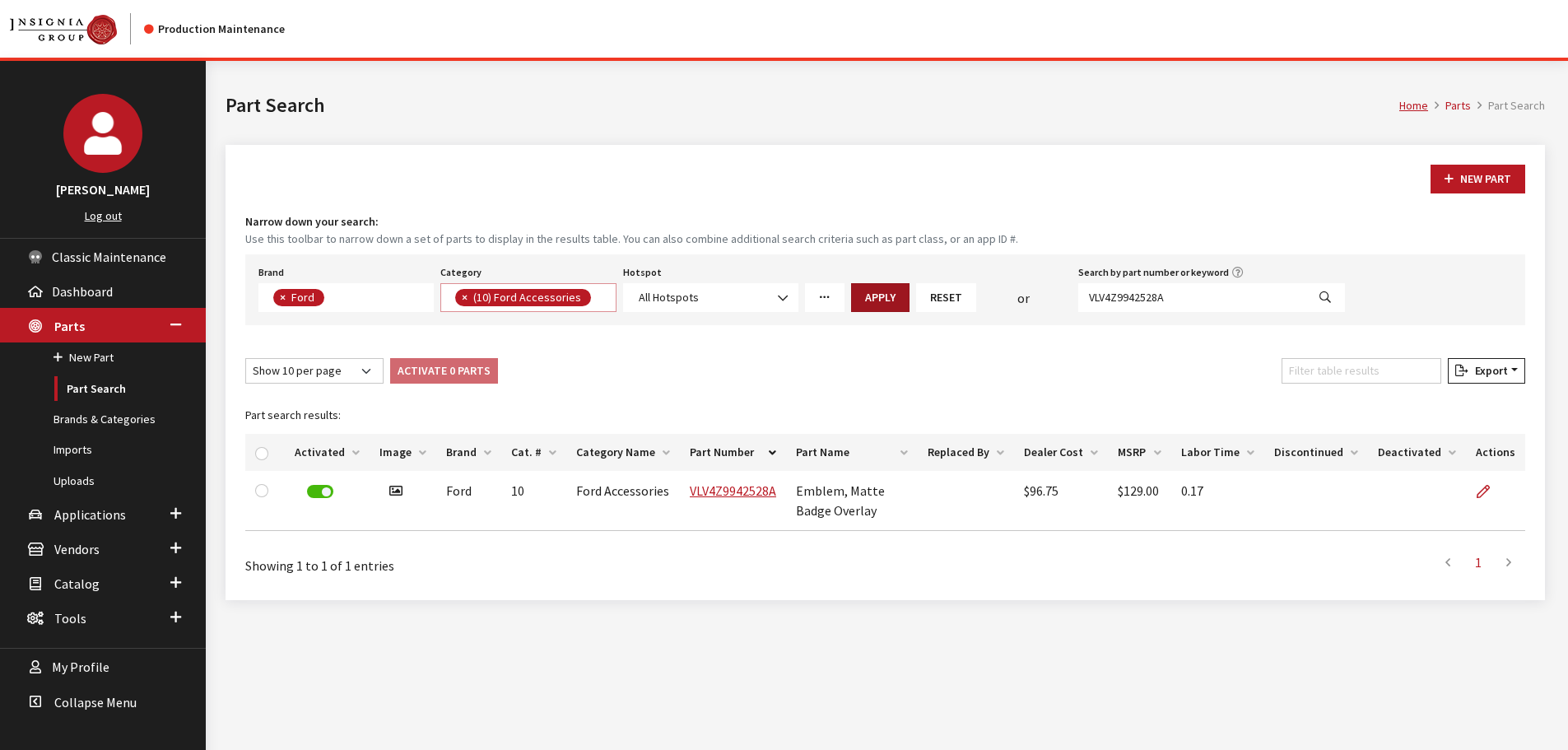
click at [898, 289] on button "Apply" at bounding box center [880, 297] width 59 height 29
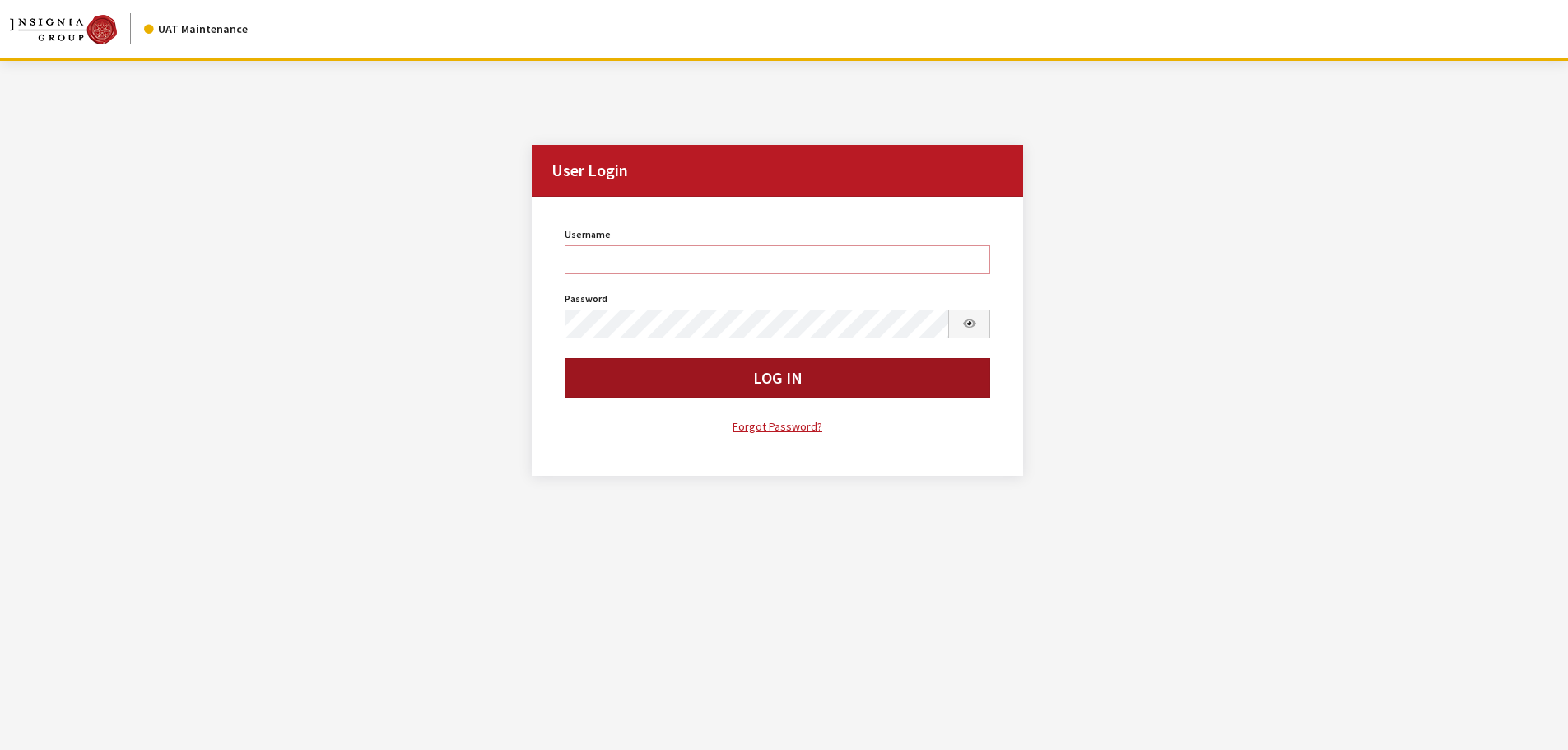
type input "cdorton"
click at [778, 388] on button "Log In" at bounding box center [778, 378] width 426 height 40
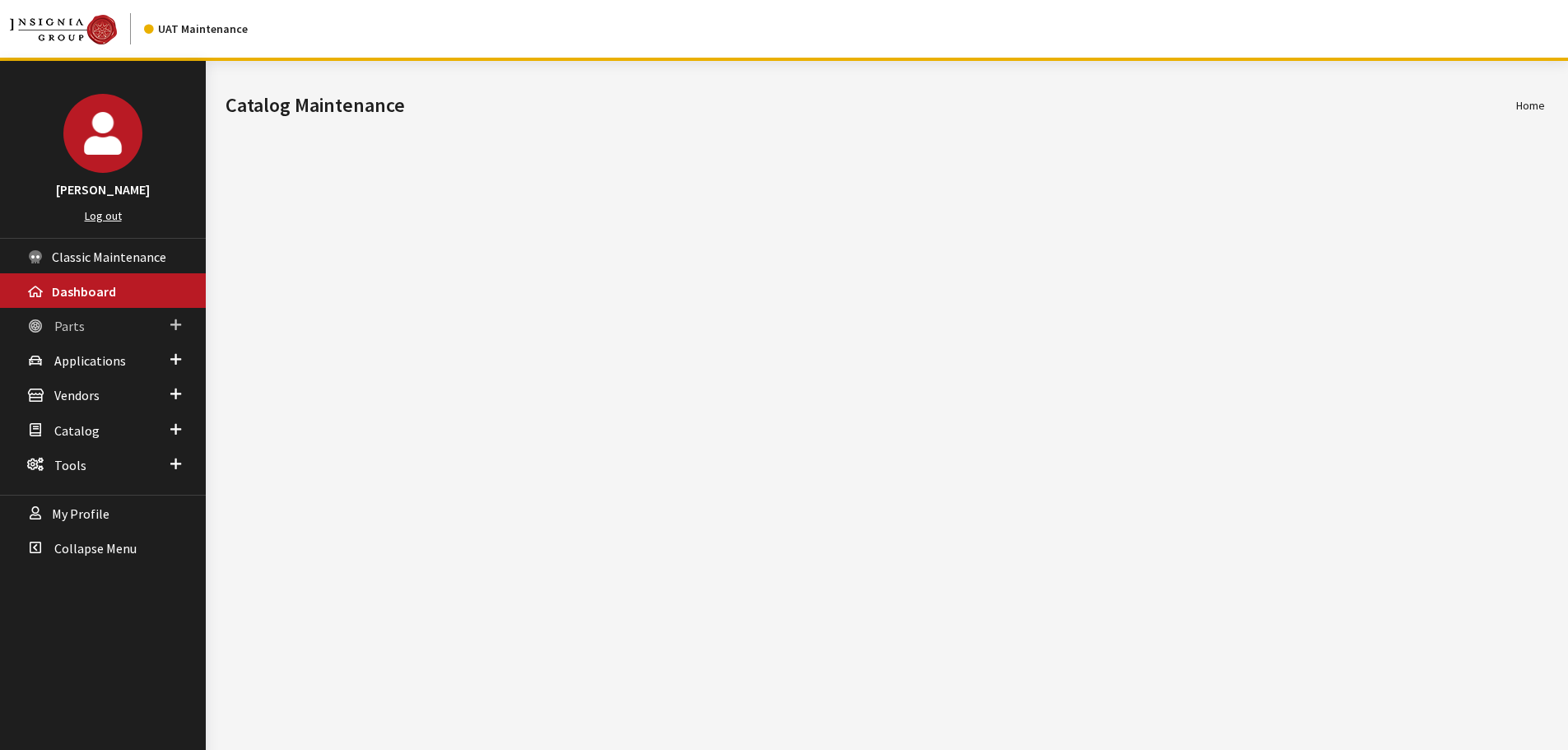
click at [70, 324] on span "Parts" at bounding box center [69, 326] width 31 height 17
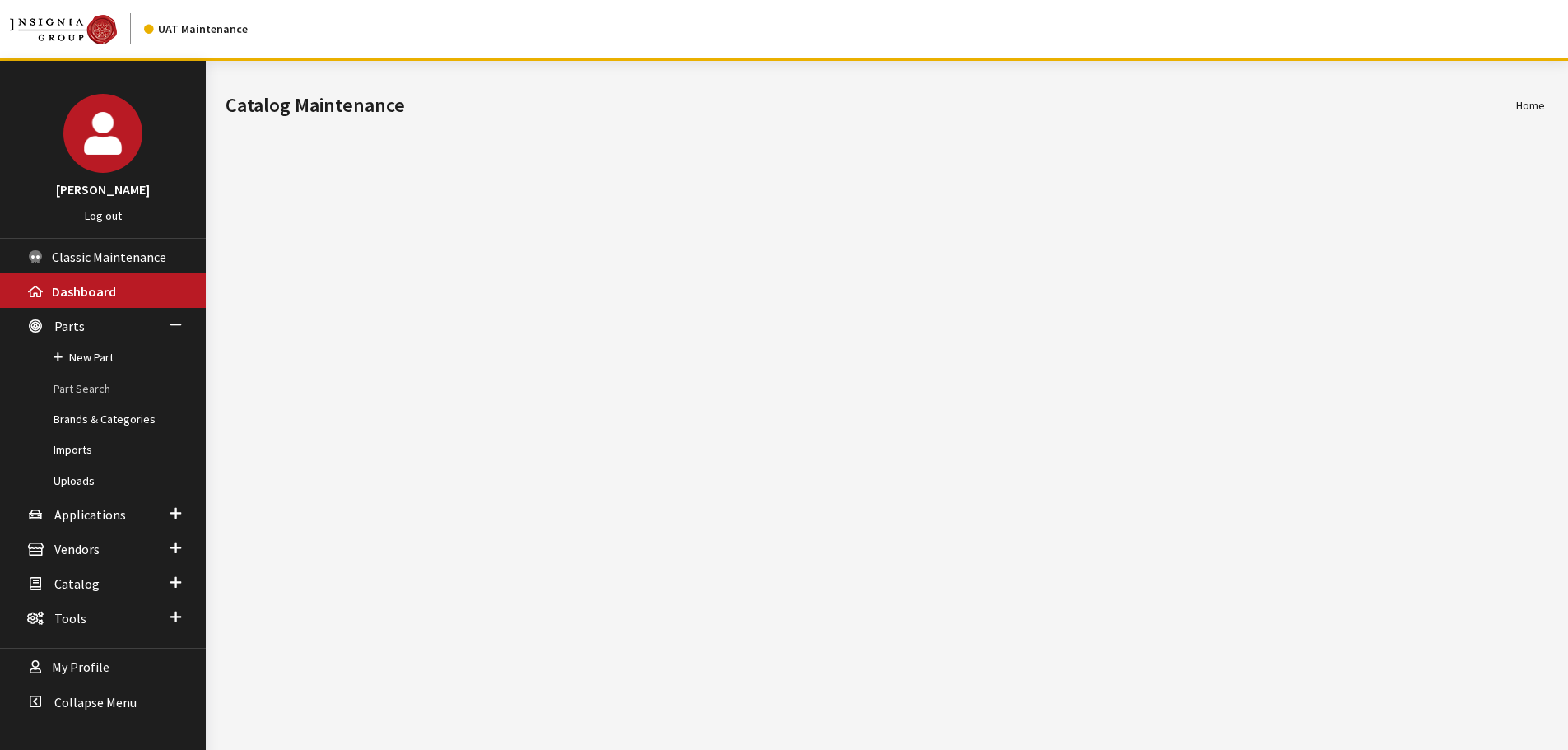
click at [69, 382] on link "Part Search" at bounding box center [102, 389] width 206 height 31
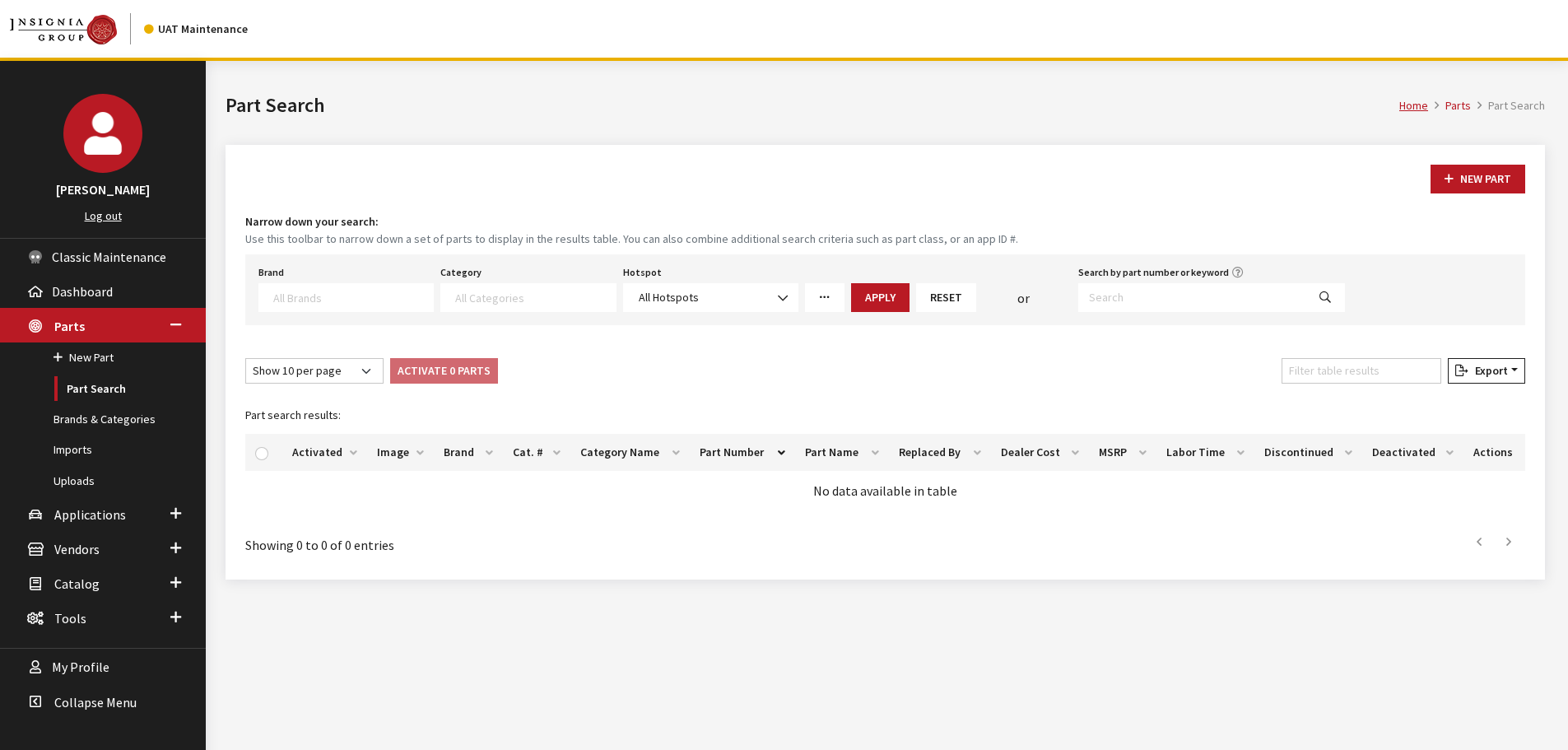
select select
click at [346, 306] on span at bounding box center [346, 297] width 175 height 29
type textarea "ford"
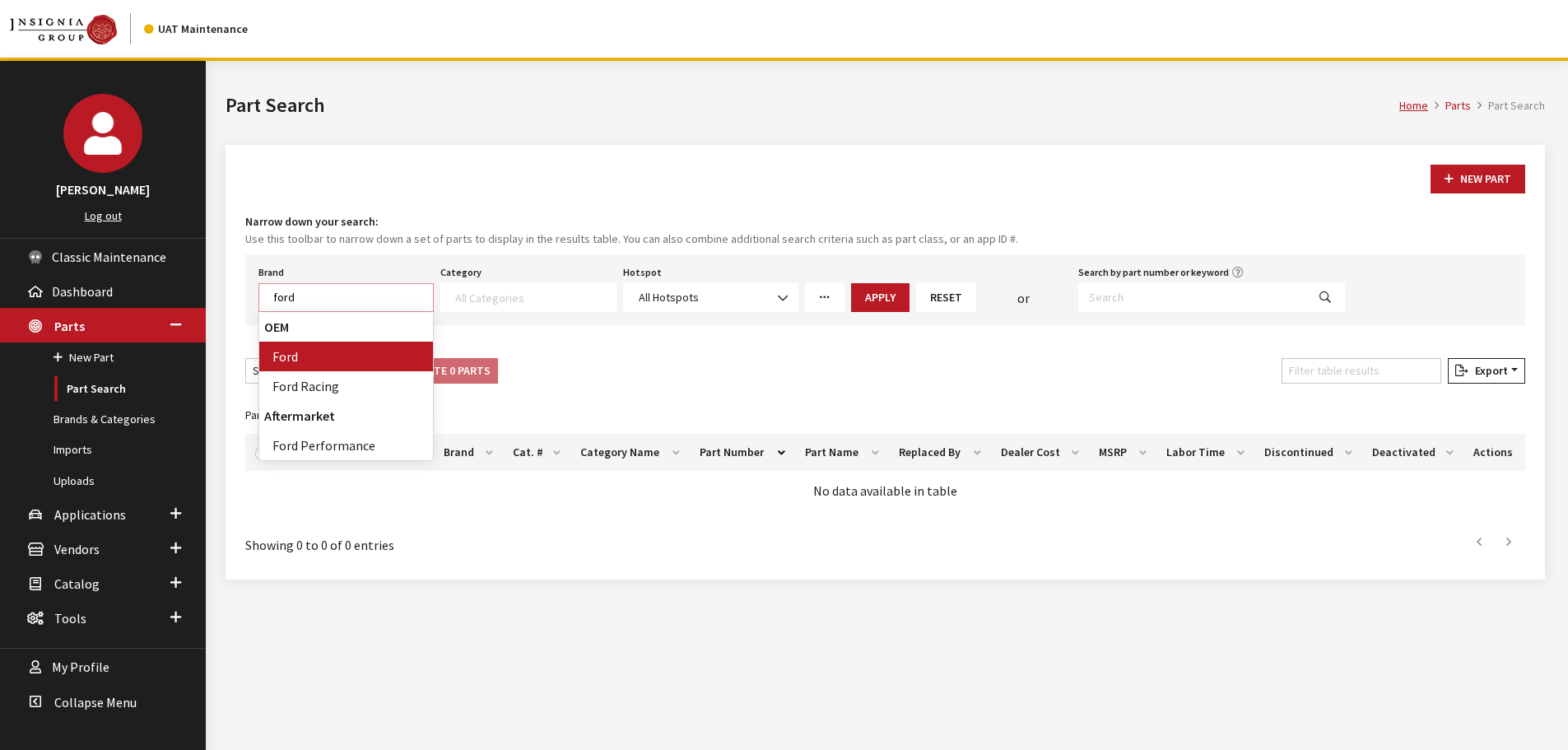
select select "2"
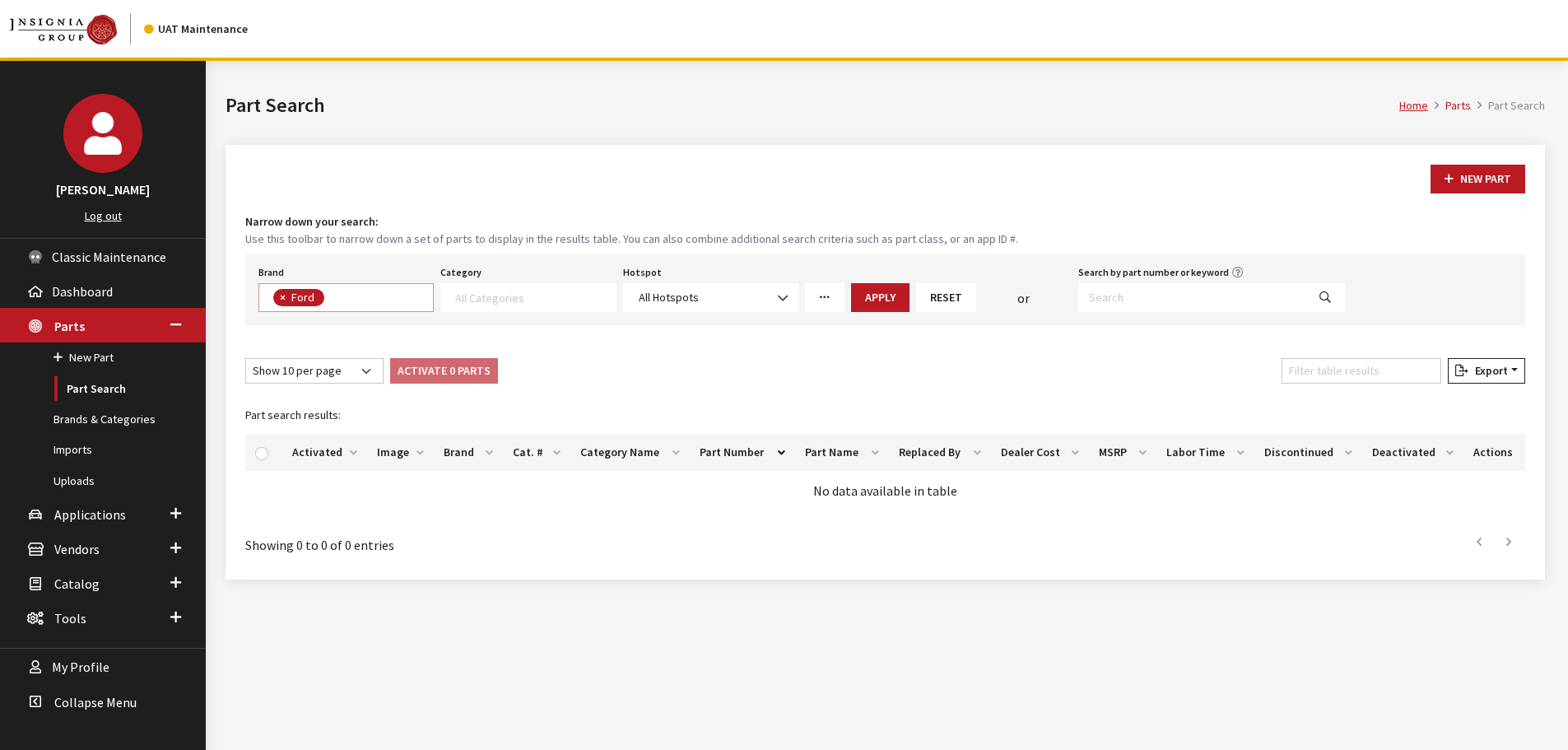
click at [546, 297] on textarea "Search" at bounding box center [534, 297] width 159 height 15
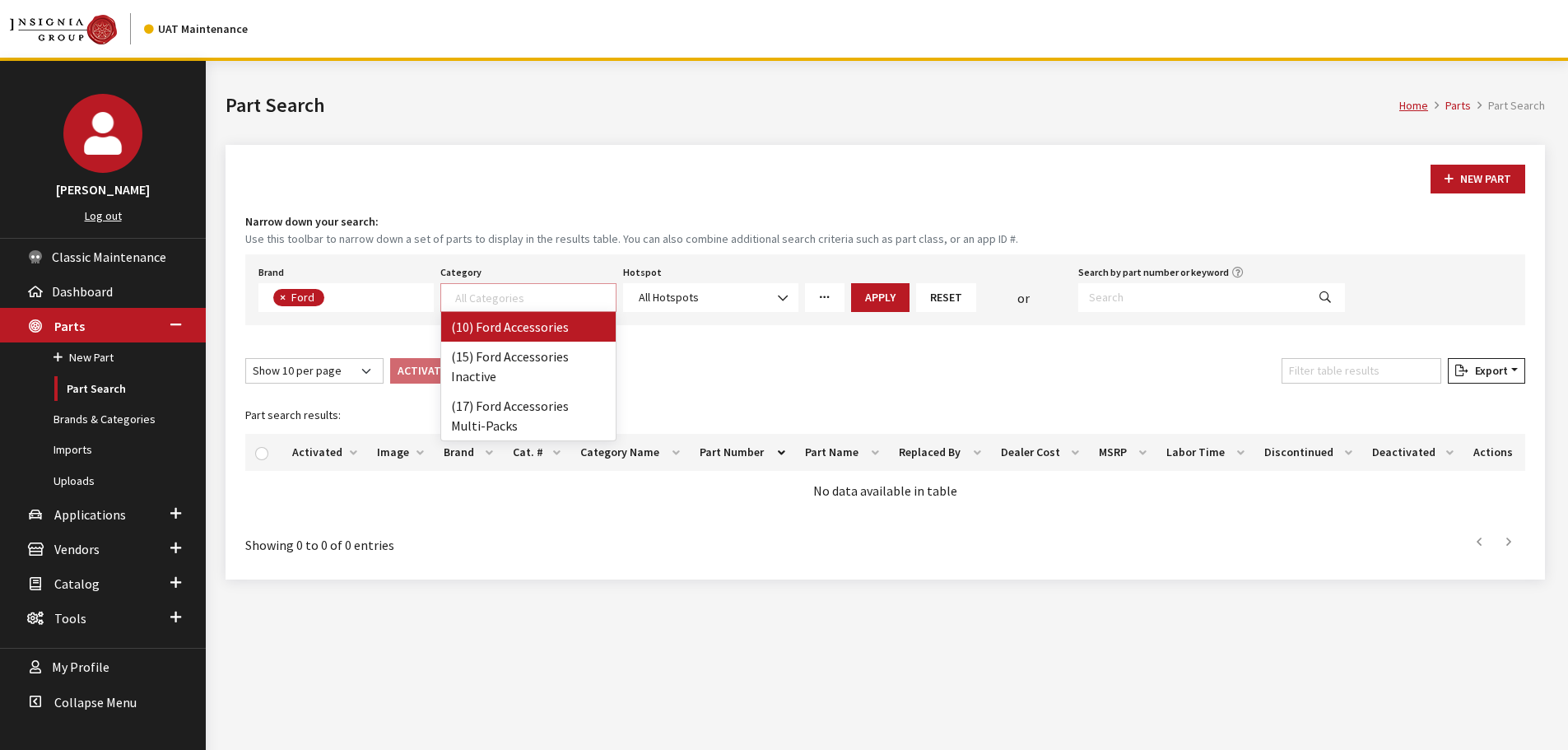
select select "84"
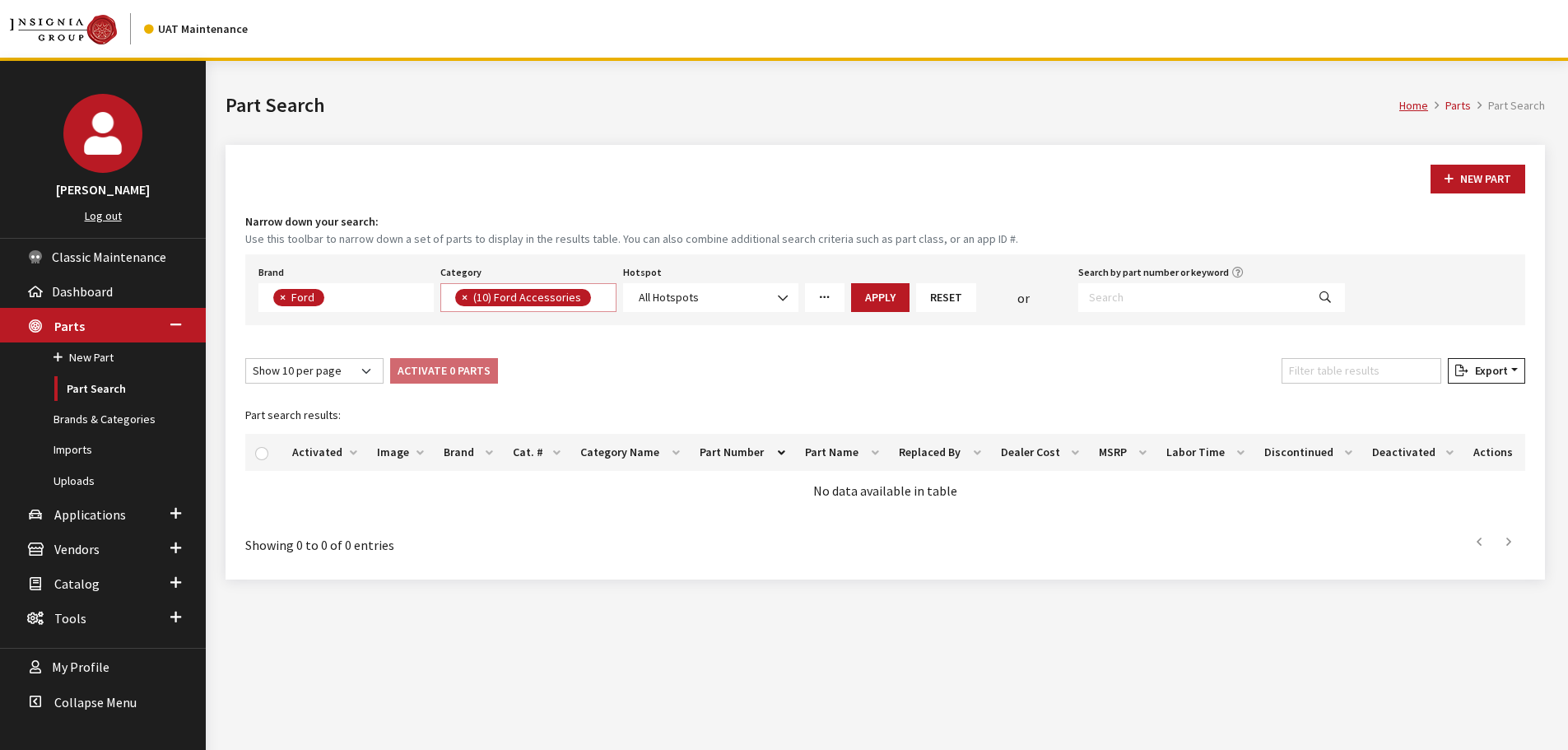
scroll to position [1, 0]
click at [862, 296] on button "Apply" at bounding box center [880, 297] width 59 height 29
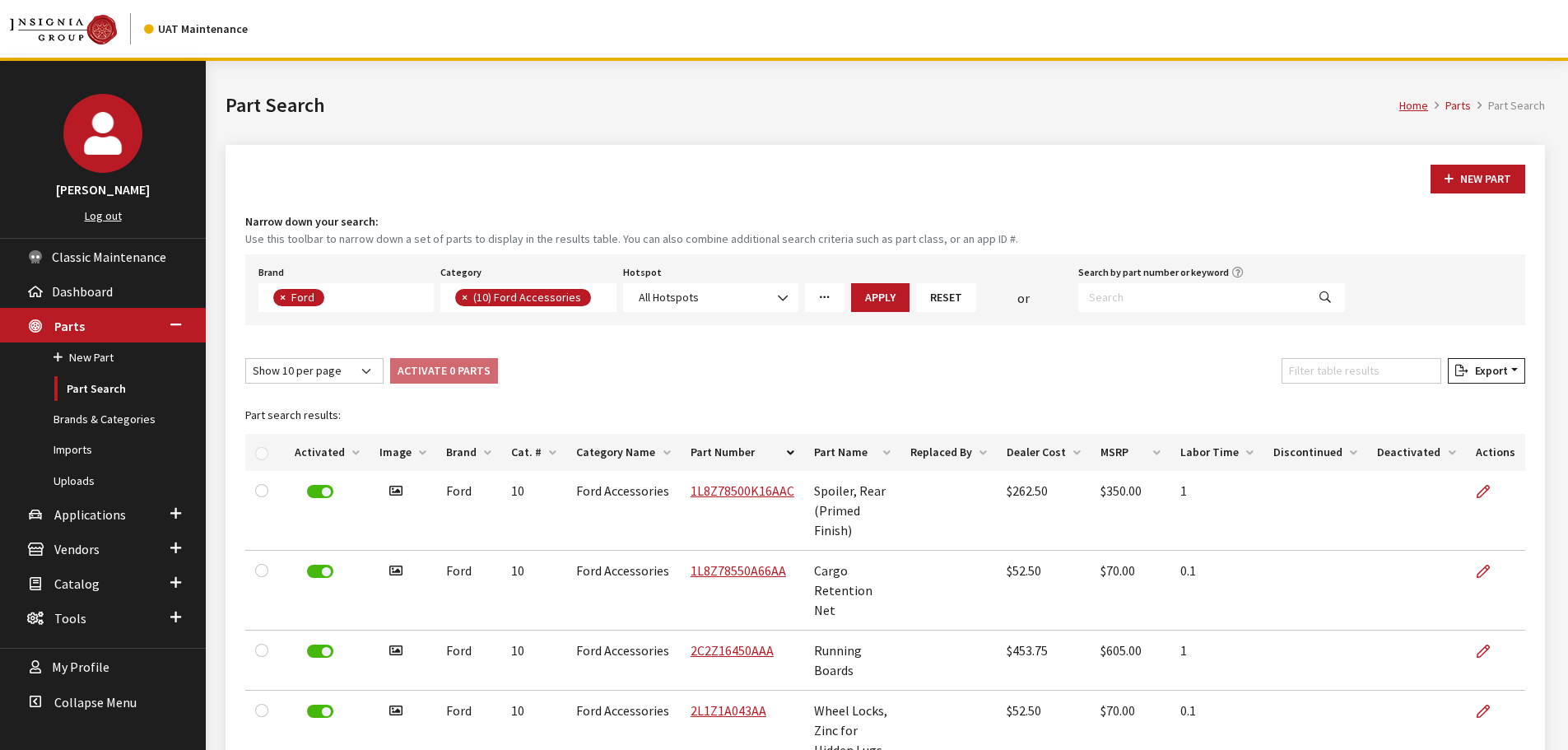
click at [732, 449] on th "Part Number" at bounding box center [742, 452] width 124 height 37
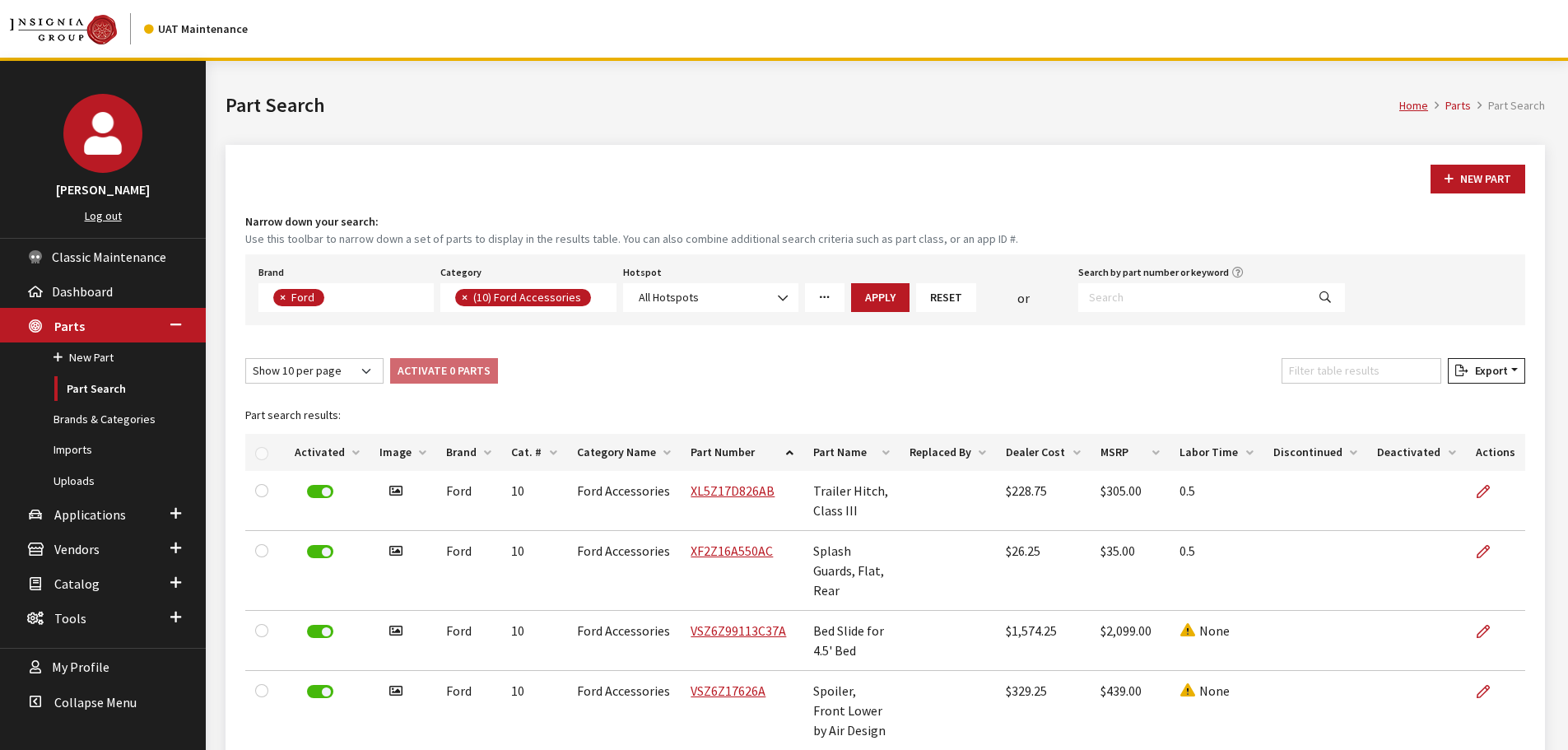
click at [732, 449] on th "Part Number" at bounding box center [741, 452] width 123 height 37
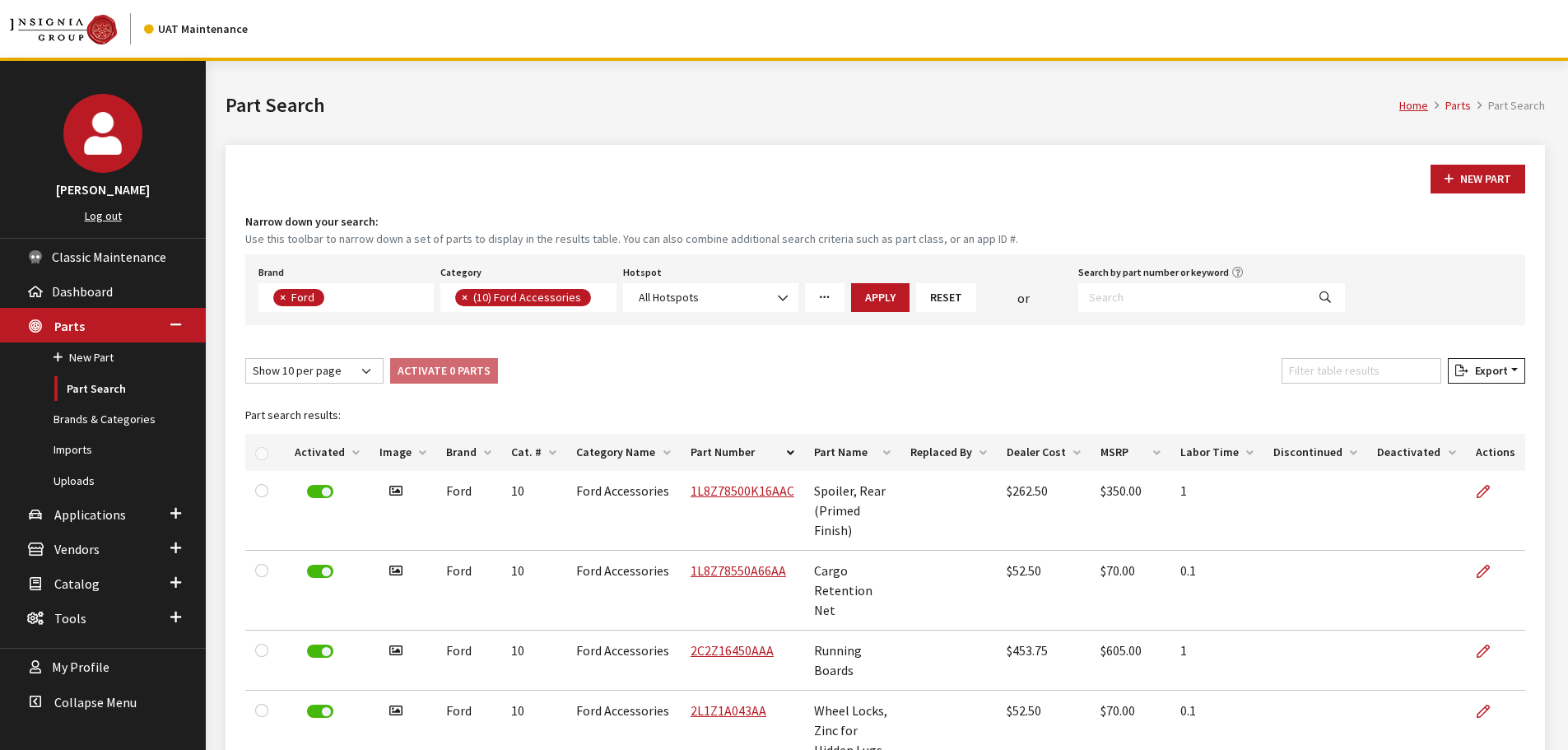
click at [698, 115] on h1 "Part Search" at bounding box center [812, 106] width 1173 height 30
